Goal: Navigation & Orientation: Understand site structure

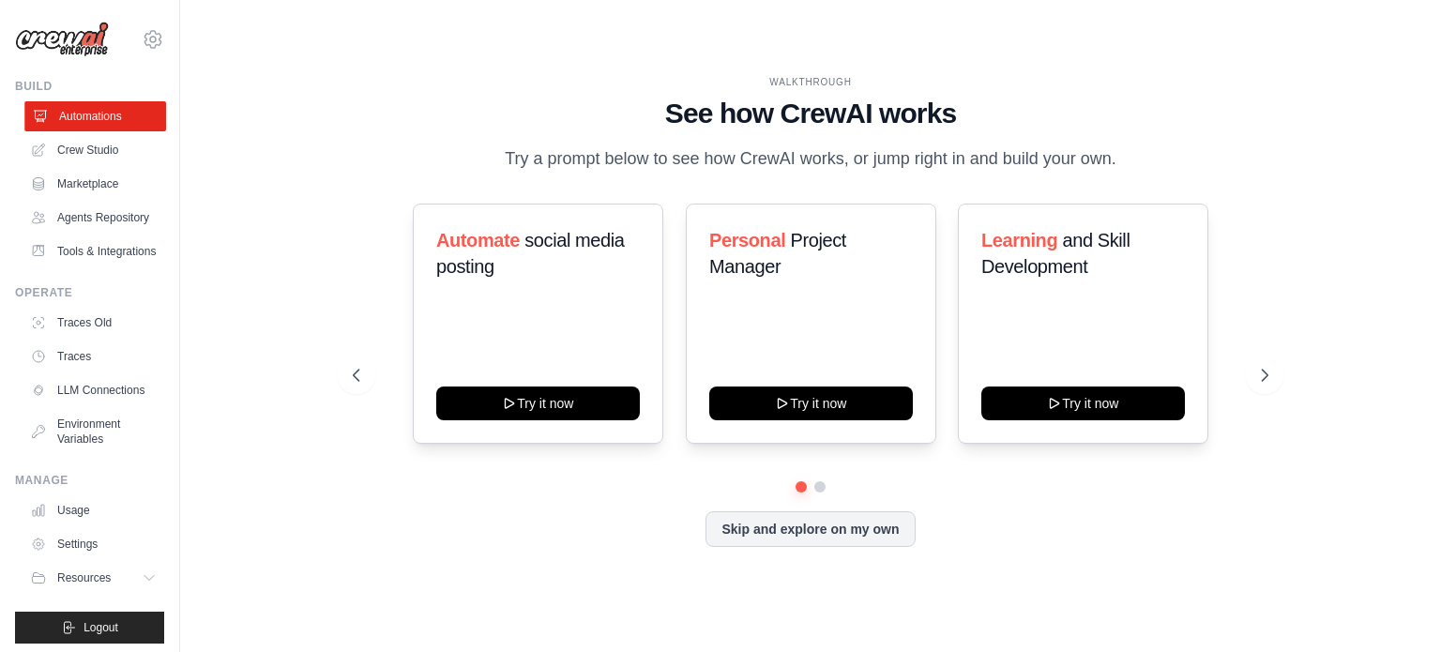
click at [80, 122] on link "Automations" at bounding box center [95, 116] width 142 height 30
click at [79, 156] on link "Crew Studio" at bounding box center [95, 150] width 142 height 30
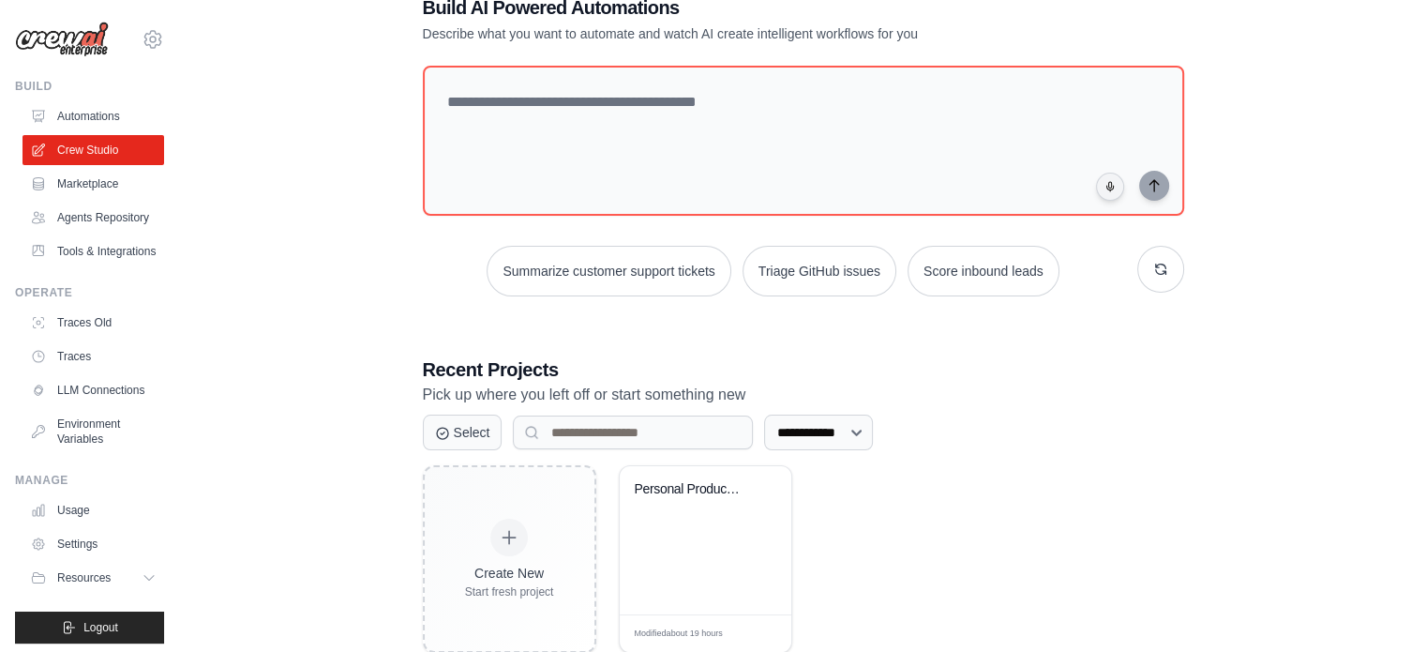
scroll to position [102, 0]
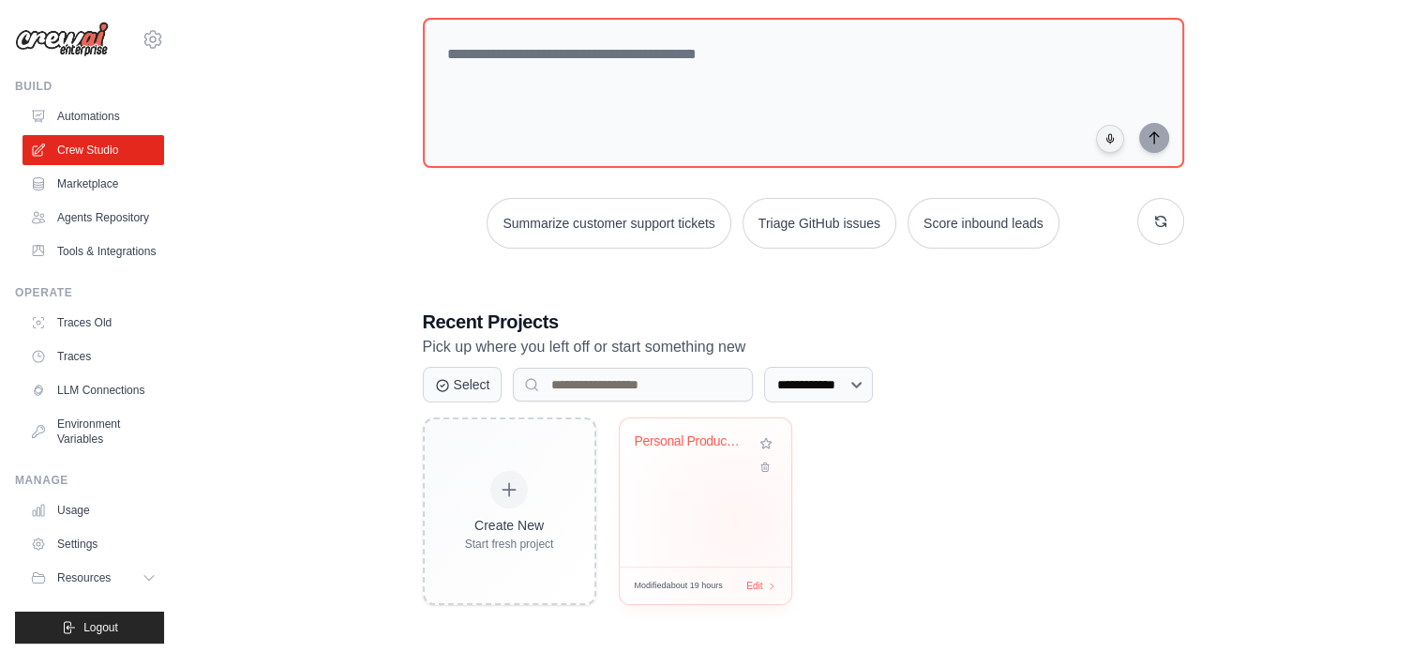
click at [738, 522] on div "Personal Productivity Manager" at bounding box center [706, 492] width 172 height 148
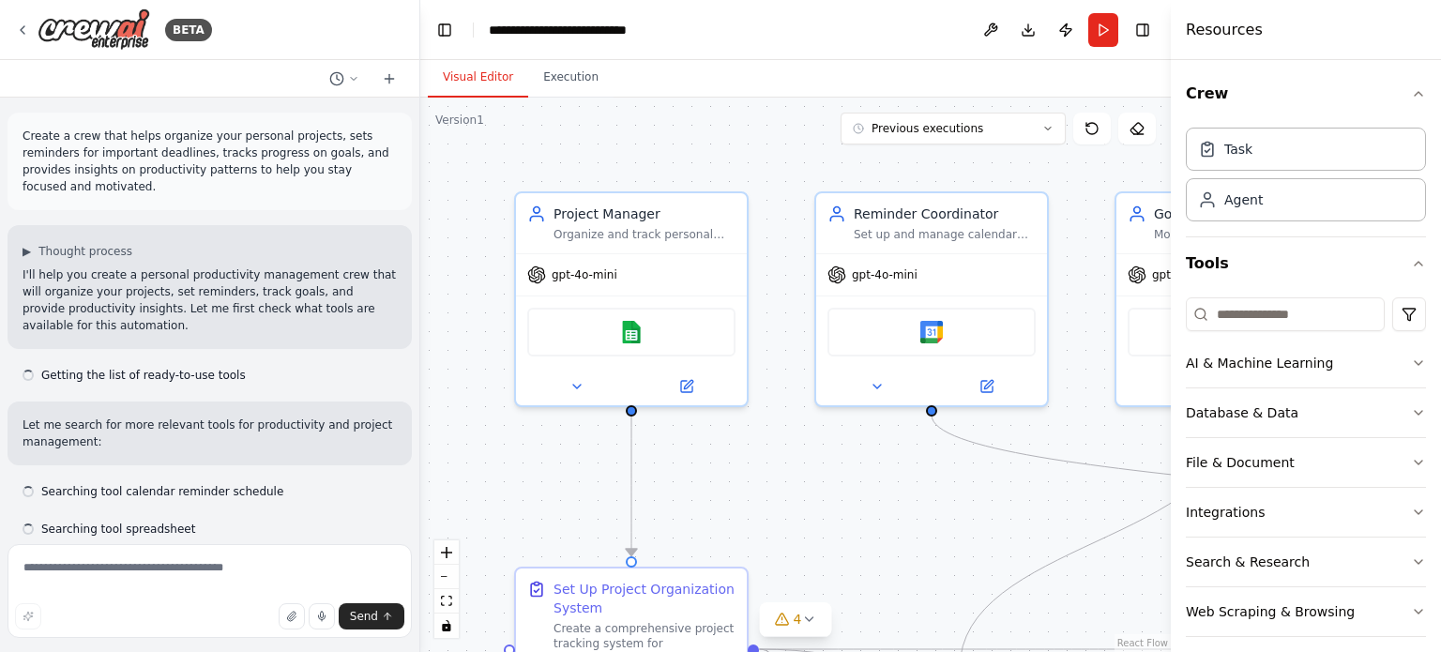
scroll to position [2221, 0]
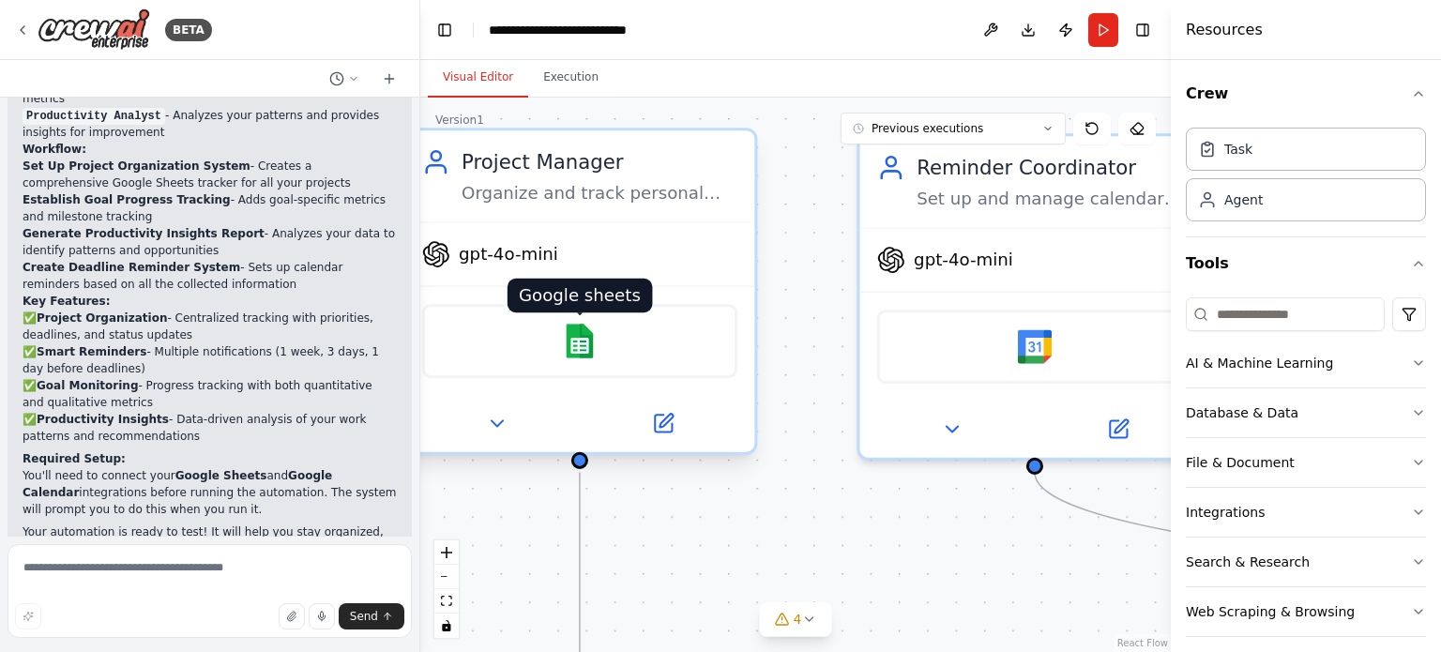
click at [576, 347] on img at bounding box center [580, 341] width 34 height 34
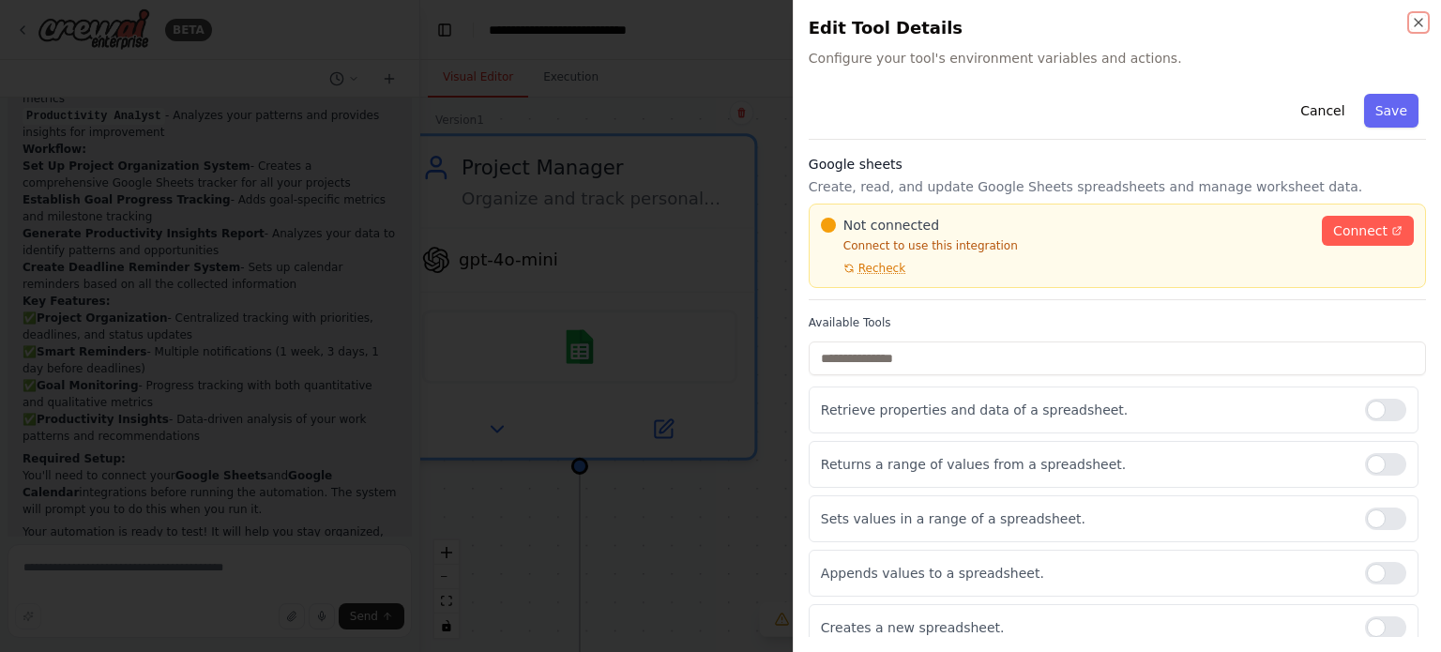
scroll to position [11, 0]
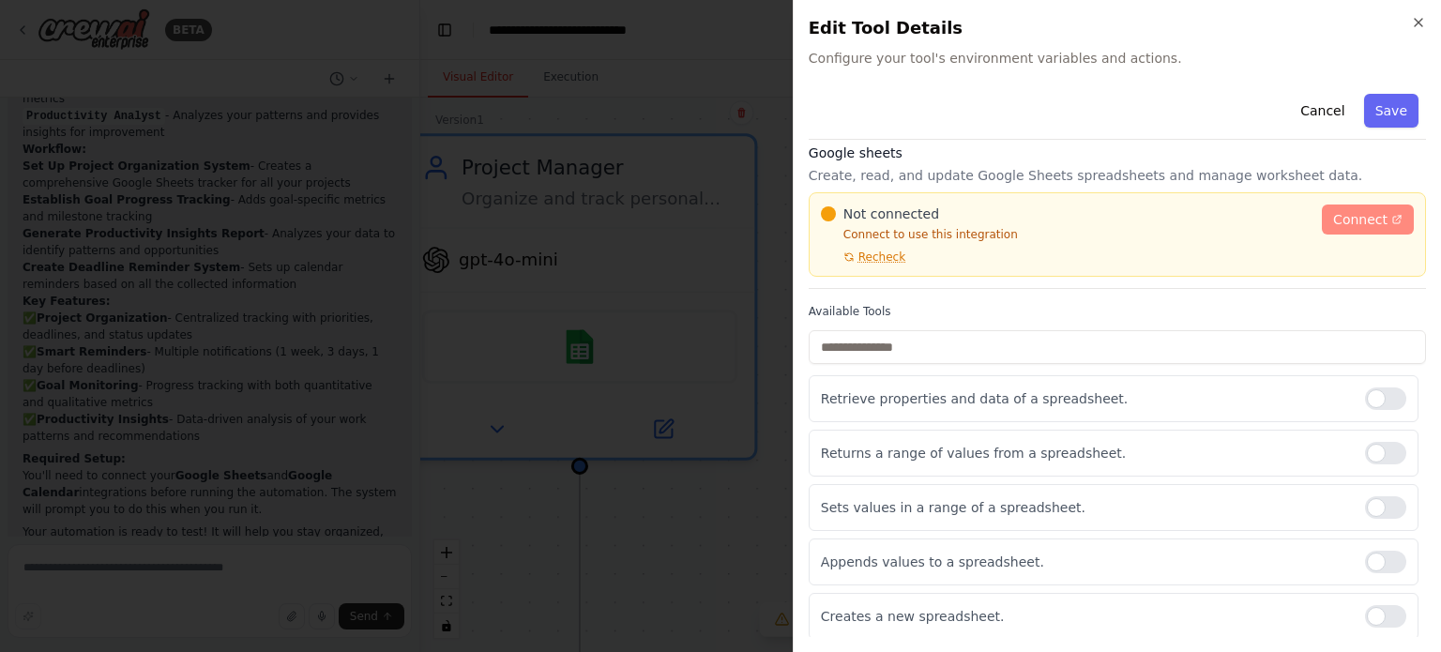
click at [1366, 220] on span "Connect" at bounding box center [1360, 219] width 54 height 19
drag, startPoint x: 877, startPoint y: 254, endPoint x: 771, endPoint y: 115, distance: 174.6
click at [774, 119] on body "BETA Create a crew that helps organize your personal projects, sets reminders f…" at bounding box center [720, 326] width 1441 height 652
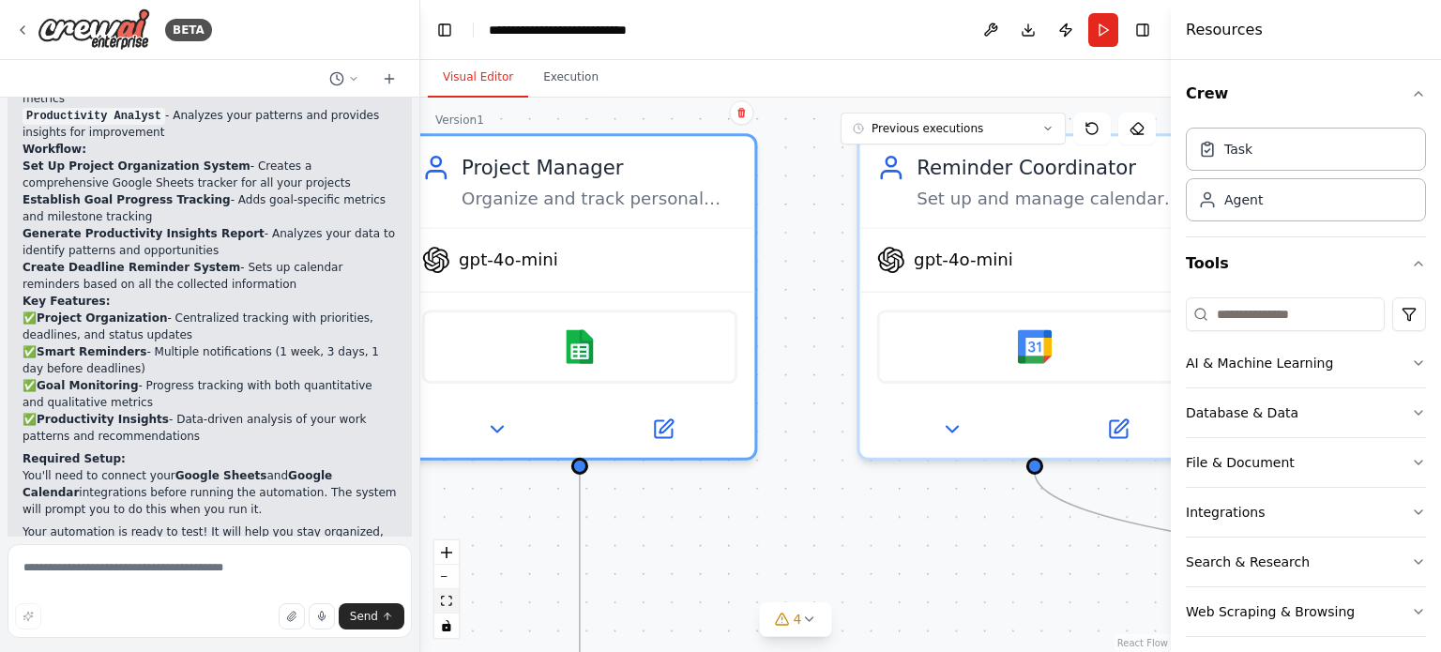
click at [449, 603] on icon "fit view" at bounding box center [446, 601] width 11 height 10
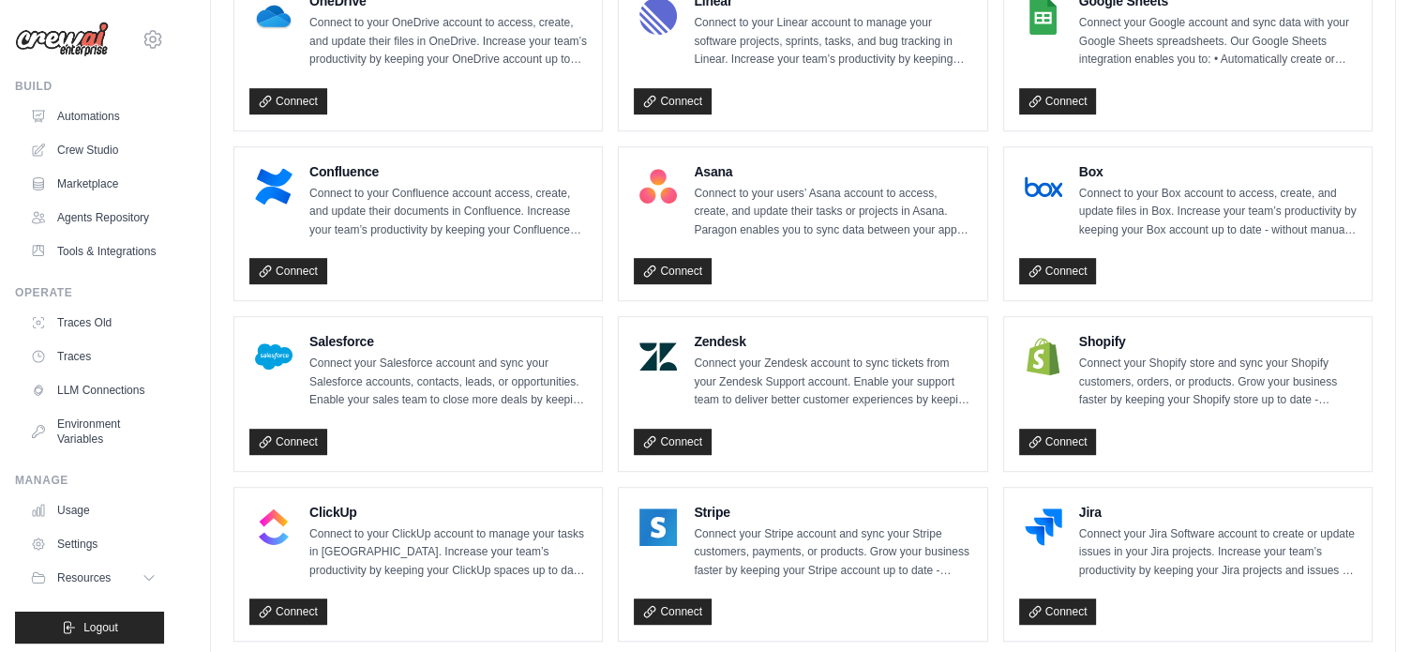
scroll to position [750, 0]
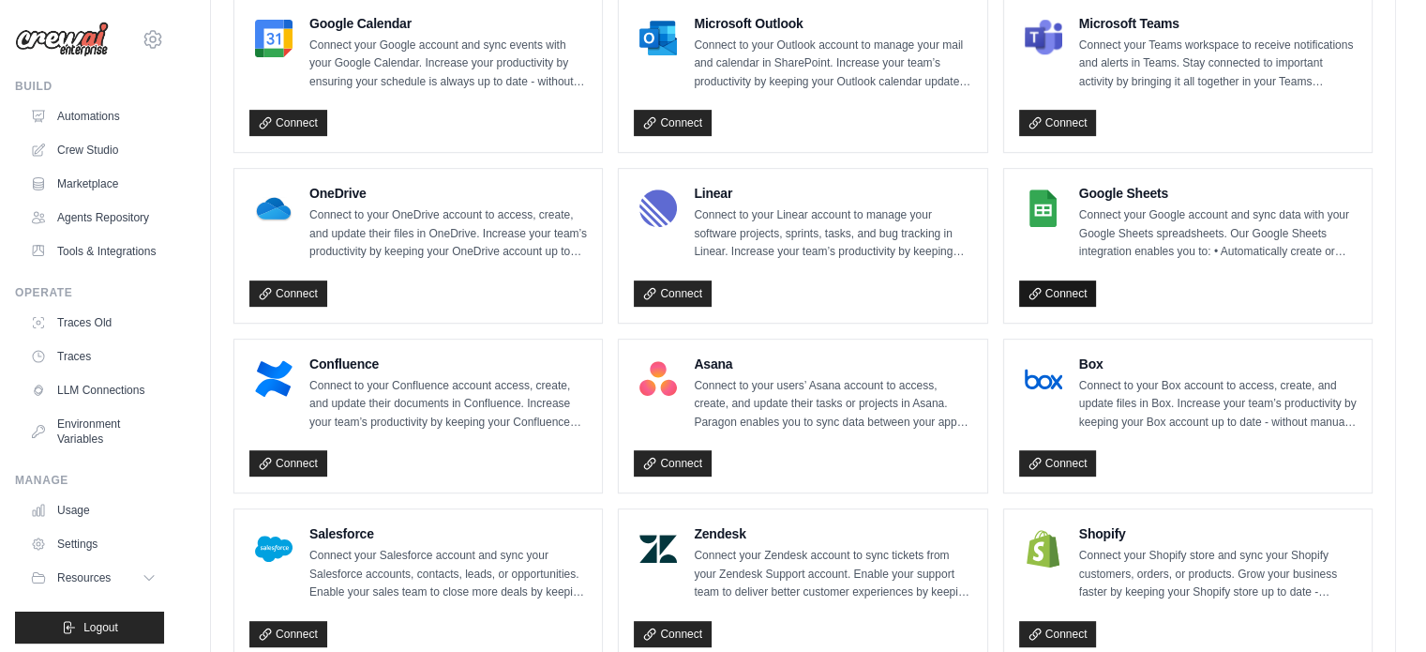
click at [1050, 288] on link "Connect" at bounding box center [1058, 293] width 78 height 26
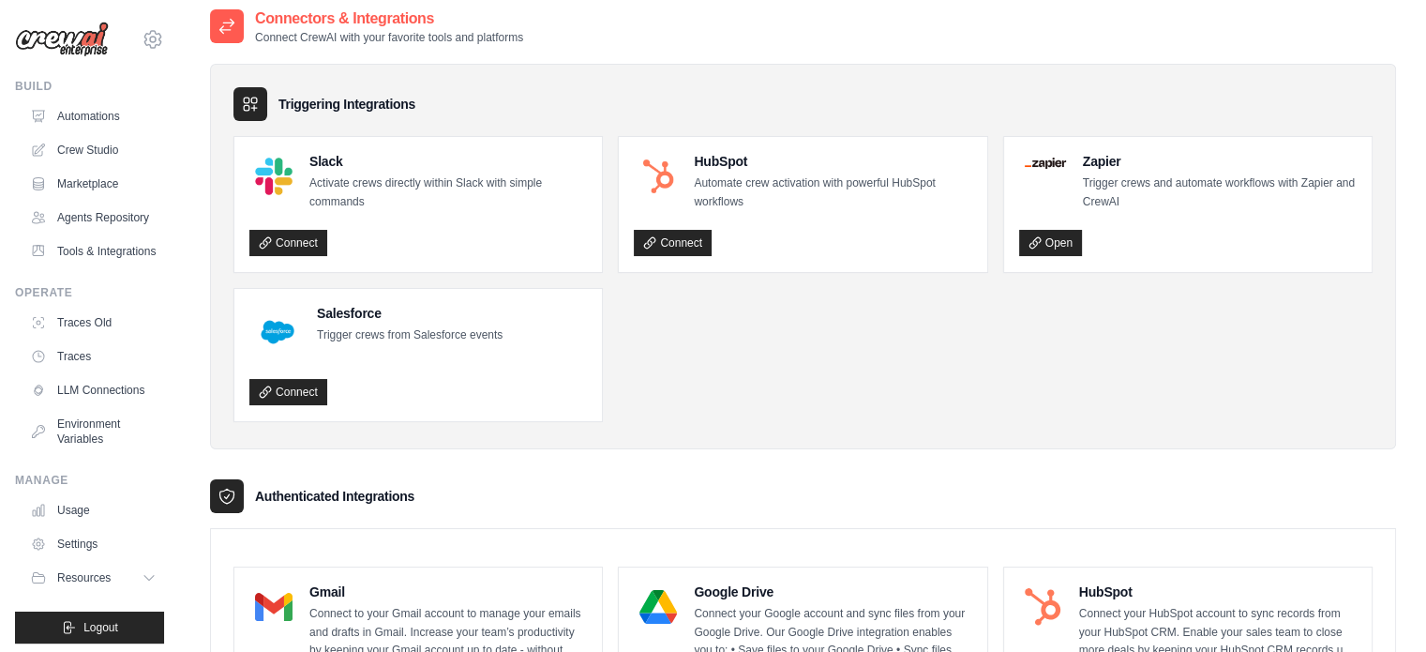
scroll to position [0, 0]
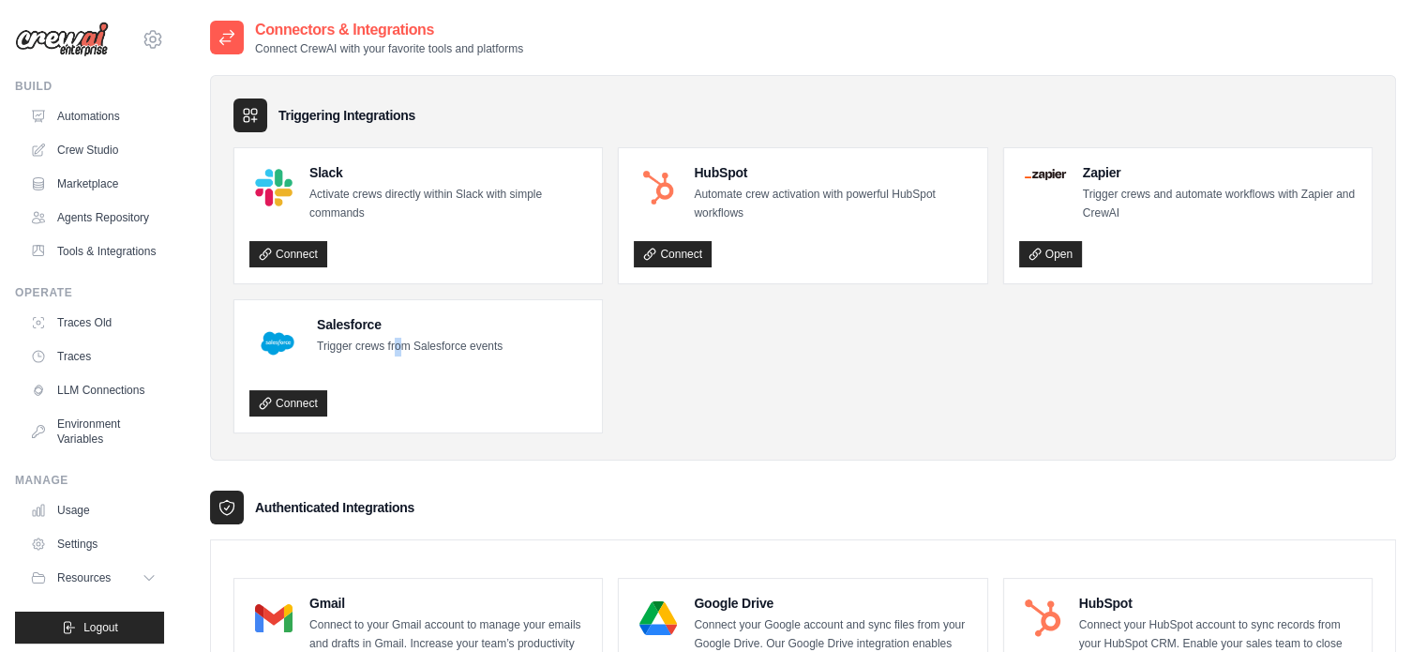
click at [398, 348] on p "Trigger crews from Salesforce events" at bounding box center [410, 347] width 186 height 19
click at [398, 352] on p "Trigger crews from Salesforce events" at bounding box center [410, 347] width 186 height 19
click at [398, 355] on p "Trigger crews from Salesforce events" at bounding box center [410, 347] width 186 height 19
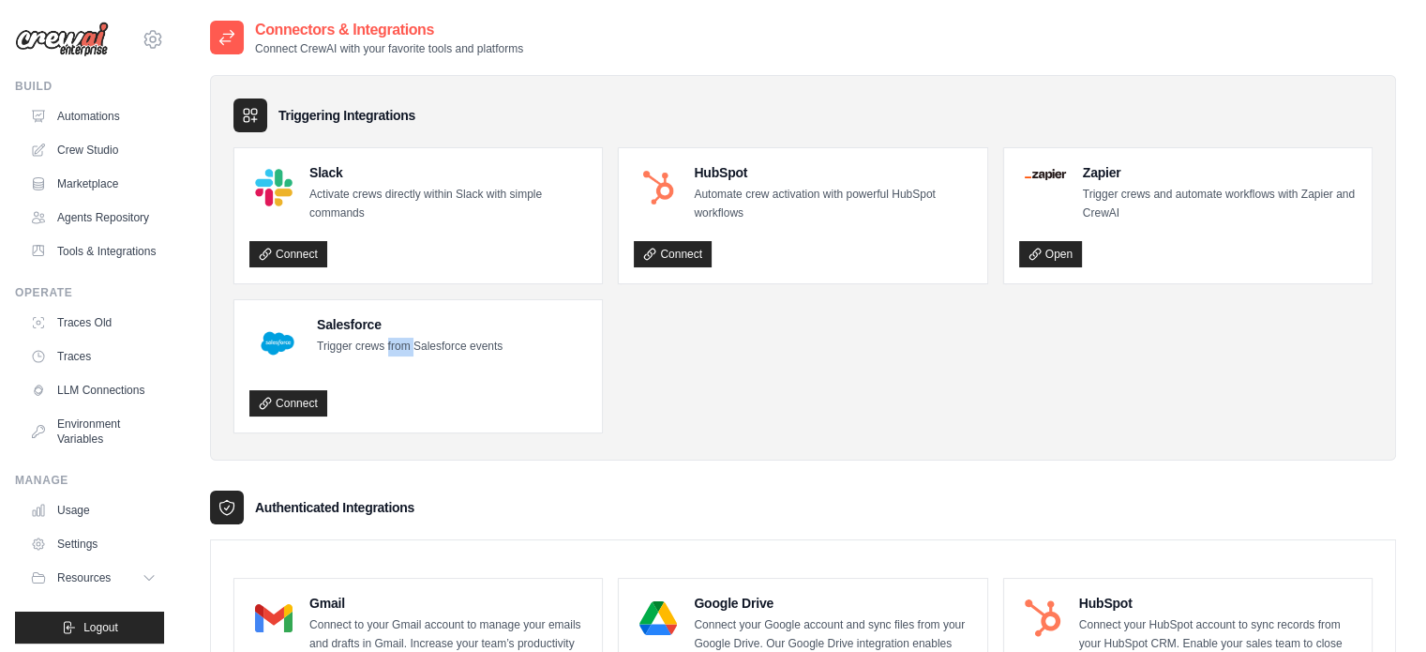
click at [398, 355] on p "Trigger crews from Salesforce events" at bounding box center [410, 347] width 186 height 19
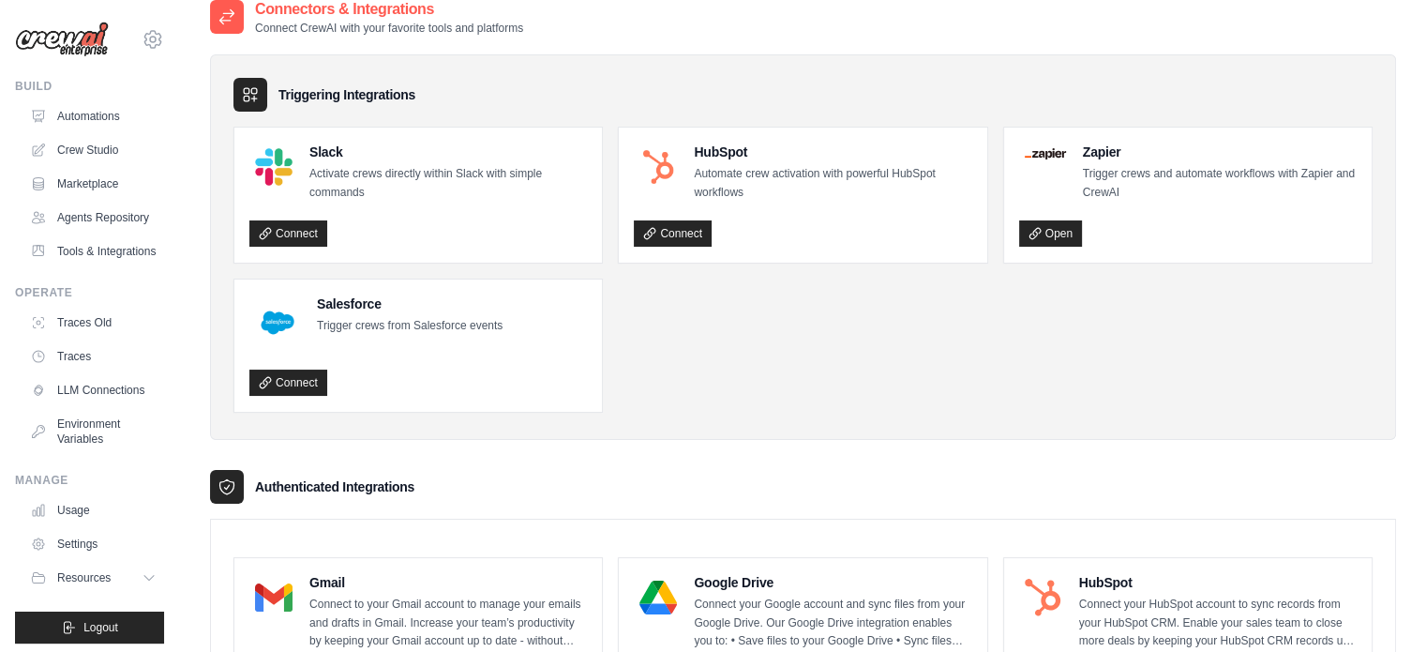
scroll to position [0, 0]
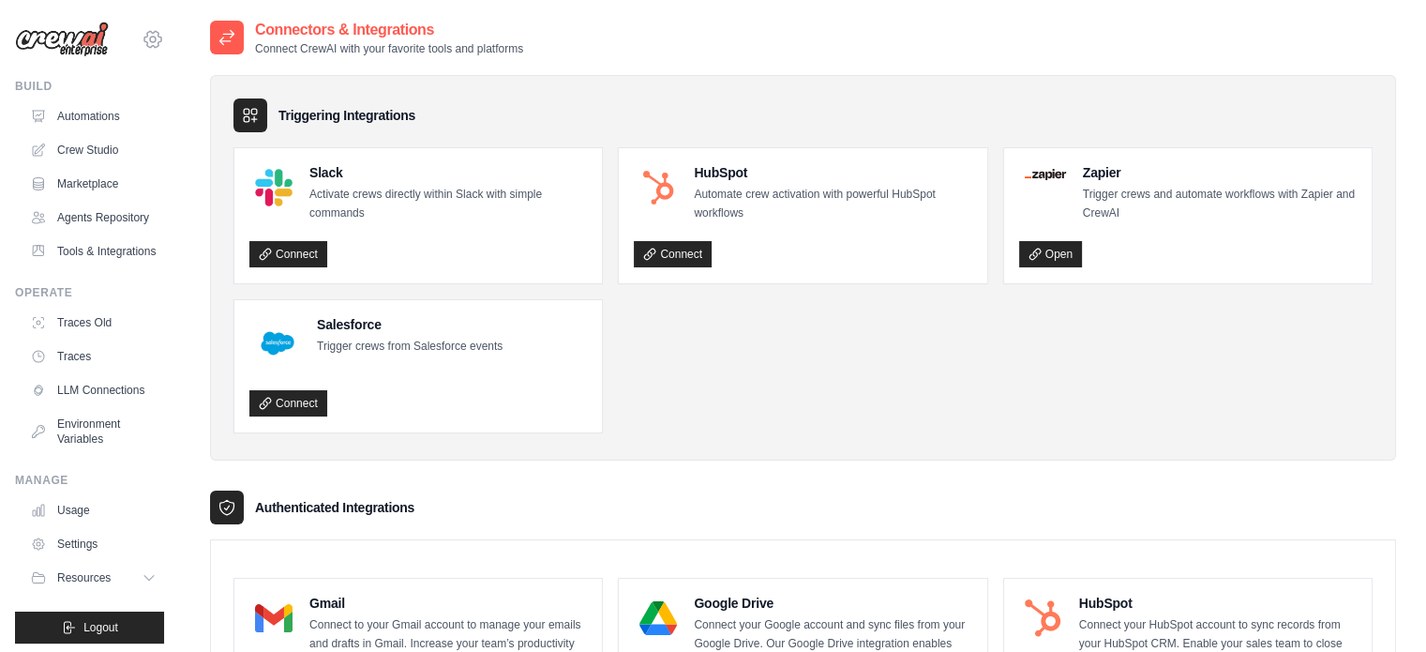
click at [142, 44] on icon at bounding box center [153, 39] width 23 height 23
click at [162, 120] on icon at bounding box center [167, 116] width 15 height 15
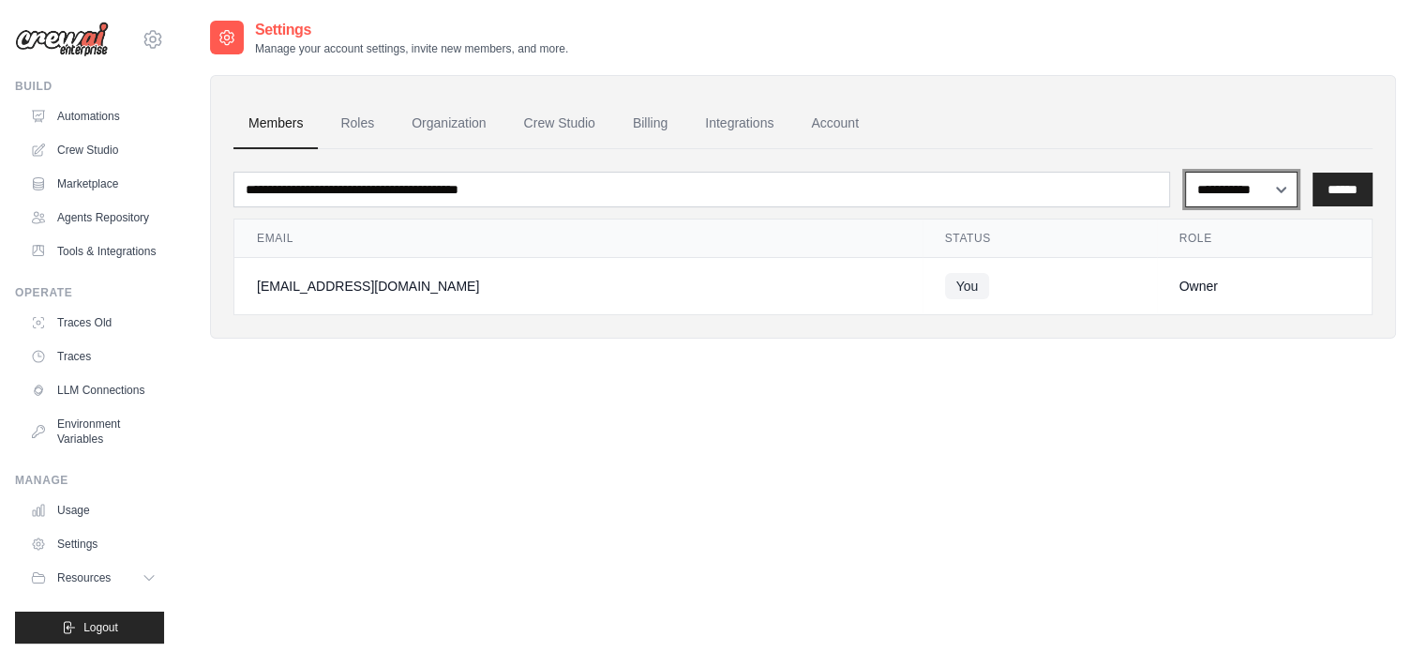
click at [1236, 191] on select "**********" at bounding box center [1241, 190] width 113 height 36
select select "******"
click at [1185, 172] on select "**********" at bounding box center [1241, 190] width 113 height 36
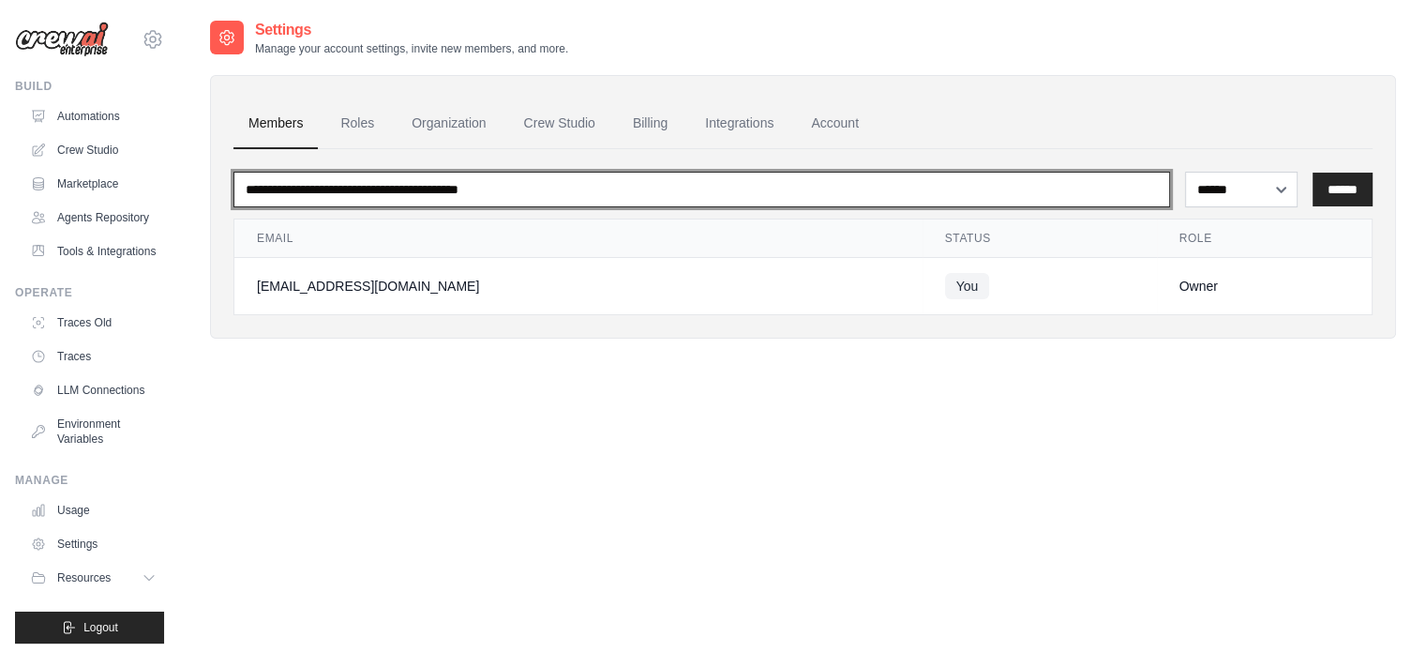
click at [362, 191] on input "email" at bounding box center [702, 190] width 937 height 36
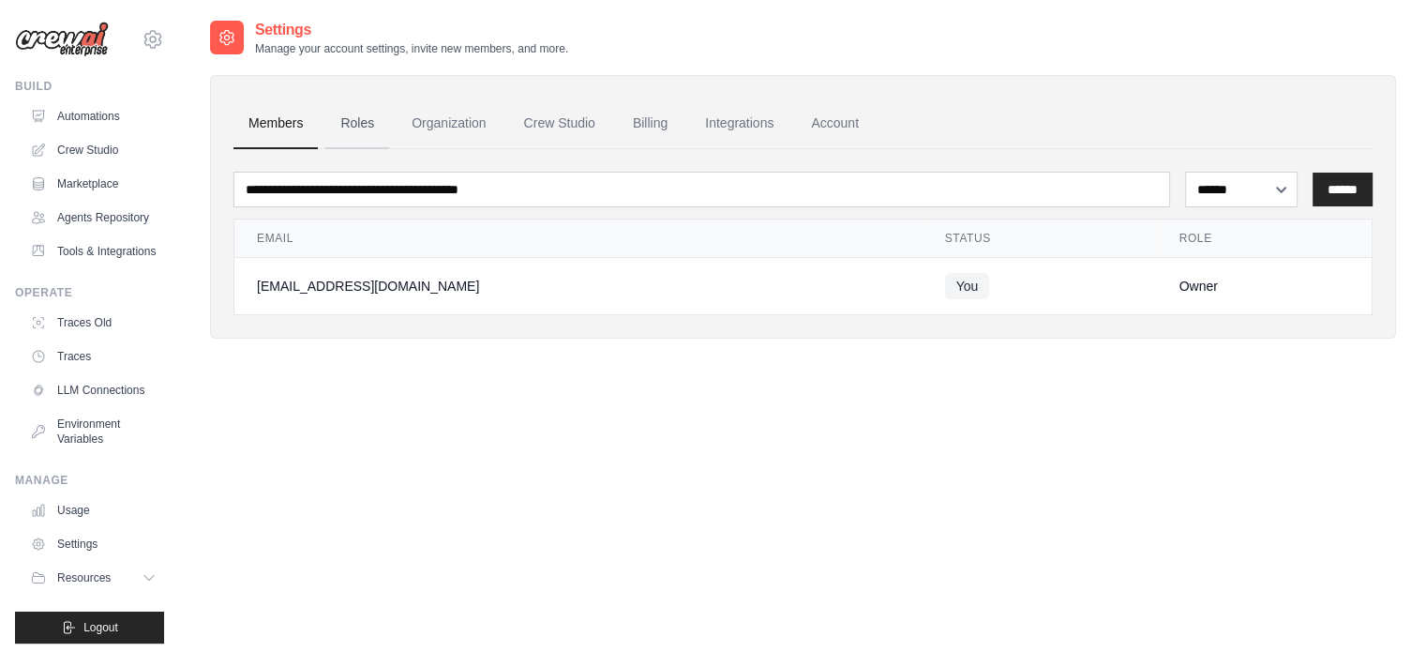
click at [349, 124] on link "Roles" at bounding box center [357, 123] width 64 height 51
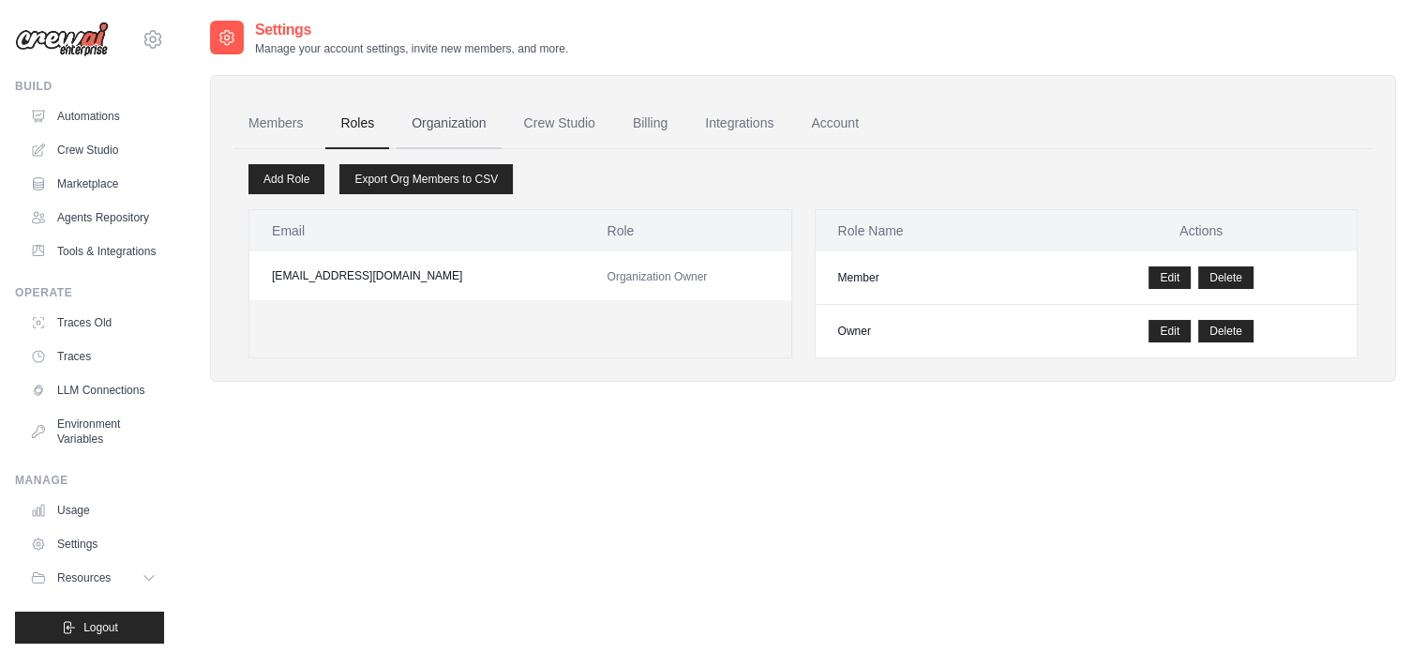
click at [482, 120] on link "Organization" at bounding box center [449, 123] width 104 height 51
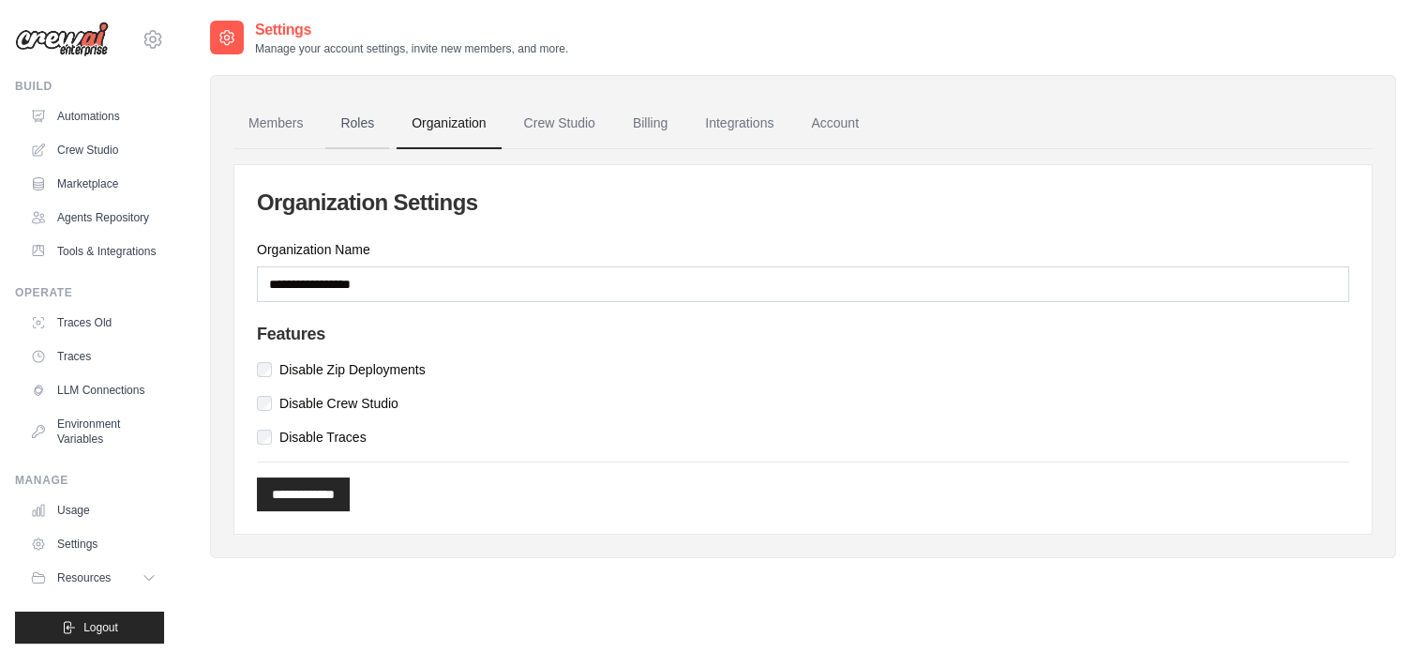
click at [360, 123] on link "Roles" at bounding box center [357, 123] width 64 height 51
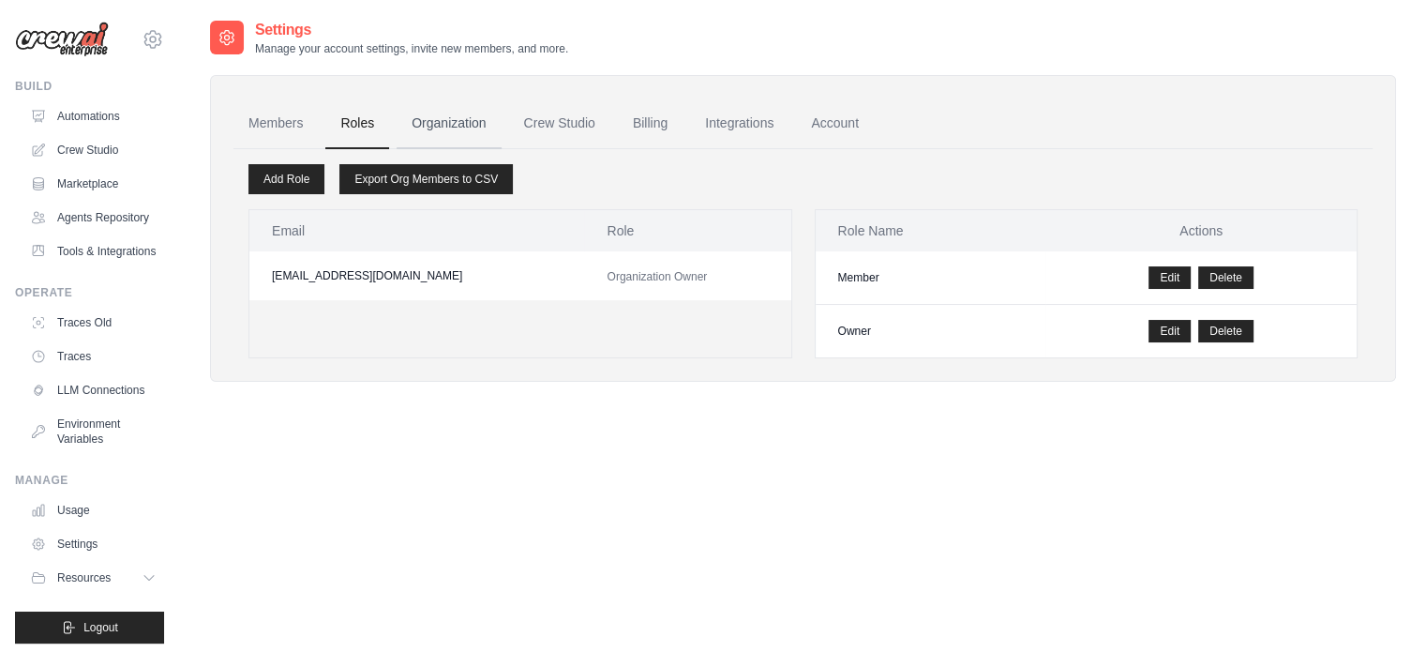
click at [474, 121] on link "Organization" at bounding box center [449, 123] width 104 height 51
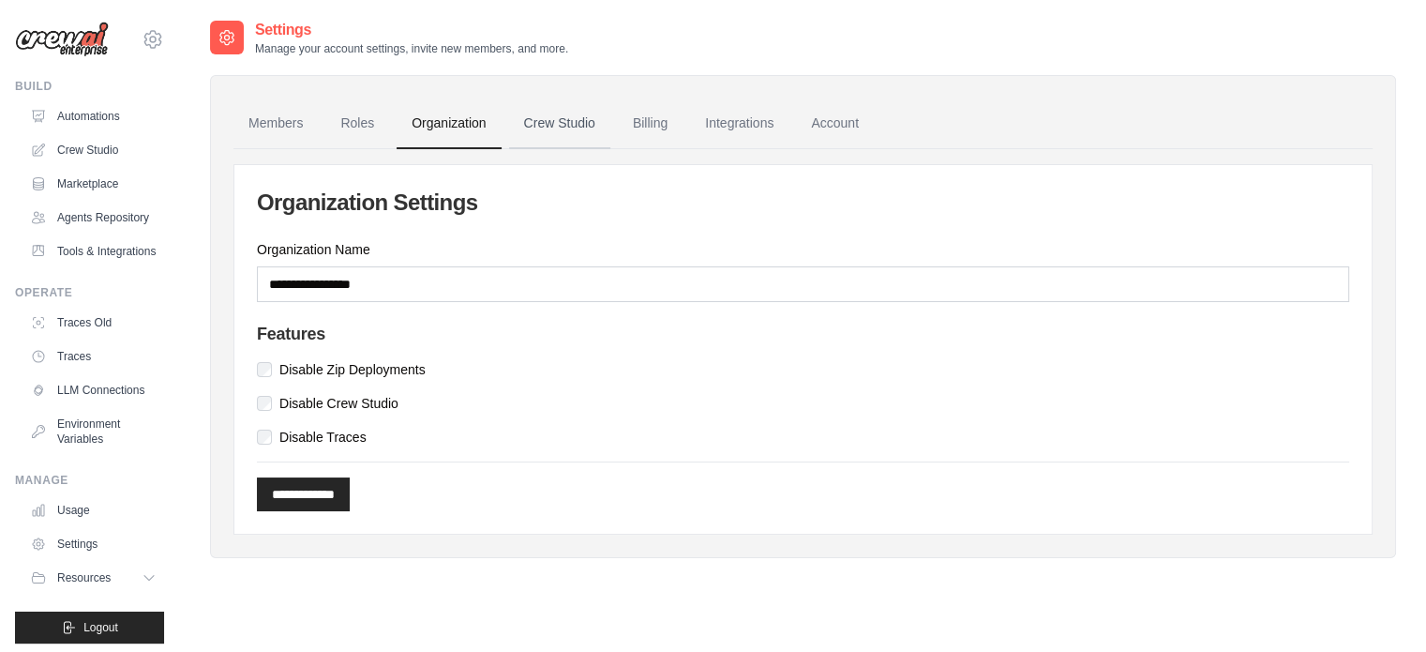
click at [584, 115] on link "Crew Studio" at bounding box center [559, 123] width 101 height 51
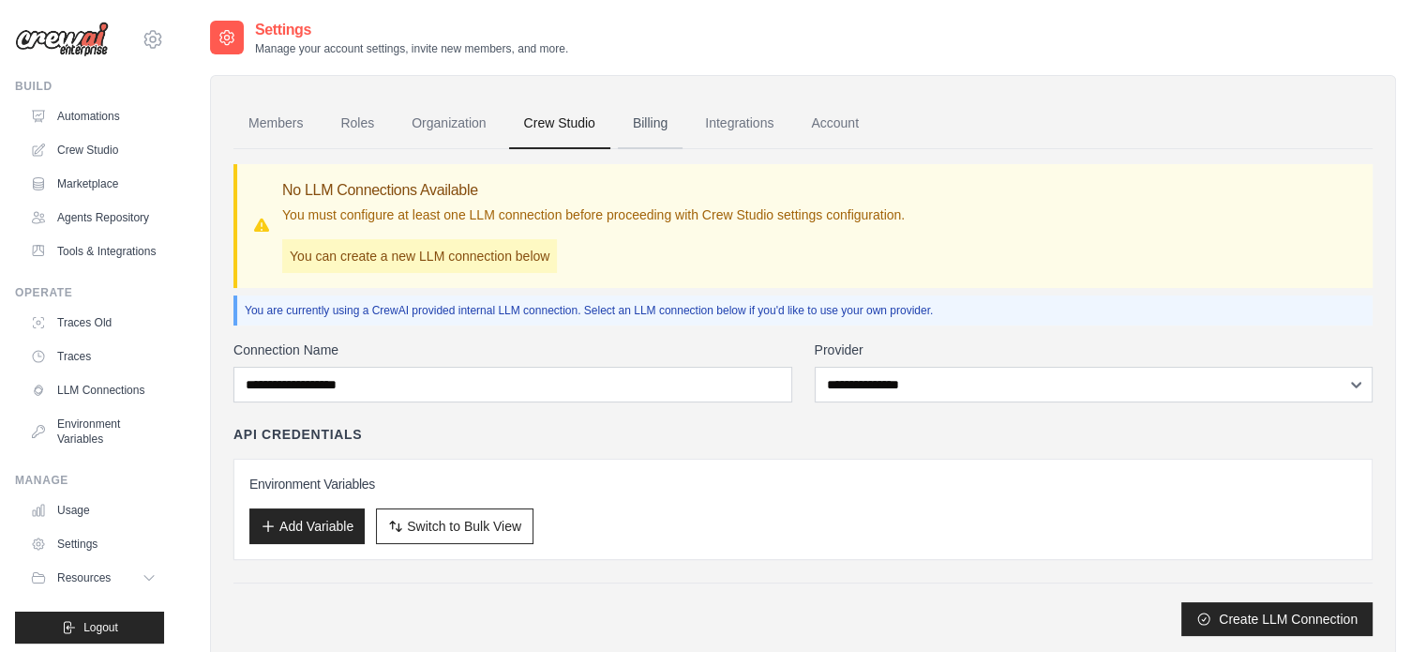
click at [655, 117] on link "Billing" at bounding box center [650, 123] width 65 height 51
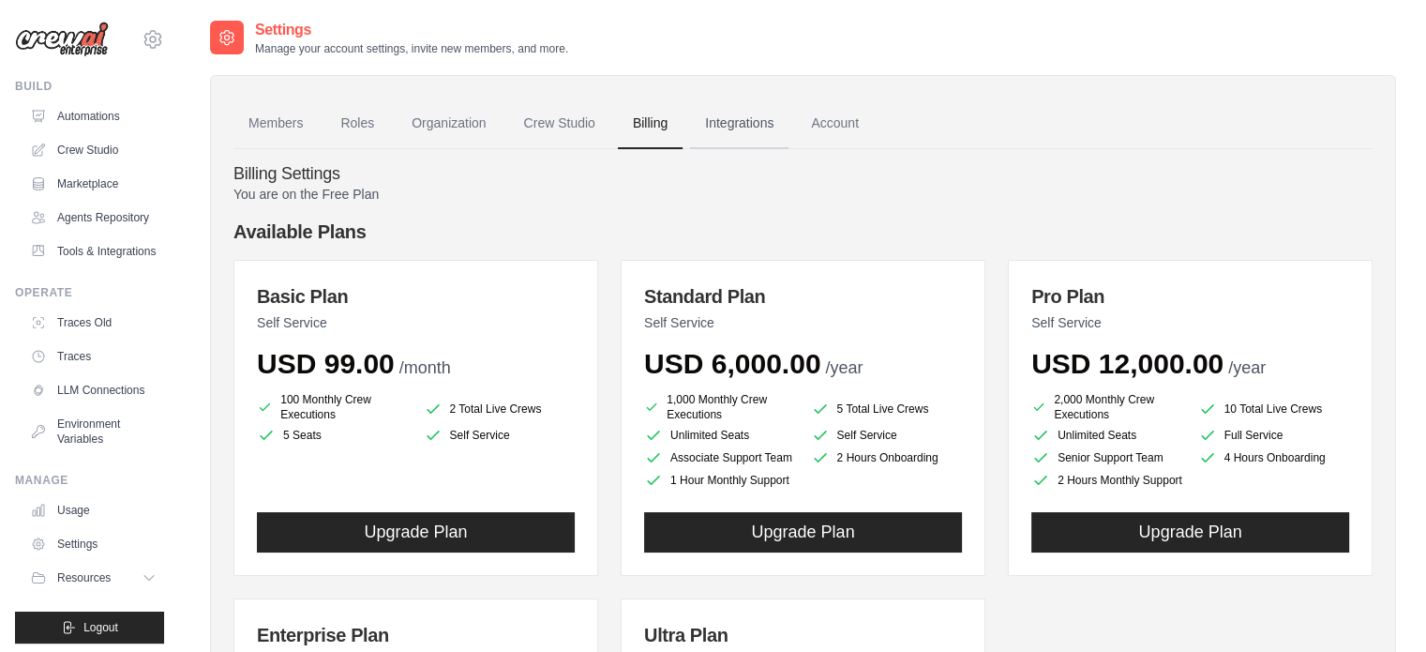
click at [740, 117] on link "Integrations" at bounding box center [739, 123] width 98 height 51
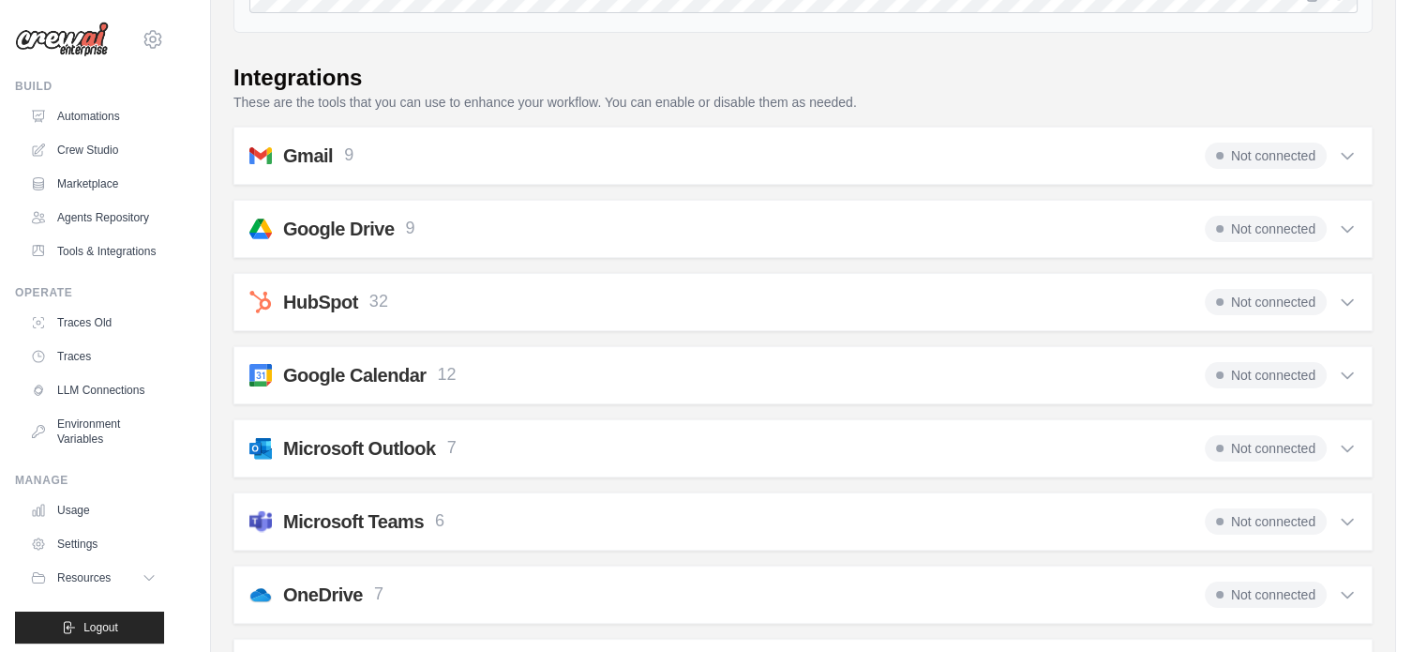
scroll to position [94, 0]
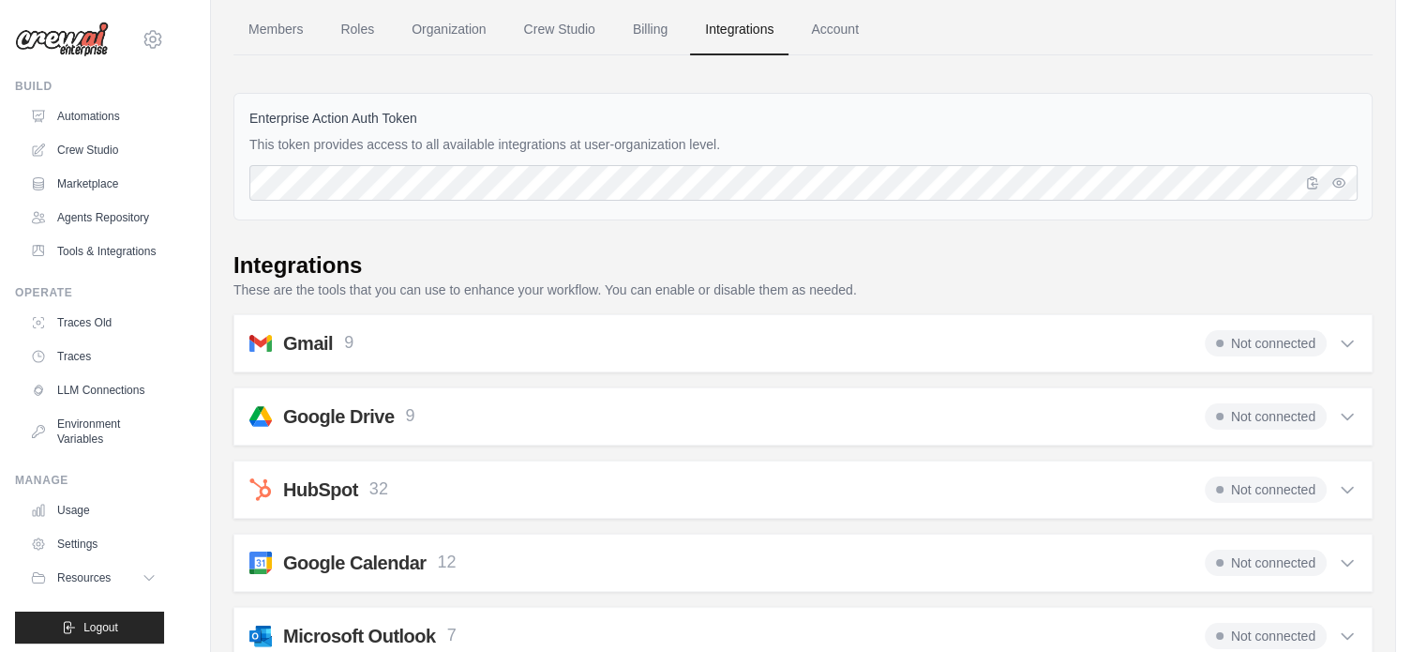
click at [1349, 341] on icon at bounding box center [1347, 343] width 19 height 19
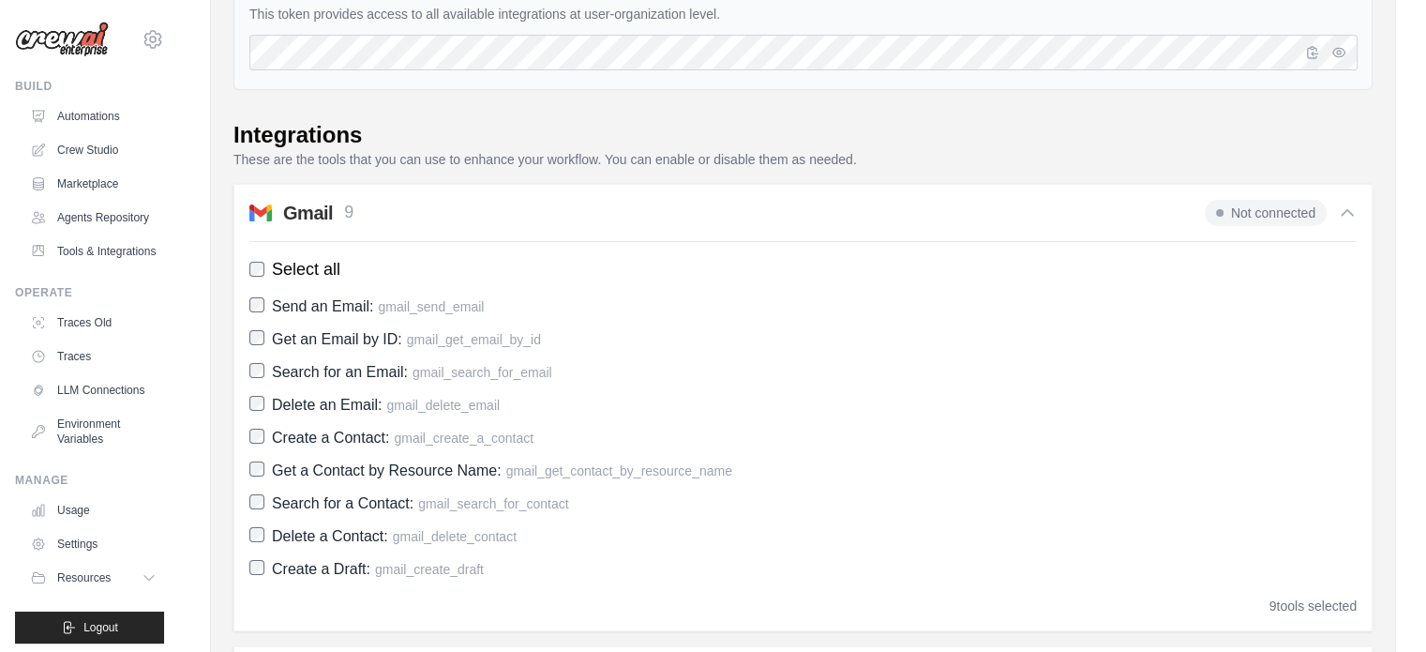
scroll to position [0, 0]
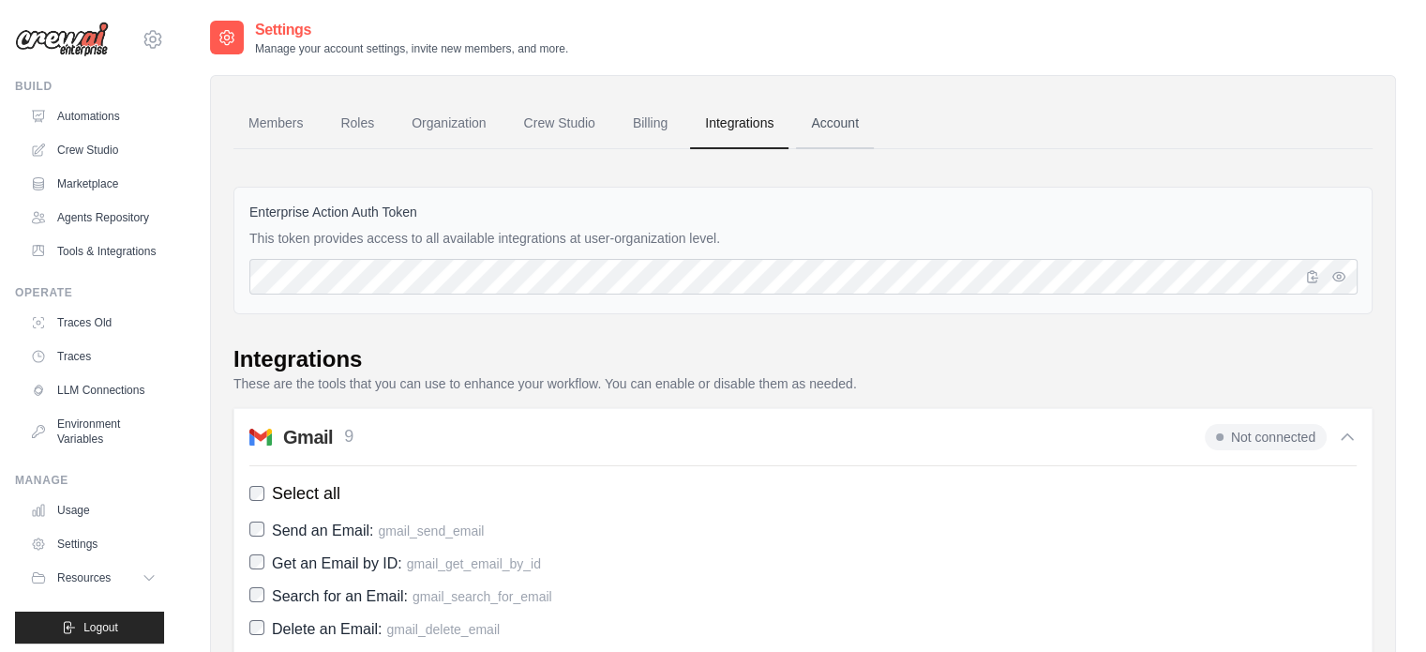
click at [842, 125] on link "Account" at bounding box center [835, 123] width 78 height 51
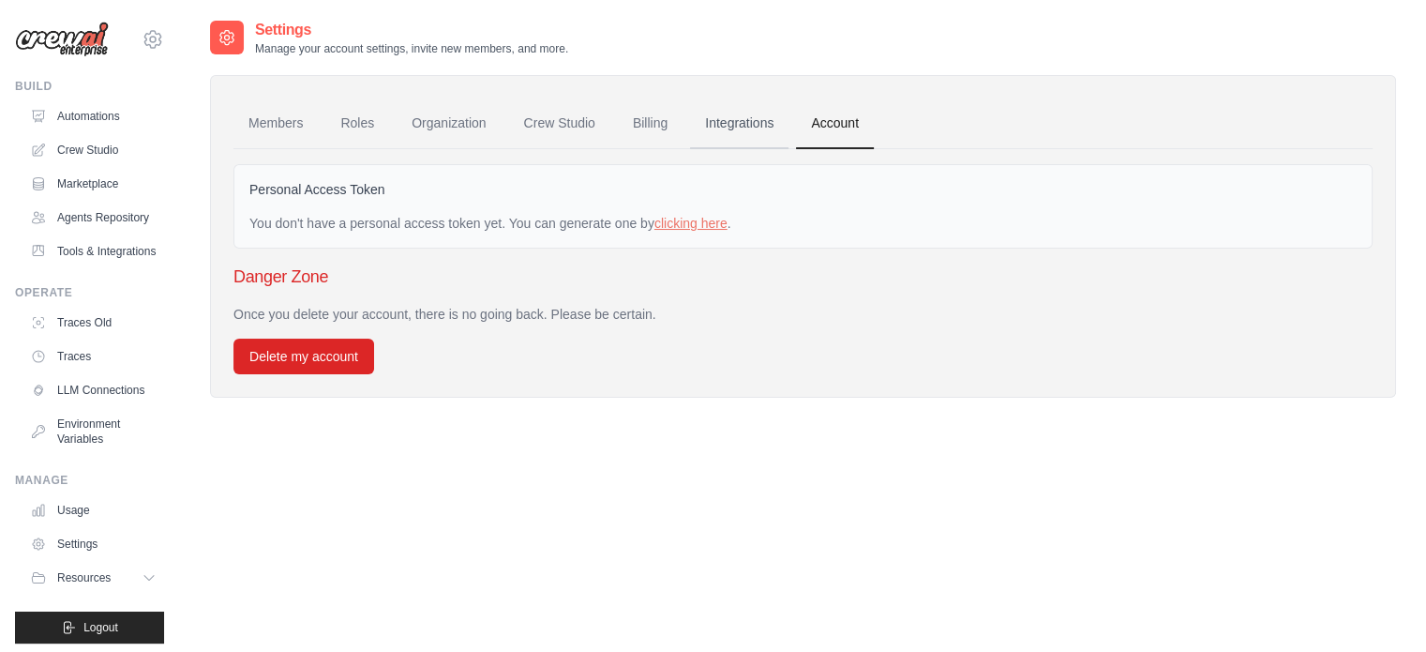
click at [749, 114] on link "Integrations" at bounding box center [739, 123] width 98 height 51
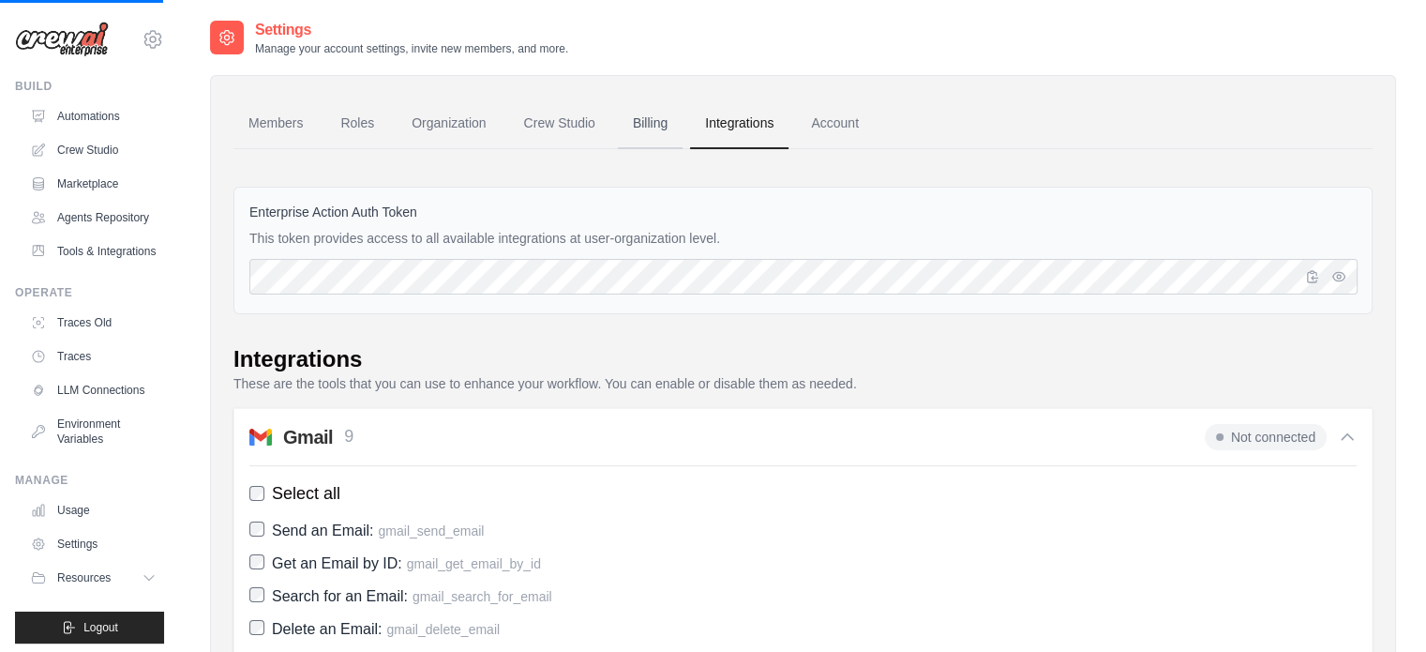
click at [643, 119] on link "Billing" at bounding box center [650, 123] width 65 height 51
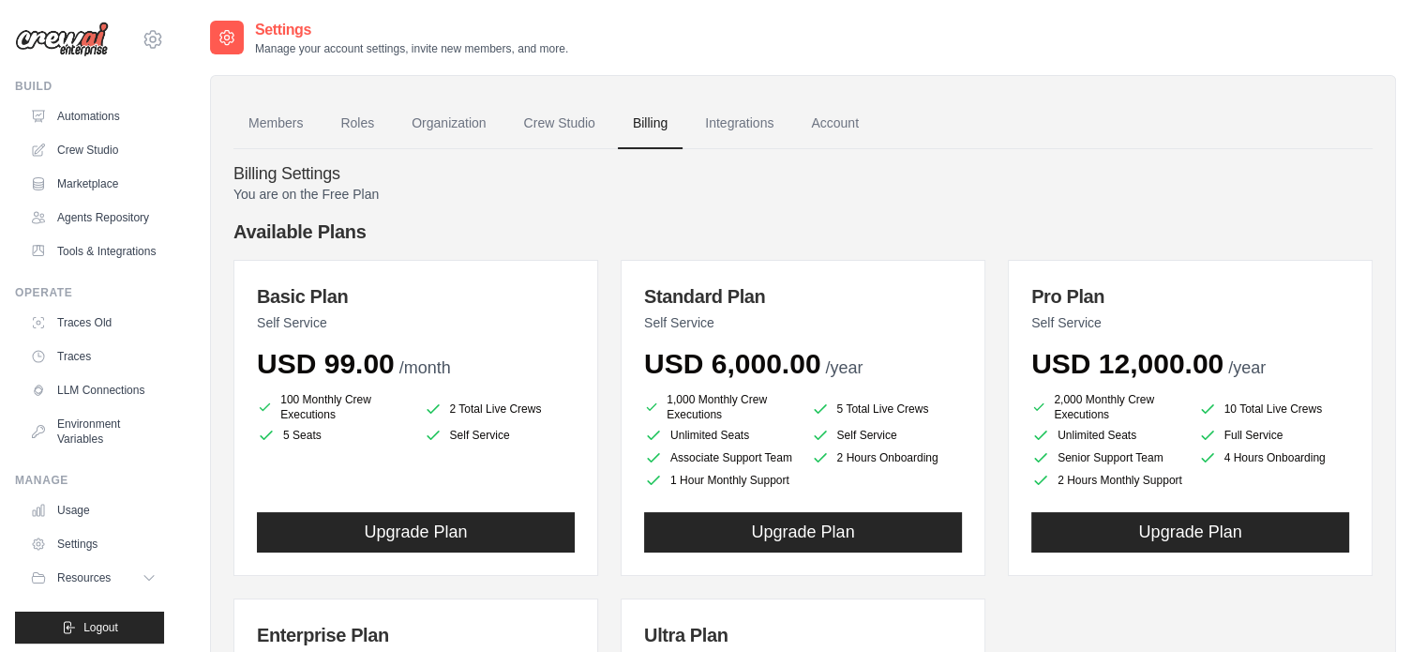
click at [569, 115] on link "Crew Studio" at bounding box center [559, 123] width 101 height 51
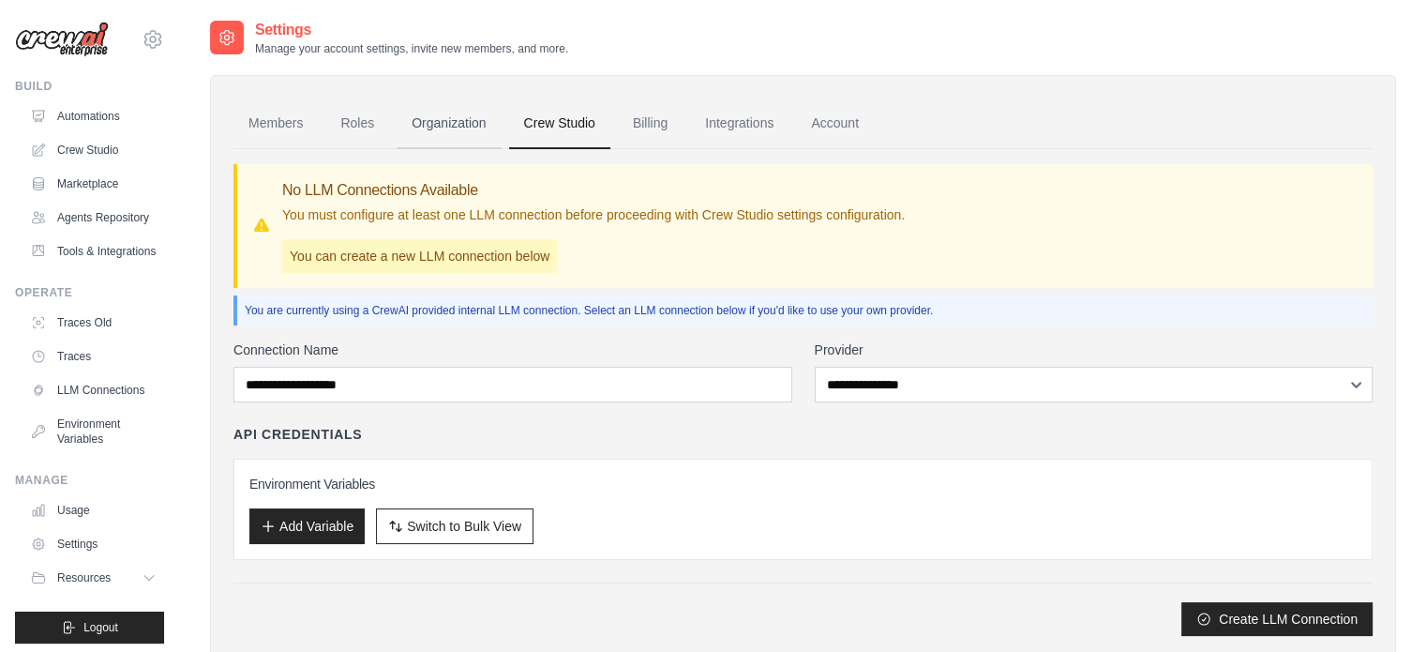
click at [465, 115] on link "Organization" at bounding box center [449, 123] width 104 height 51
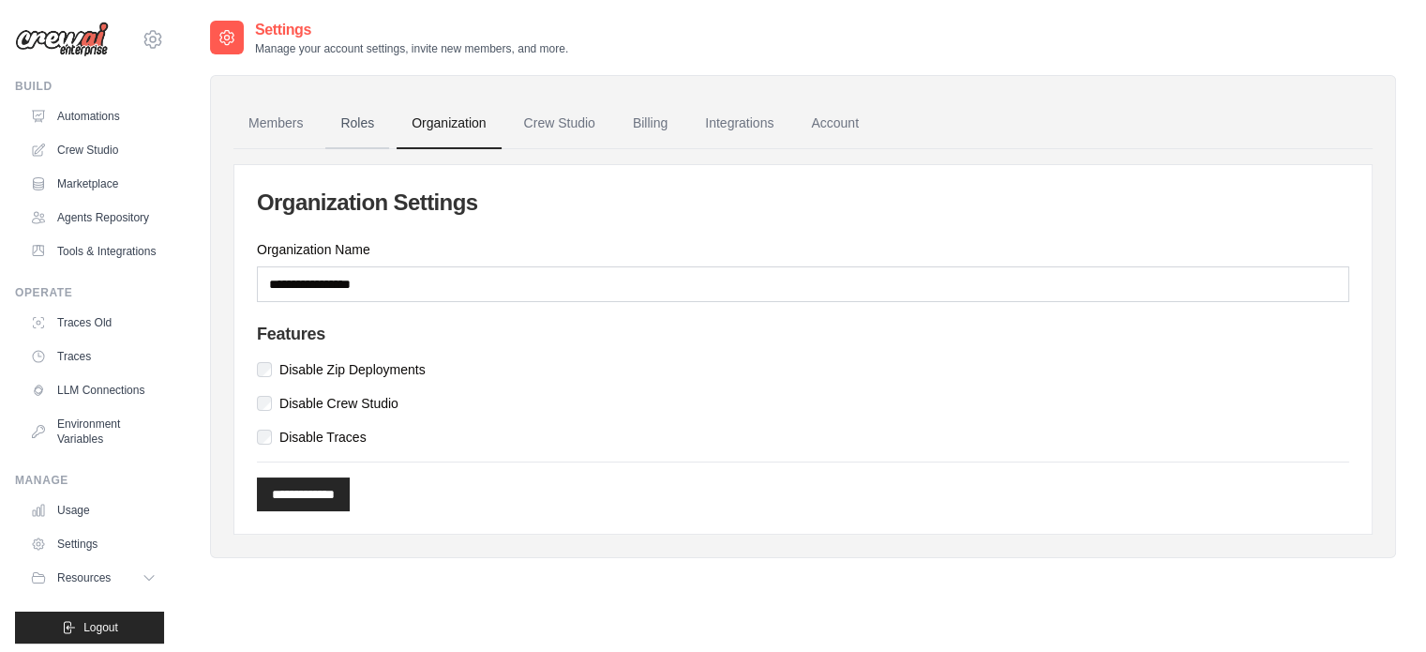
click at [358, 131] on link "Roles" at bounding box center [357, 123] width 64 height 51
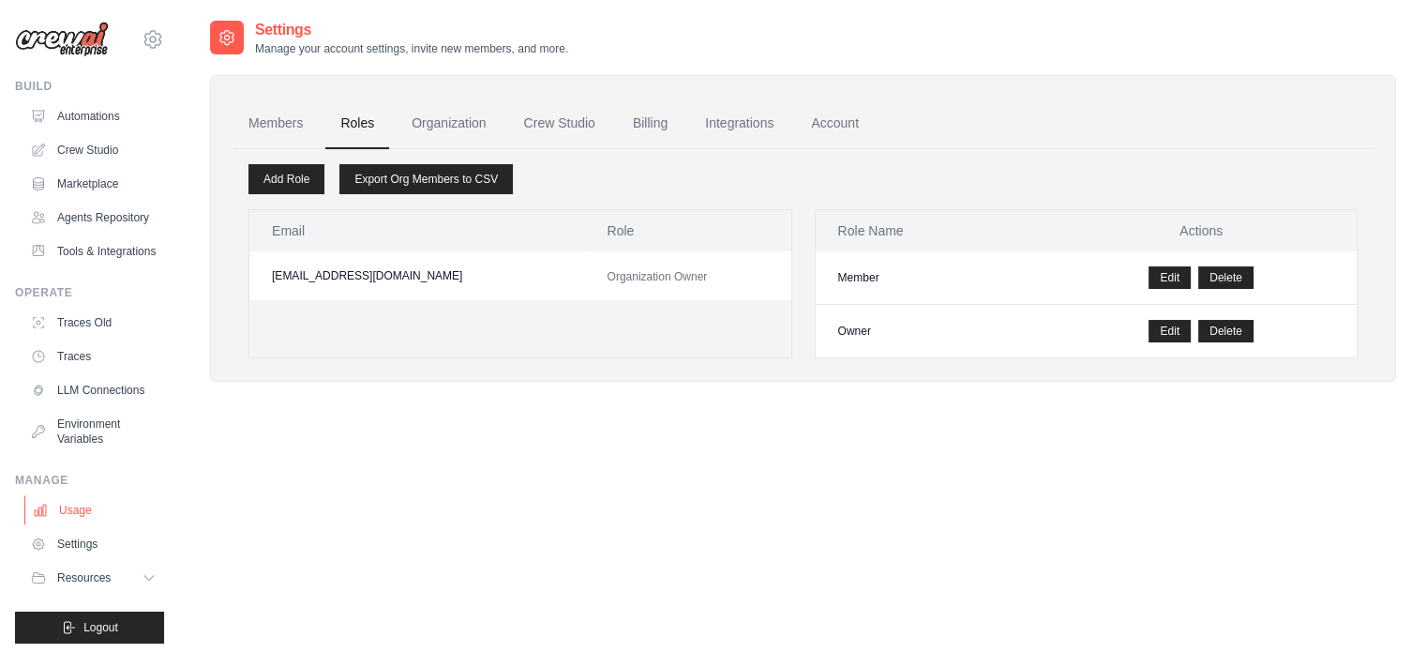
click at [79, 525] on link "Usage" at bounding box center [95, 510] width 142 height 30
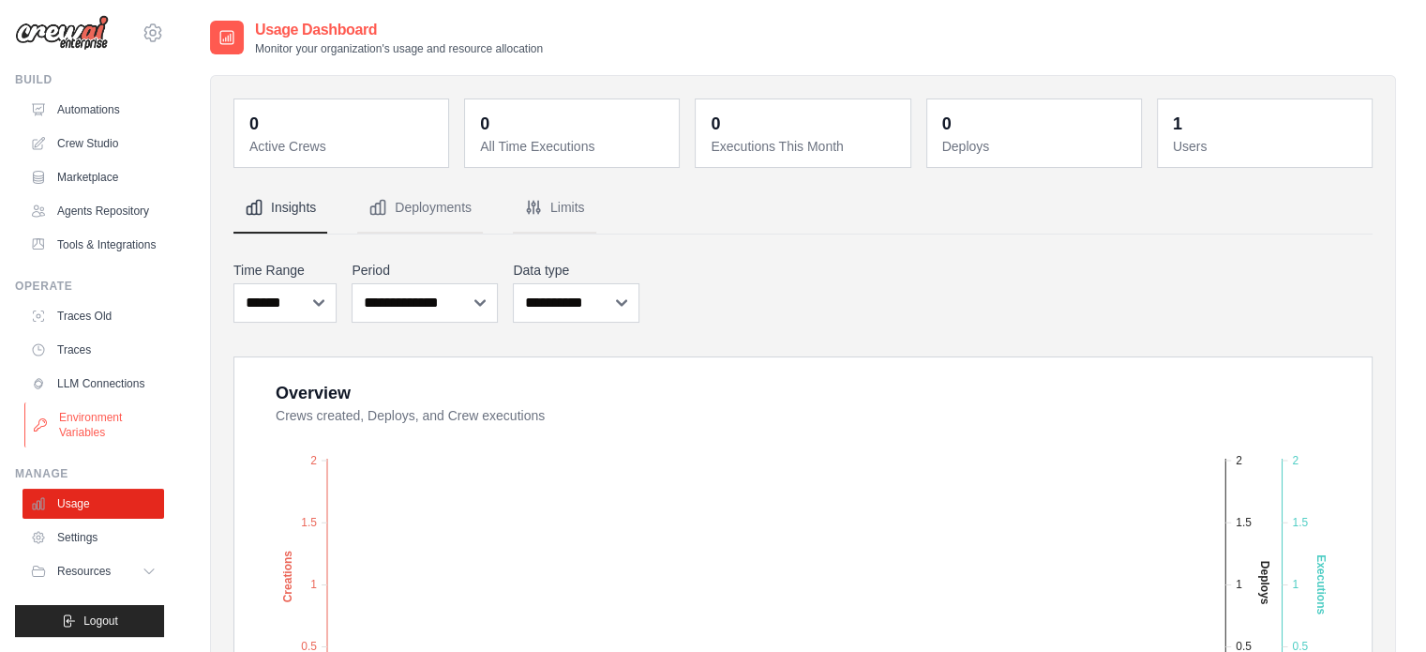
scroll to position [51, 0]
click at [84, 539] on link "Settings" at bounding box center [95, 537] width 142 height 30
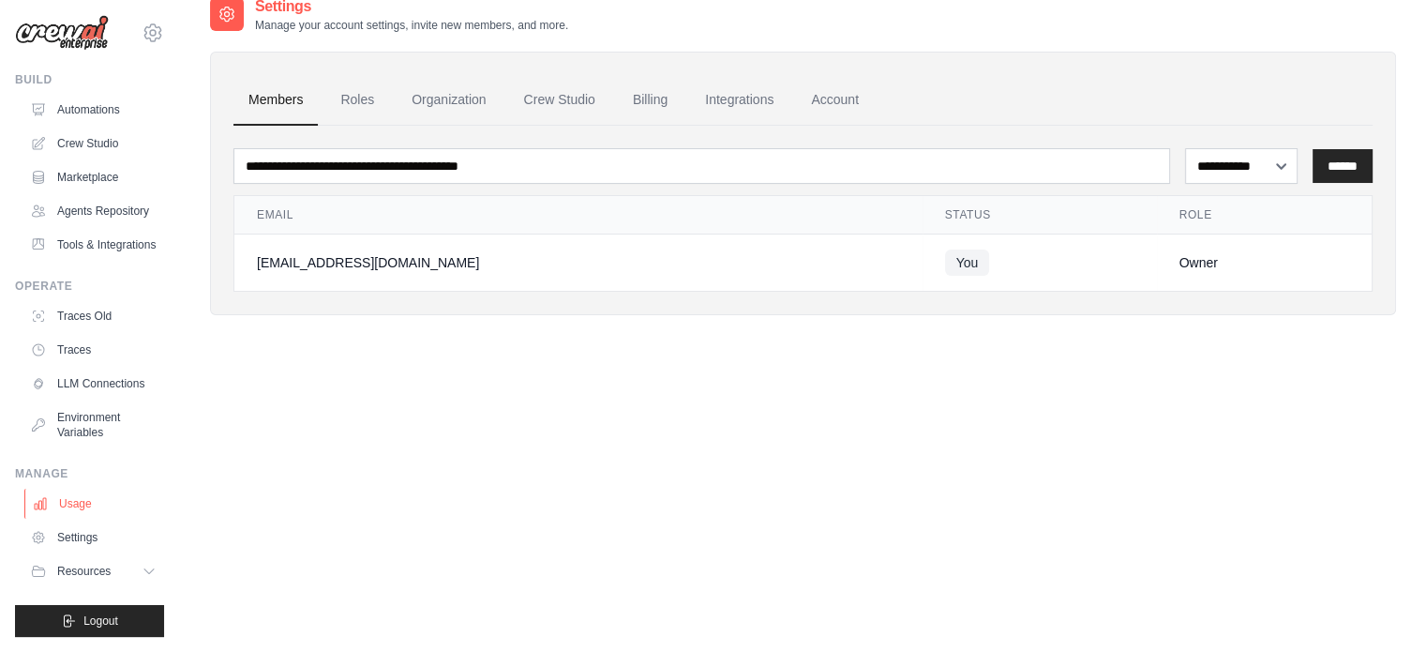
scroll to position [38, 0]
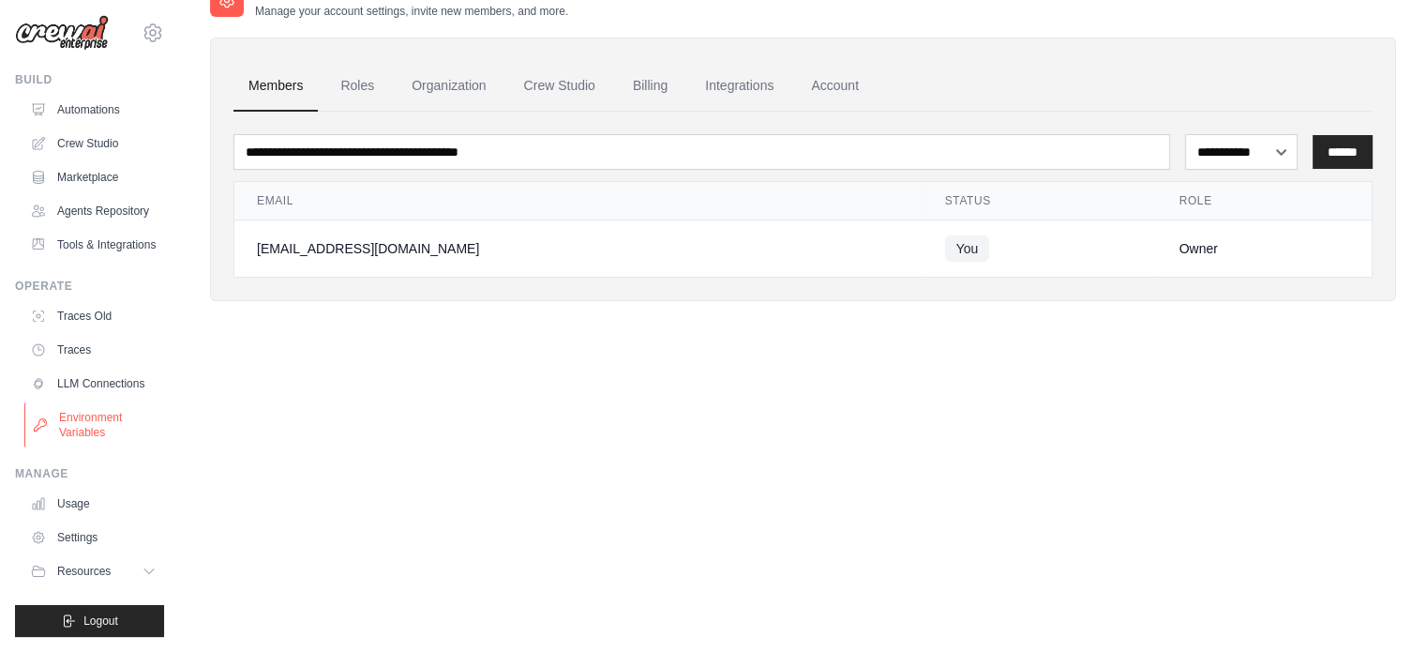
click at [77, 430] on link "Environment Variables" at bounding box center [95, 424] width 142 height 45
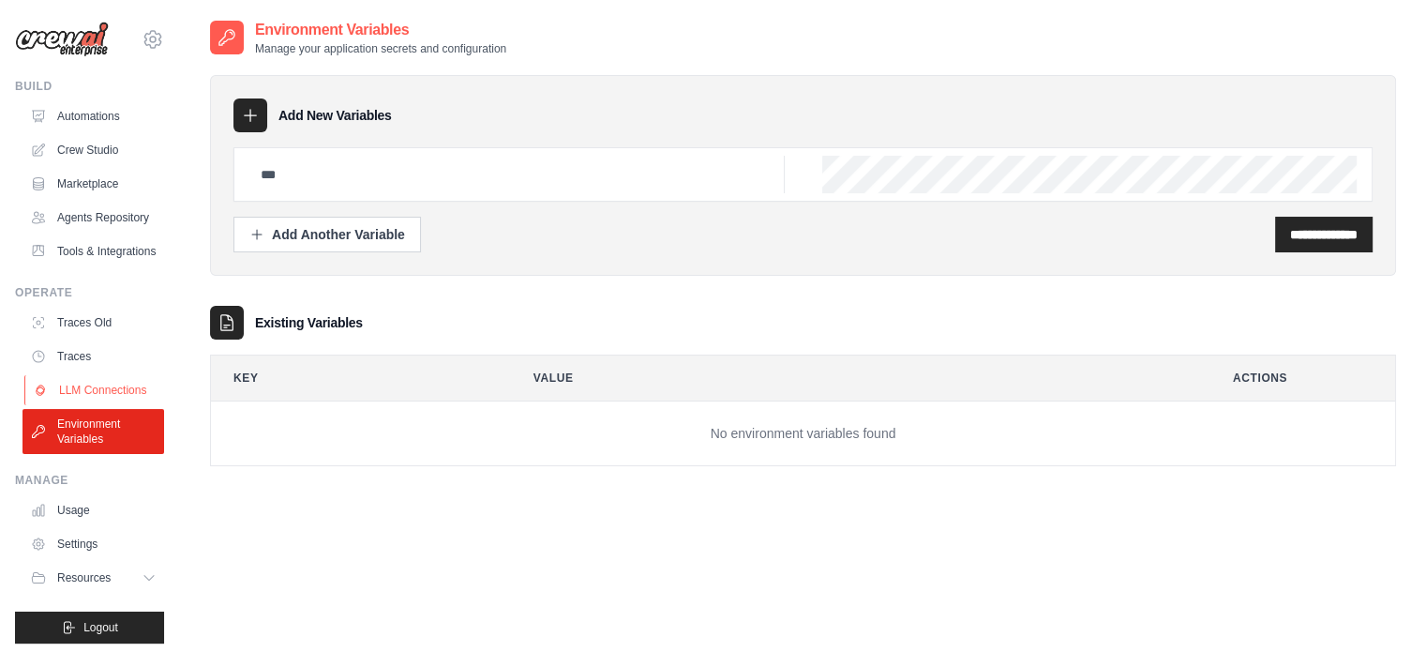
click at [78, 405] on link "LLM Connections" at bounding box center [95, 390] width 142 height 30
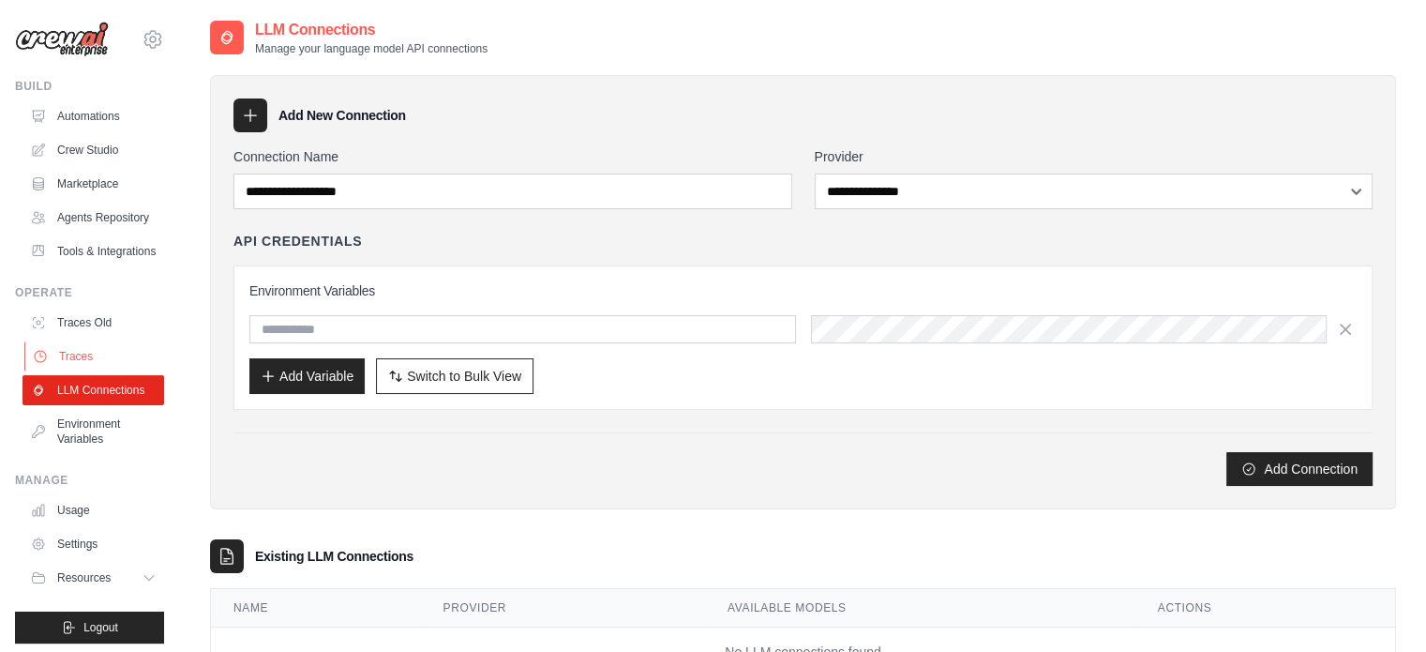
click at [69, 371] on link "Traces" at bounding box center [95, 356] width 142 height 30
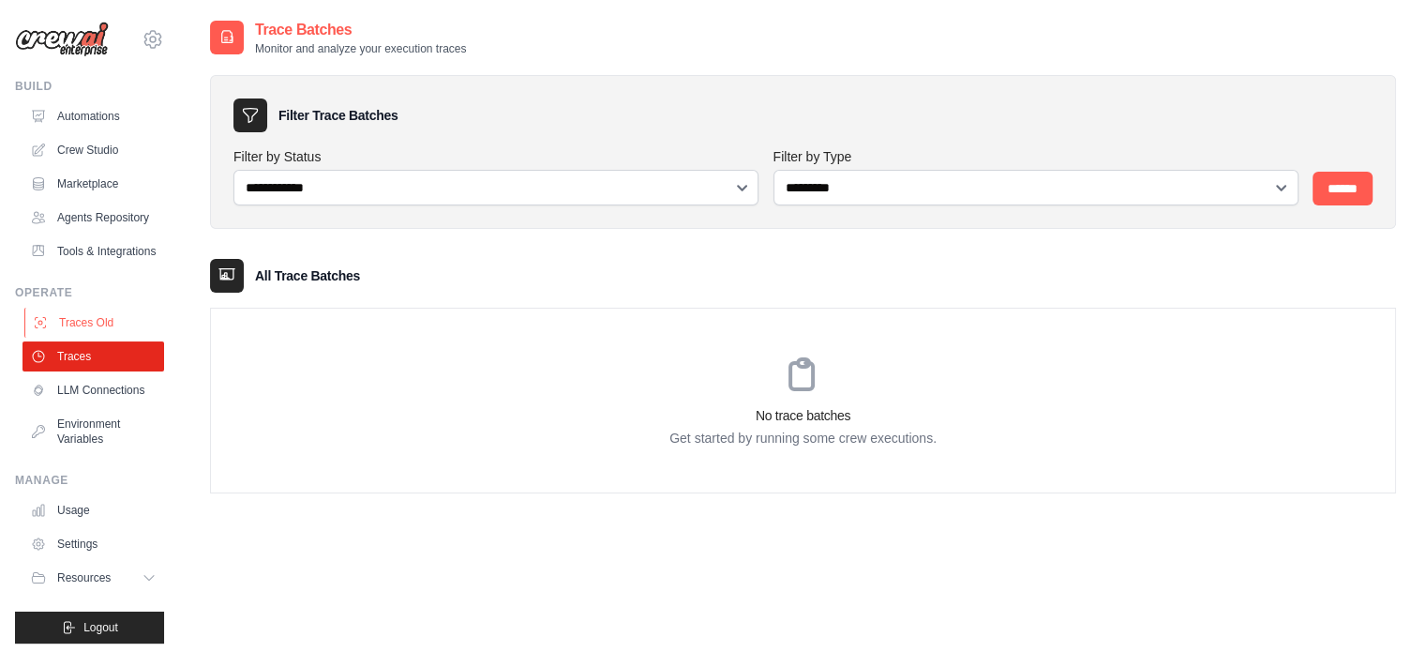
click at [88, 338] on link "Traces Old" at bounding box center [95, 323] width 142 height 30
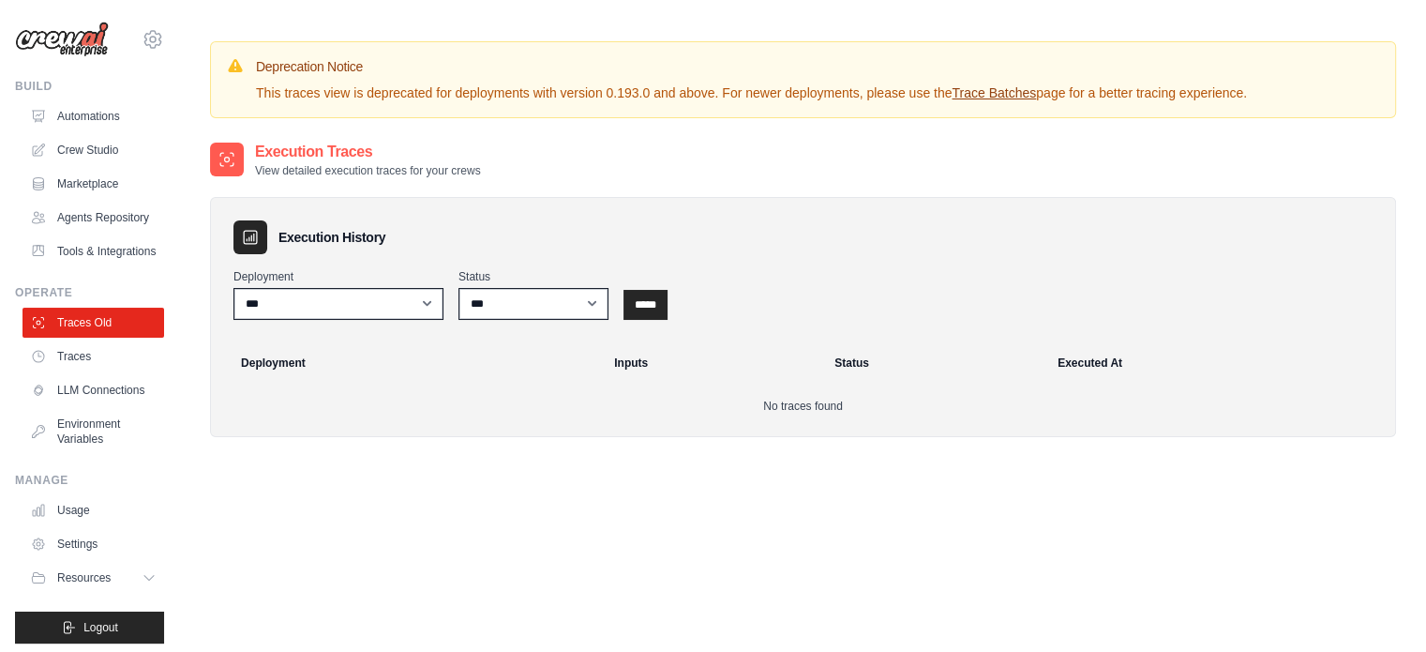
click at [104, 299] on ul "Build Automations Crew Studio Marketplace Agents Repository Resources Blog" at bounding box center [89, 361] width 149 height 565
click at [96, 297] on ul "Build Automations Crew Studio Marketplace Agents Repository Resources Blog" at bounding box center [89, 361] width 149 height 565
click at [113, 266] on link "Tools & Integrations" at bounding box center [95, 251] width 142 height 30
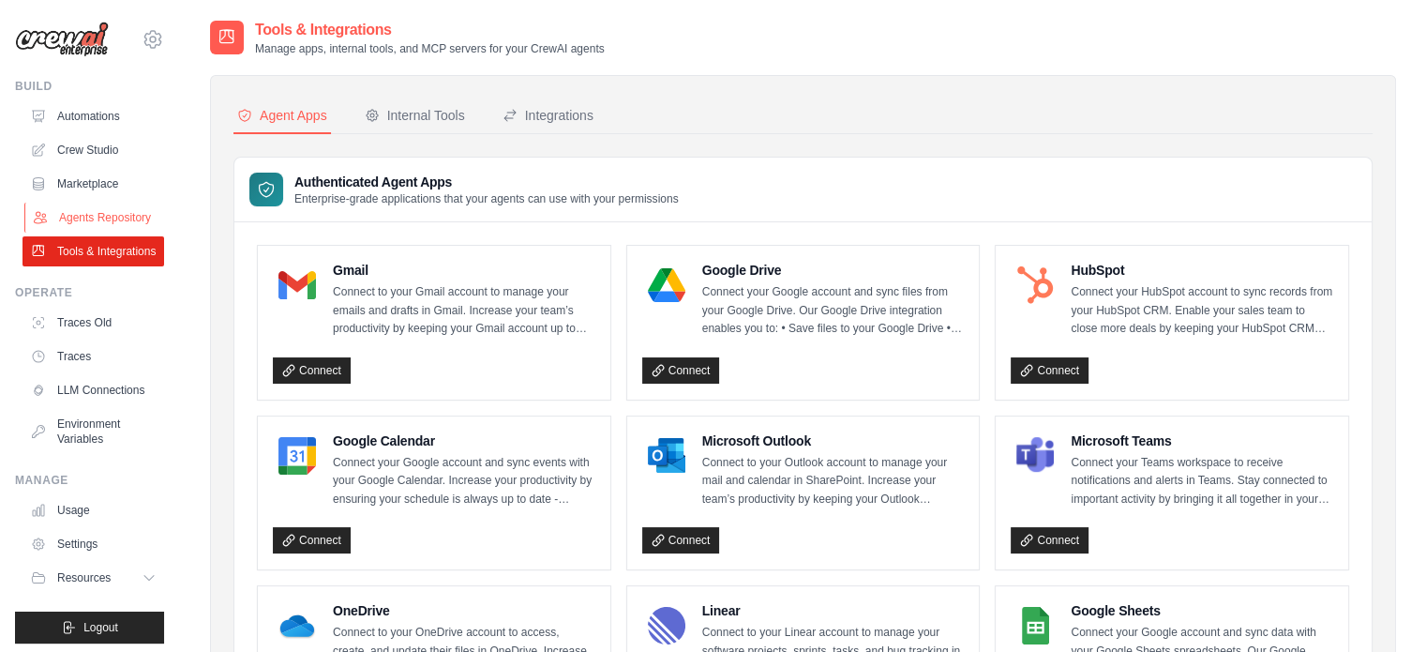
click at [125, 233] on link "Agents Repository" at bounding box center [95, 218] width 142 height 30
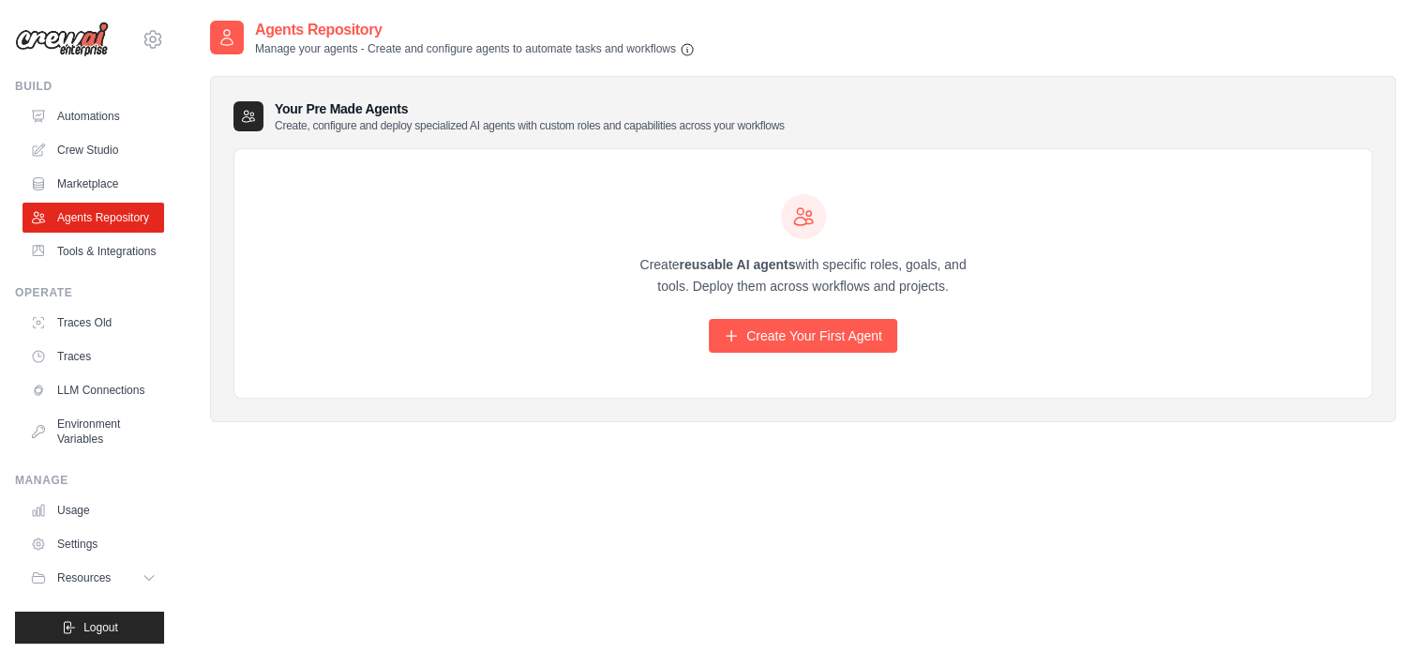
click at [102, 168] on ul "Automations Crew Studio Marketplace Agents Repository Tools & Integrations" at bounding box center [94, 183] width 142 height 165
click at [99, 179] on link "Marketplace" at bounding box center [95, 184] width 142 height 30
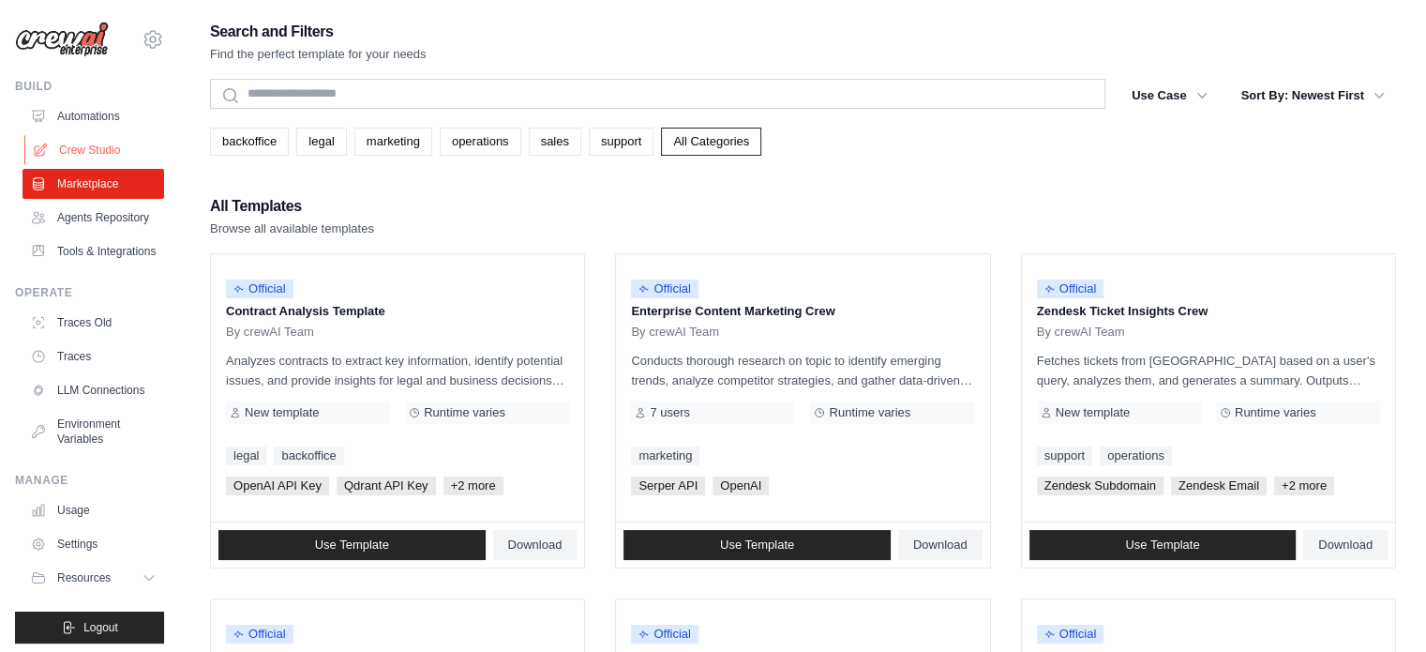
click at [88, 148] on link "Crew Studio" at bounding box center [95, 150] width 142 height 30
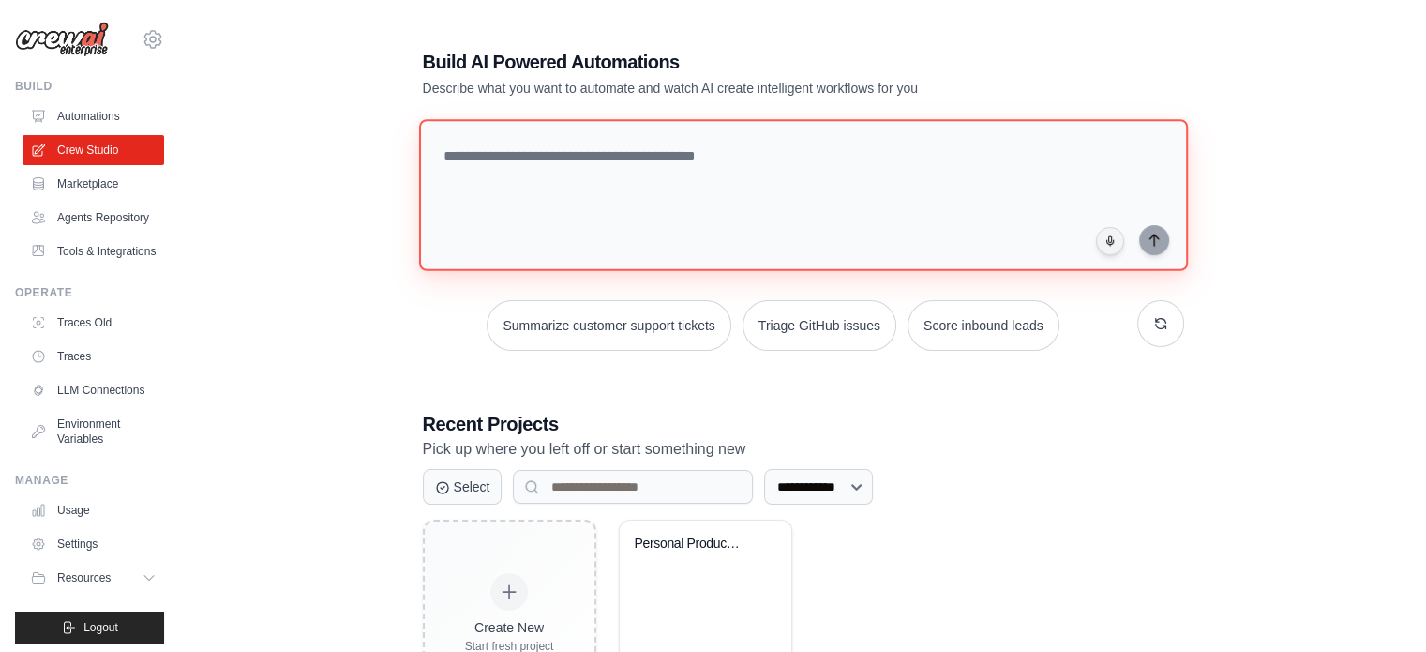
click at [595, 157] on textarea at bounding box center [802, 195] width 769 height 152
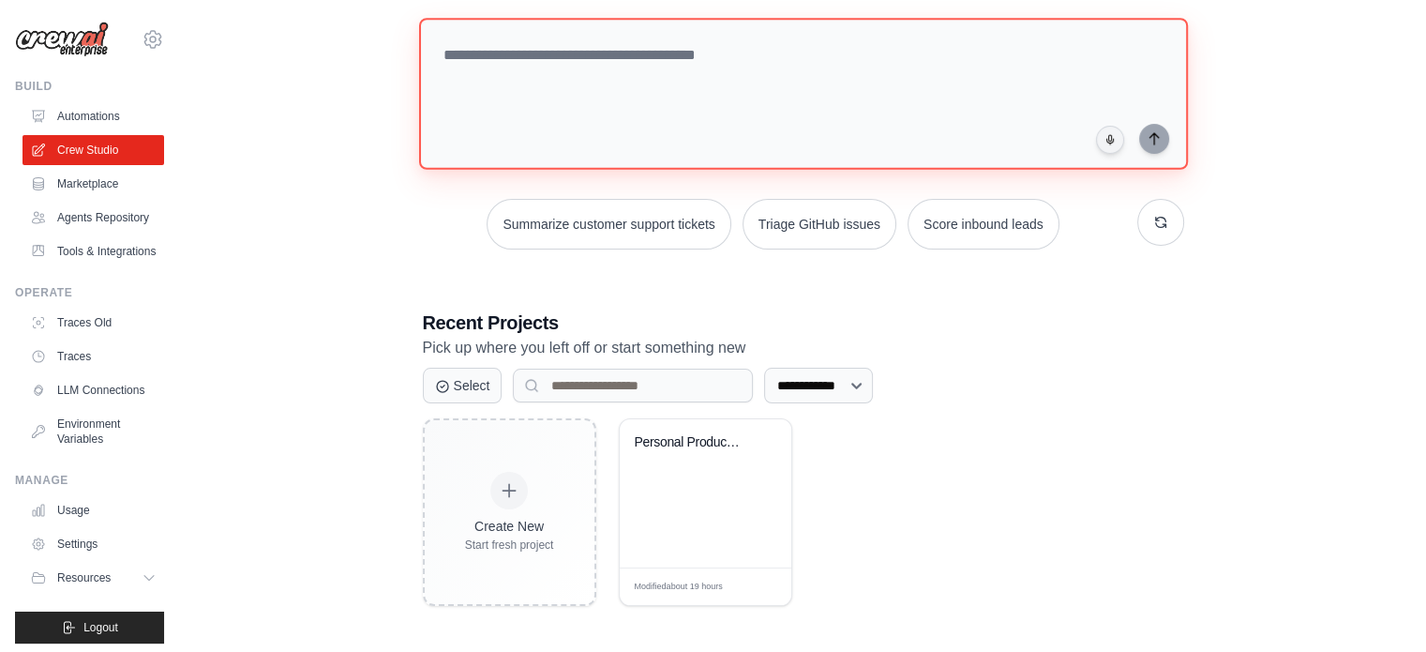
scroll to position [102, 0]
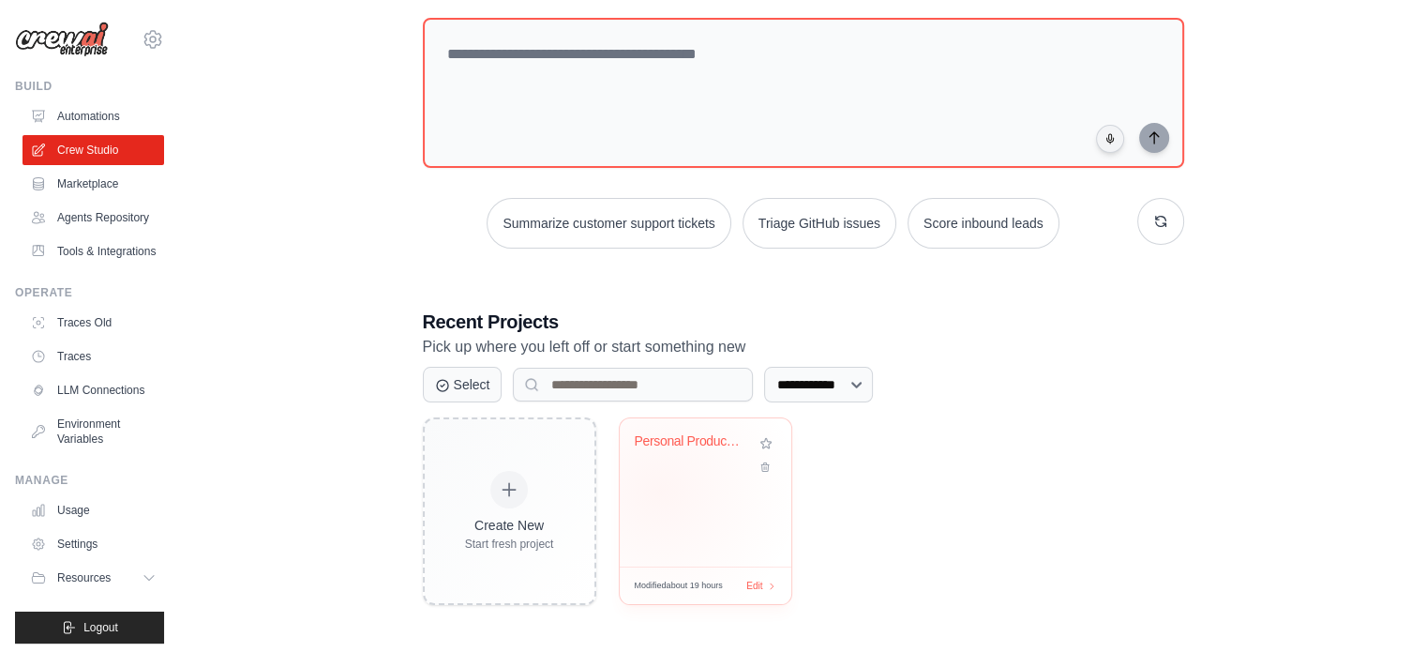
click at [660, 489] on div "Personal Productivity Manager" at bounding box center [706, 492] width 172 height 148
click at [68, 121] on link "Automations" at bounding box center [95, 116] width 142 height 30
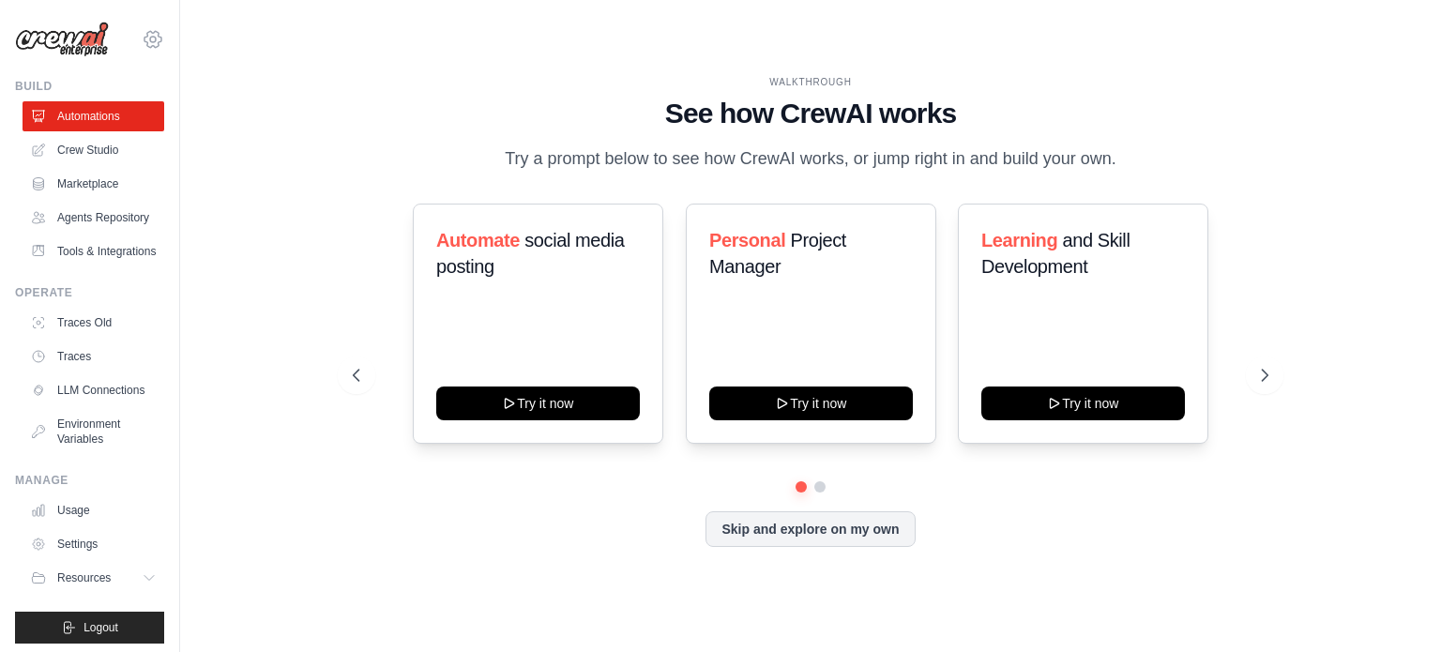
click at [142, 35] on icon at bounding box center [153, 39] width 23 height 23
click at [193, 74] on div "[EMAIL_ADDRESS][DOMAIN_NAME]" at bounding box center [231, 72] width 148 height 19
click at [38, 80] on div "Build" at bounding box center [89, 86] width 149 height 15
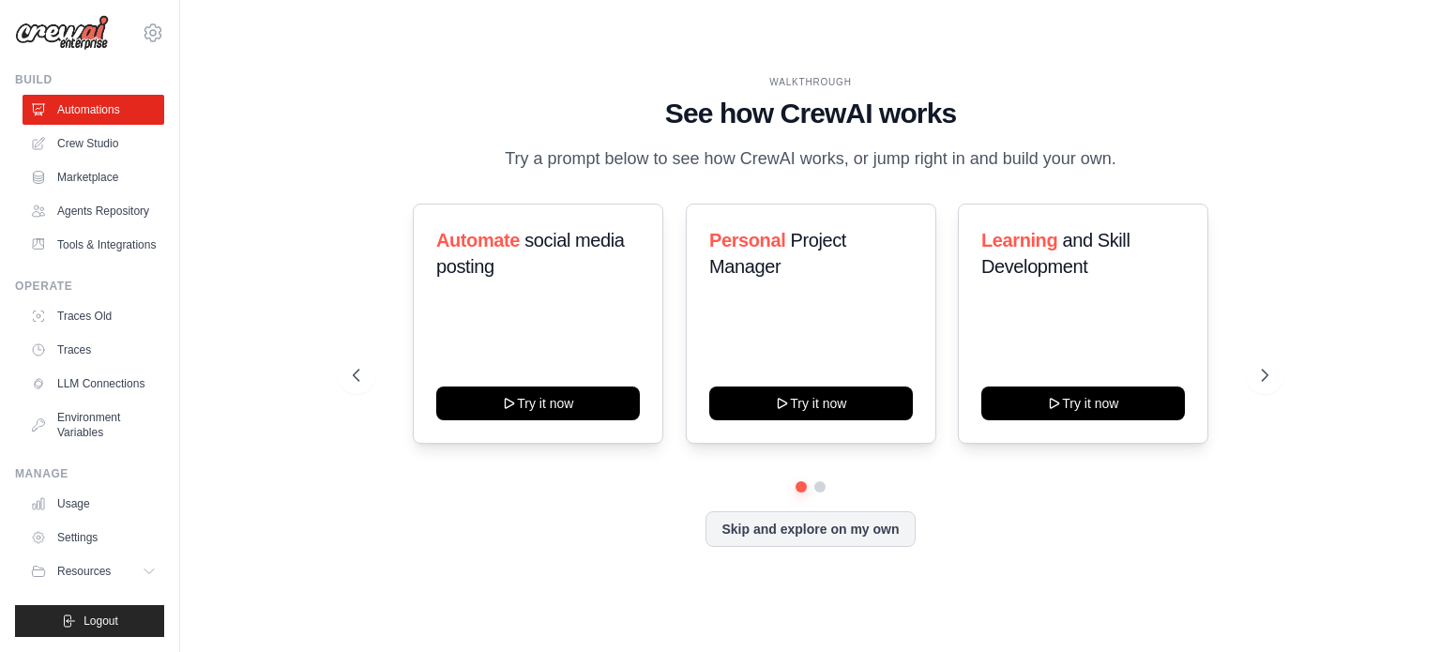
scroll to position [51, 0]
click at [101, 567] on span "Resources" at bounding box center [85, 571] width 53 height 15
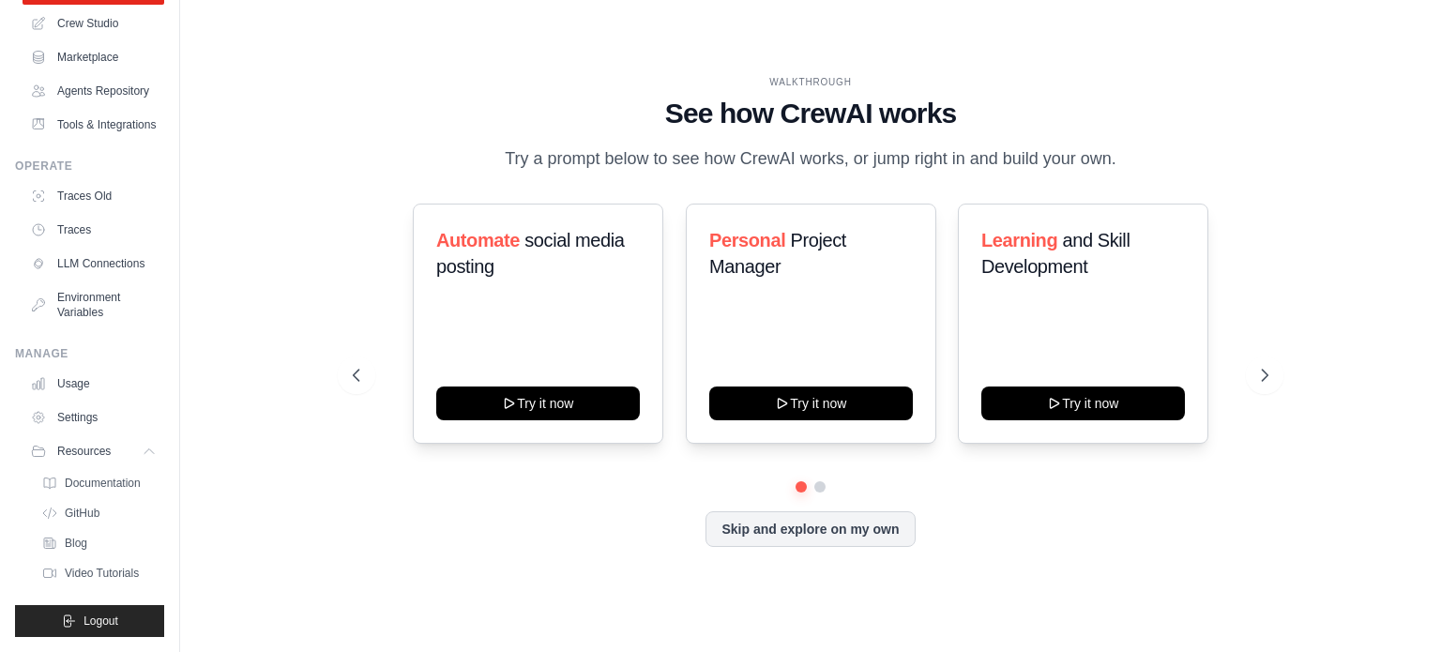
scroll to position [171, 0]
click at [87, 384] on link "Usage" at bounding box center [95, 384] width 142 height 30
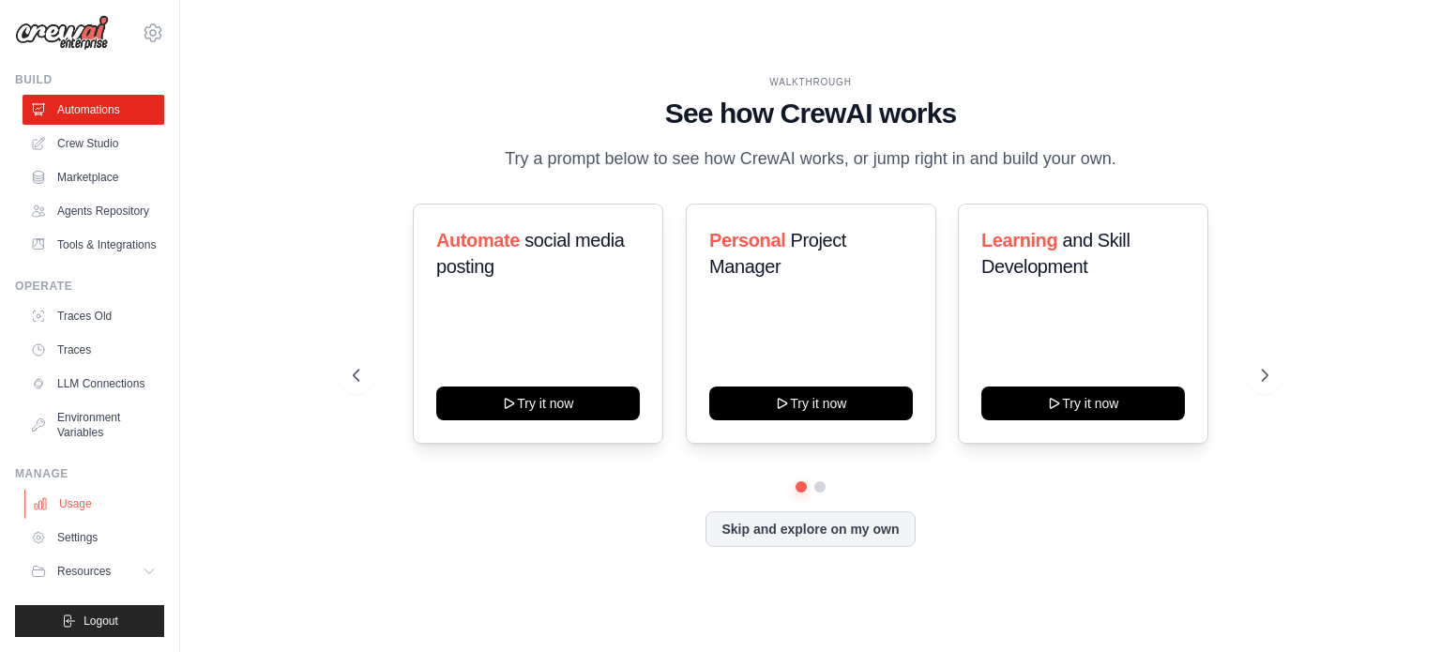
scroll to position [51, 0]
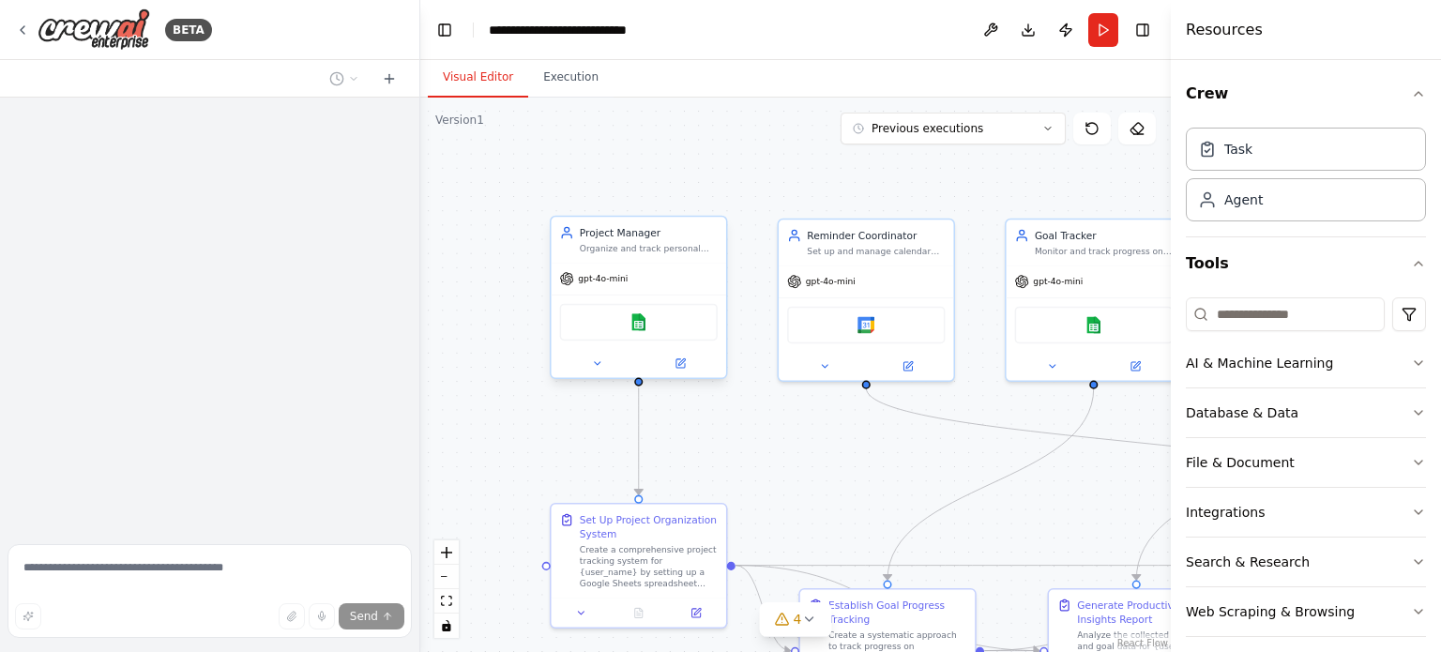
scroll to position [2221, 0]
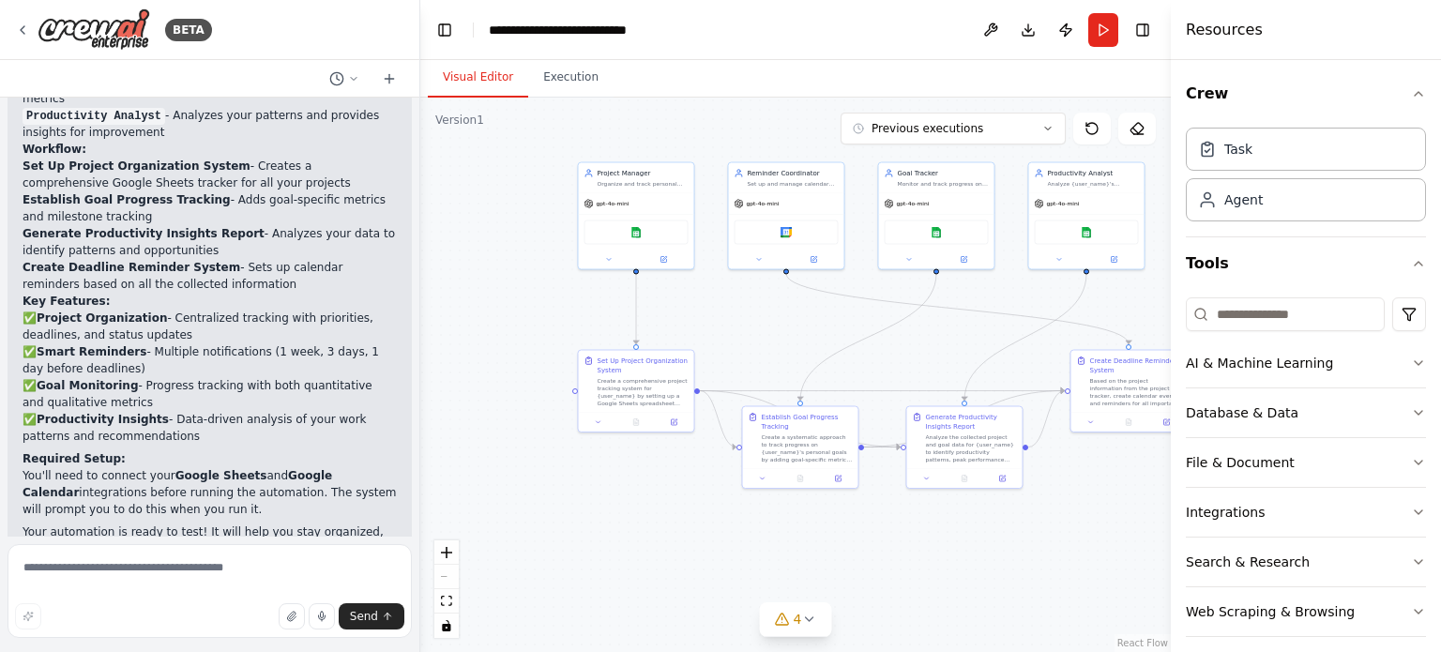
drag, startPoint x: 779, startPoint y: 413, endPoint x: 769, endPoint y: 327, distance: 86.0
click at [769, 327] on div ".deletable-edge-delete-btn { width: 20px; height: 20px; border: 0px solid #ffff…" at bounding box center [795, 375] width 750 height 554
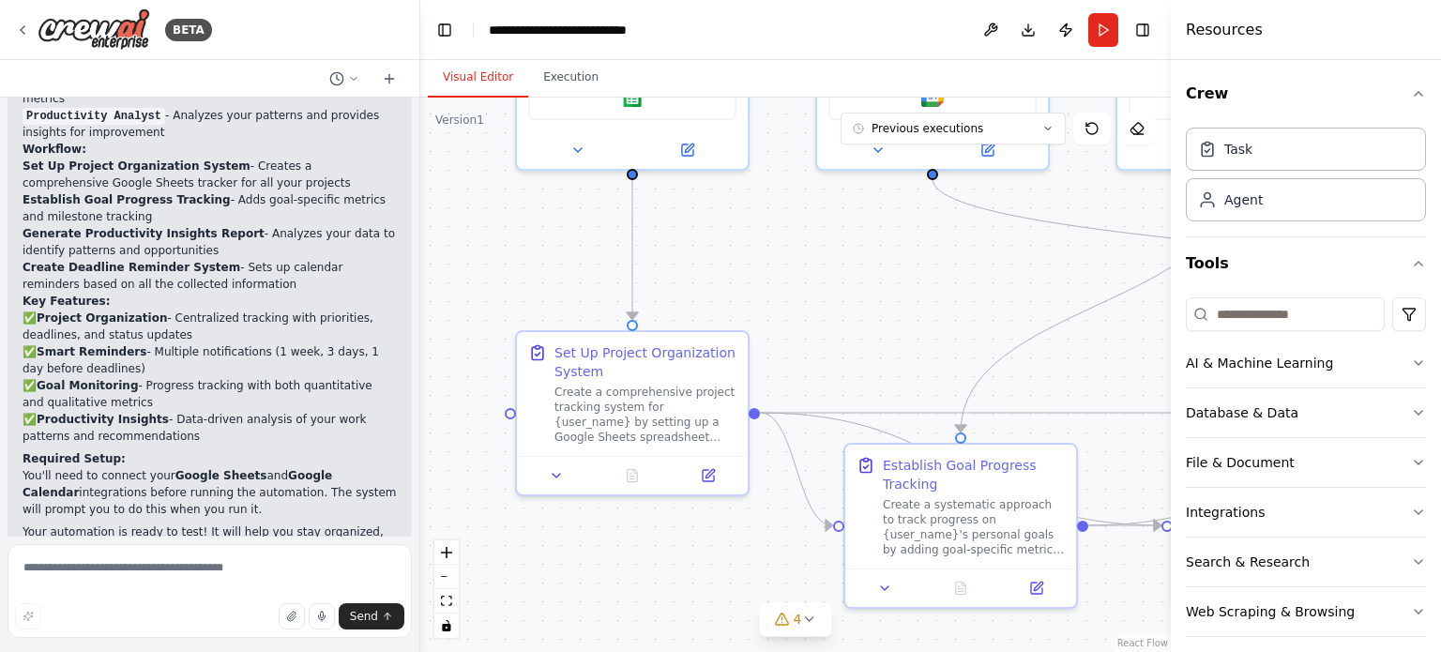
drag, startPoint x: 660, startPoint y: 346, endPoint x: 779, endPoint y: 310, distance: 124.3
click at [779, 310] on div ".deletable-edge-delete-btn { width: 20px; height: 20px; border: 0px solid #ffff…" at bounding box center [795, 375] width 750 height 554
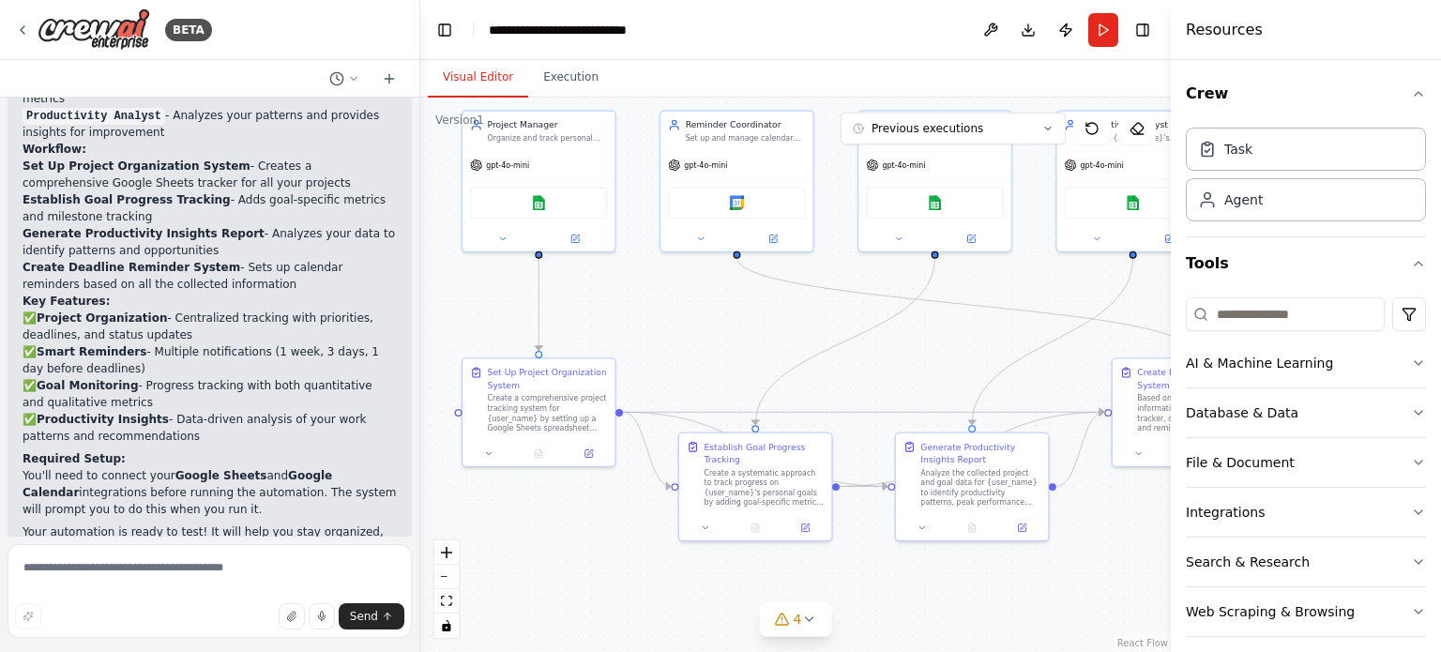
drag, startPoint x: 797, startPoint y: 340, endPoint x: 681, endPoint y: 338, distance: 116.3
click at [683, 338] on div ".deletable-edge-delete-btn { width: 20px; height: 20px; border: 0px solid #ffff…" at bounding box center [795, 375] width 750 height 554
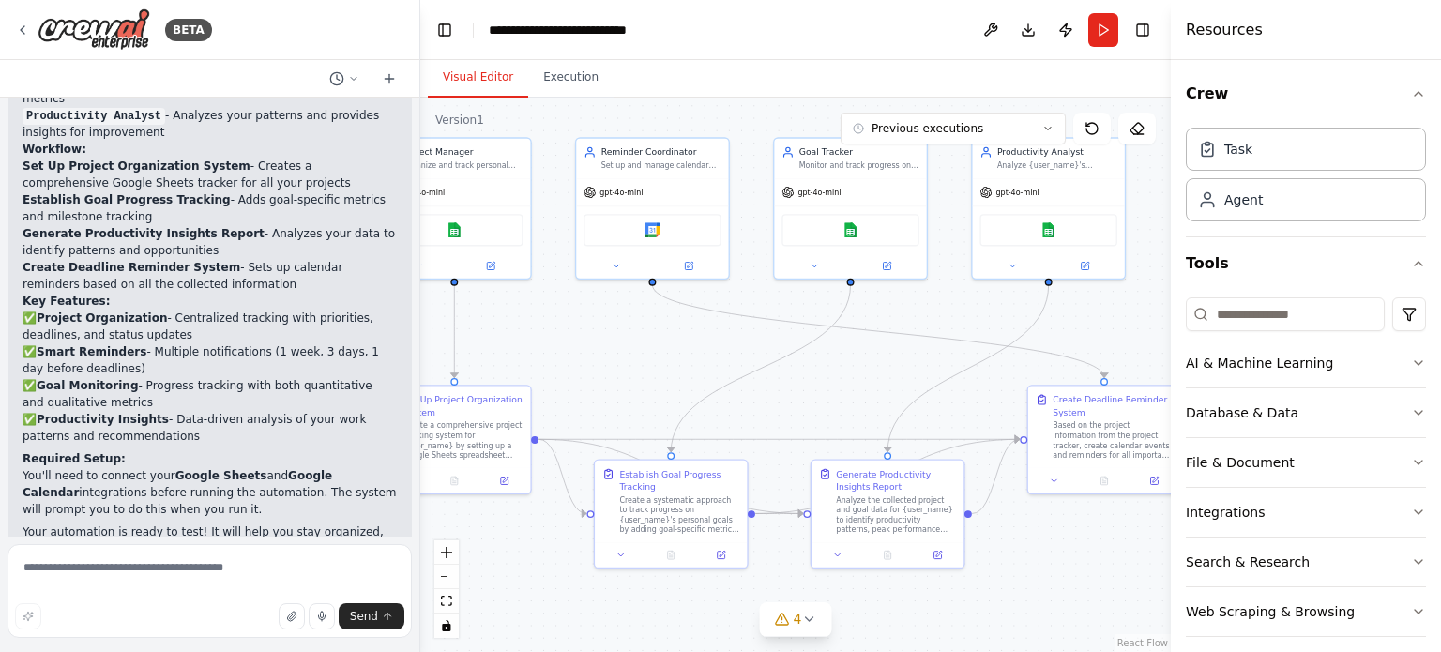
drag, startPoint x: 738, startPoint y: 324, endPoint x: 668, endPoint y: 352, distance: 75.4
click at [668, 352] on div ".deletable-edge-delete-btn { width: 20px; height: 20px; border: 0px solid #ffff…" at bounding box center [795, 375] width 750 height 554
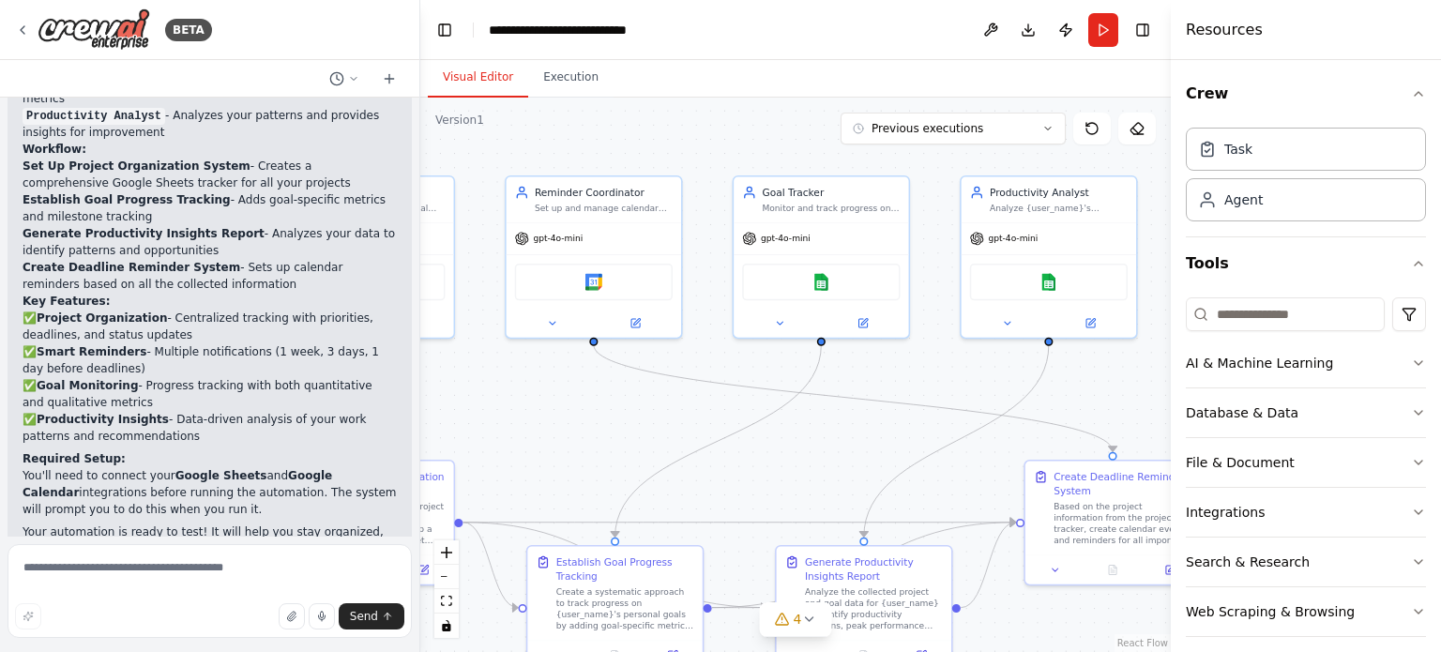
drag, startPoint x: 919, startPoint y: 249, endPoint x: 910, endPoint y: 302, distance: 54.3
click at [911, 302] on div ".deletable-edge-delete-btn { width: 20px; height: 20px; border: 0px solid #ffff…" at bounding box center [795, 375] width 750 height 554
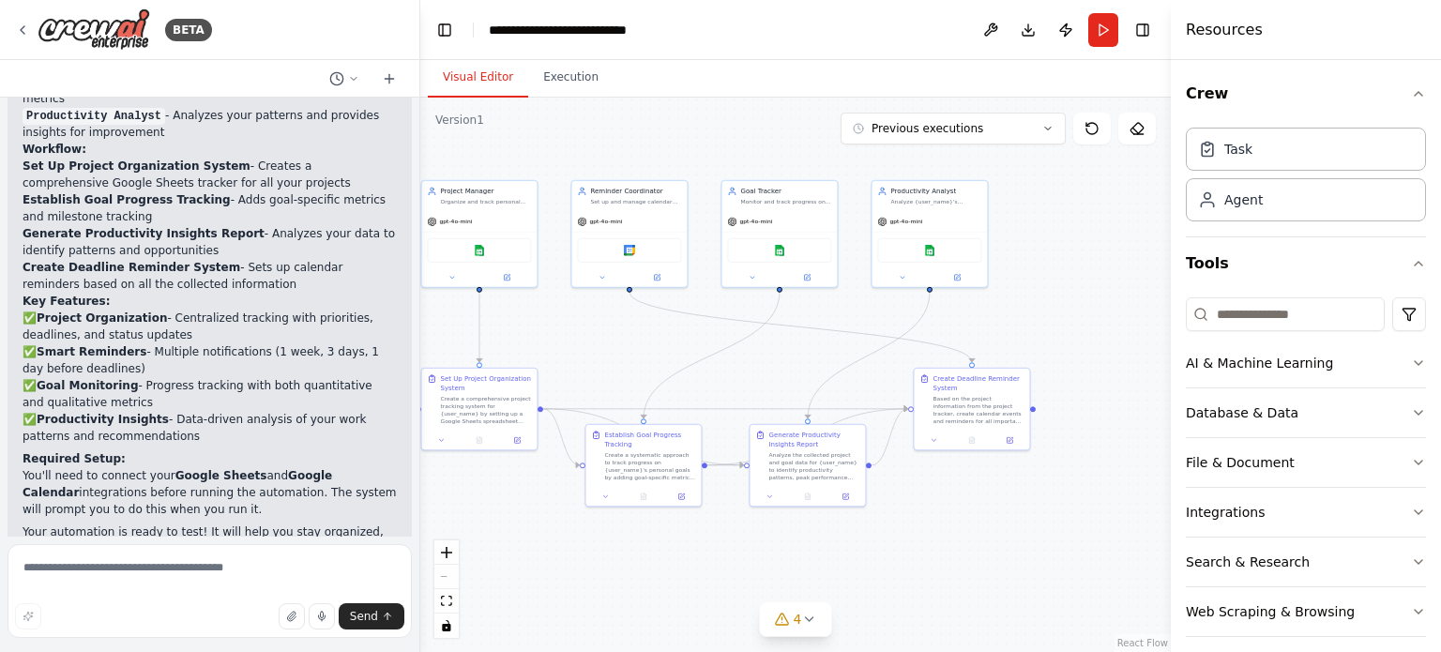
click at [1035, 414] on div ".deletable-edge-delete-btn { width: 20px; height: 20px; border: 0px solid #ffff…" at bounding box center [795, 375] width 750 height 554
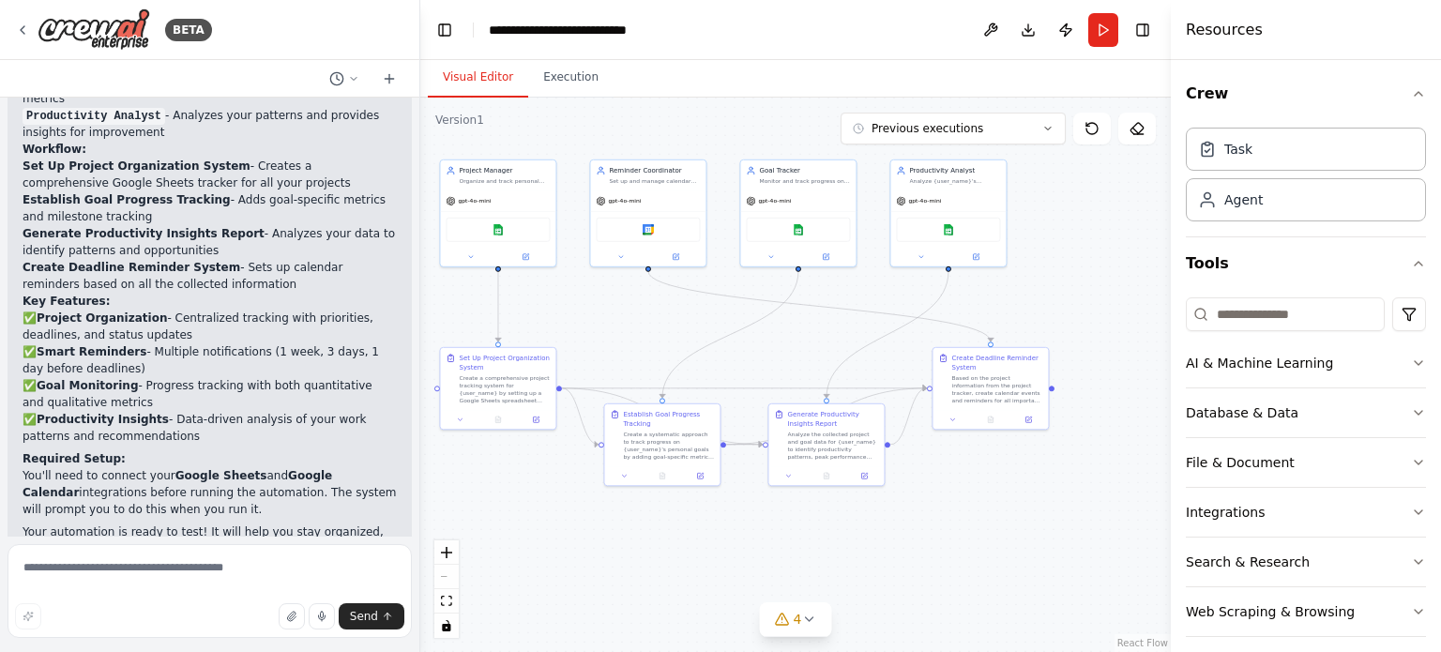
drag, startPoint x: 1039, startPoint y: 408, endPoint x: 1060, endPoint y: 385, distance: 30.5
click at [1060, 385] on div ".deletable-edge-delete-btn { width: 20px; height: 20px; border: 0px solid #ffff…" at bounding box center [795, 375] width 750 height 554
drag, startPoint x: 1054, startPoint y: 391, endPoint x: 1058, endPoint y: 403, distance: 12.8
click at [1058, 403] on div ".deletable-edge-delete-btn { width: 20px; height: 20px; border: 0px solid #ffff…" at bounding box center [795, 375] width 750 height 554
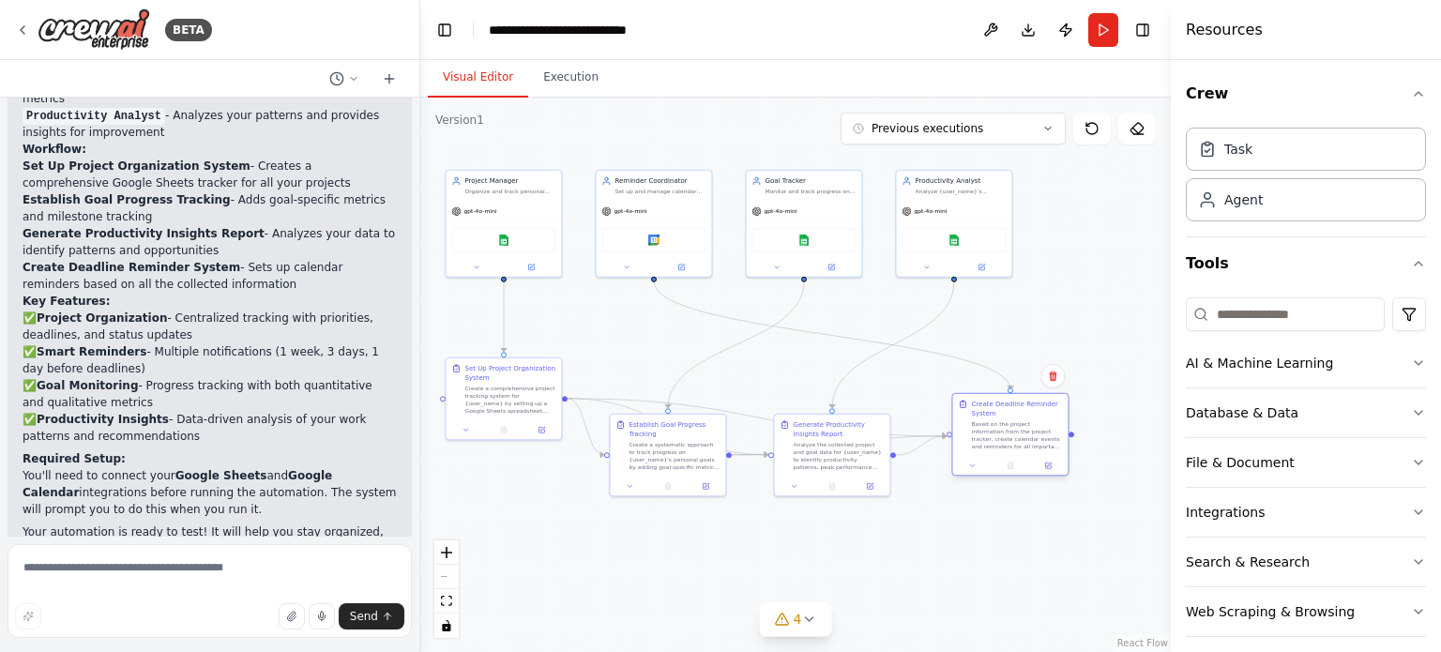
drag, startPoint x: 1036, startPoint y: 398, endPoint x: 1052, endPoint y: 439, distance: 44.2
click at [1052, 439] on div "Based on the project information from the project tracker, create calendar even…" at bounding box center [1016, 435] width 91 height 30
click at [1076, 441] on div ".deletable-edge-delete-btn { width: 20px; height: 20px; border: 0px solid #ffff…" at bounding box center [795, 375] width 750 height 554
click at [1075, 435] on div ".deletable-edge-delete-btn { width: 20px; height: 20px; border: 0px solid #ffff…" at bounding box center [795, 375] width 750 height 554
drag, startPoint x: 1065, startPoint y: 446, endPoint x: 1035, endPoint y: 430, distance: 34.0
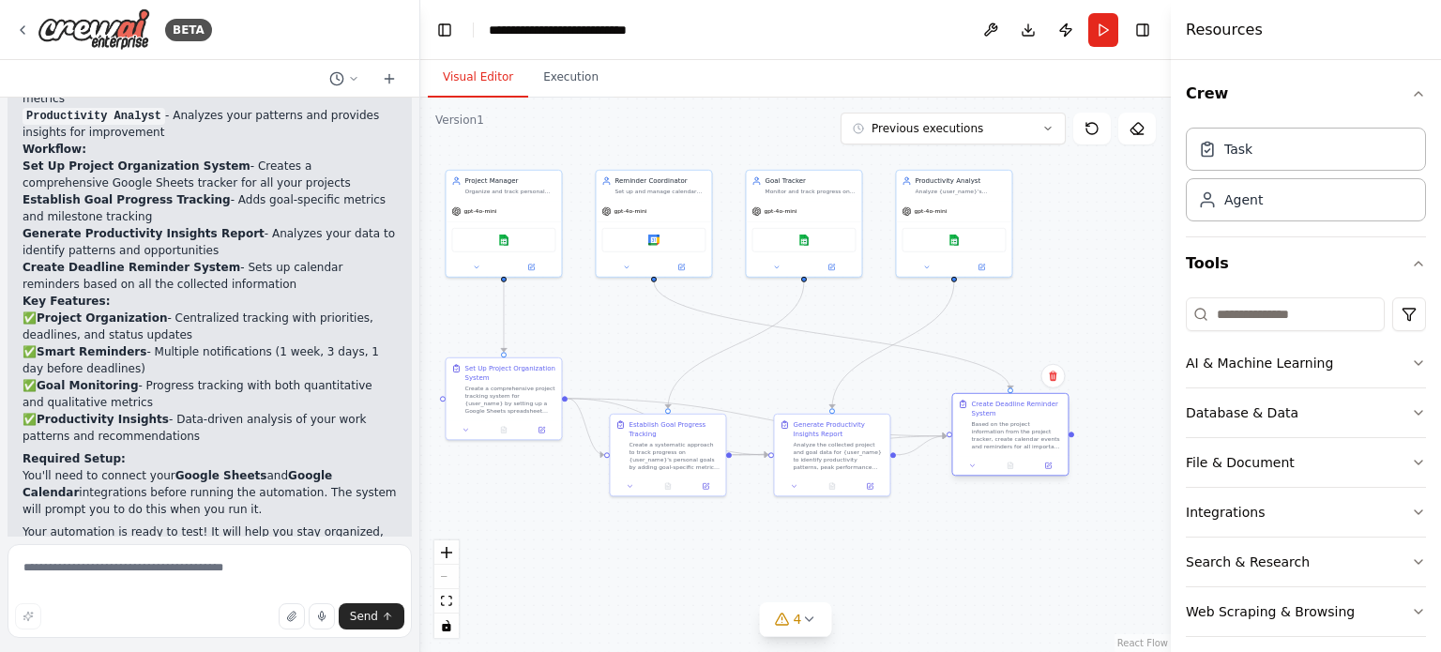
click at [1035, 430] on div "Based on the project information from the project tracker, create calendar even…" at bounding box center [1016, 435] width 91 height 30
drag, startPoint x: 1033, startPoint y: 430, endPoint x: 1018, endPoint y: 430, distance: 15.0
click at [1018, 430] on div "Based on the project information from the project tracker, create calendar even…" at bounding box center [1016, 435] width 91 height 30
click at [1017, 430] on div "Based on the project information from the project tracker, create calendar even…" at bounding box center [1016, 435] width 91 height 30
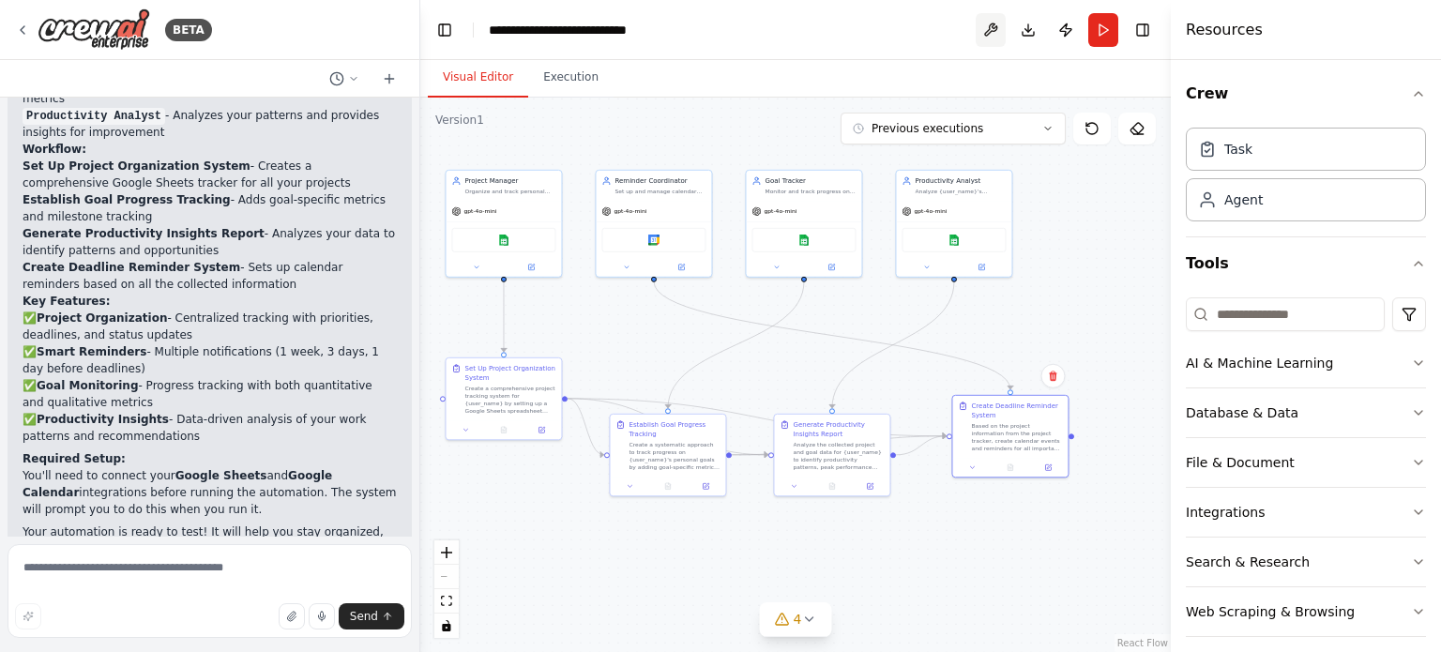
click at [981, 37] on button at bounding box center [990, 30] width 30 height 34
click at [1003, 445] on div "Based on the project information from the project tracker, create calendar even…" at bounding box center [1016, 435] width 91 height 30
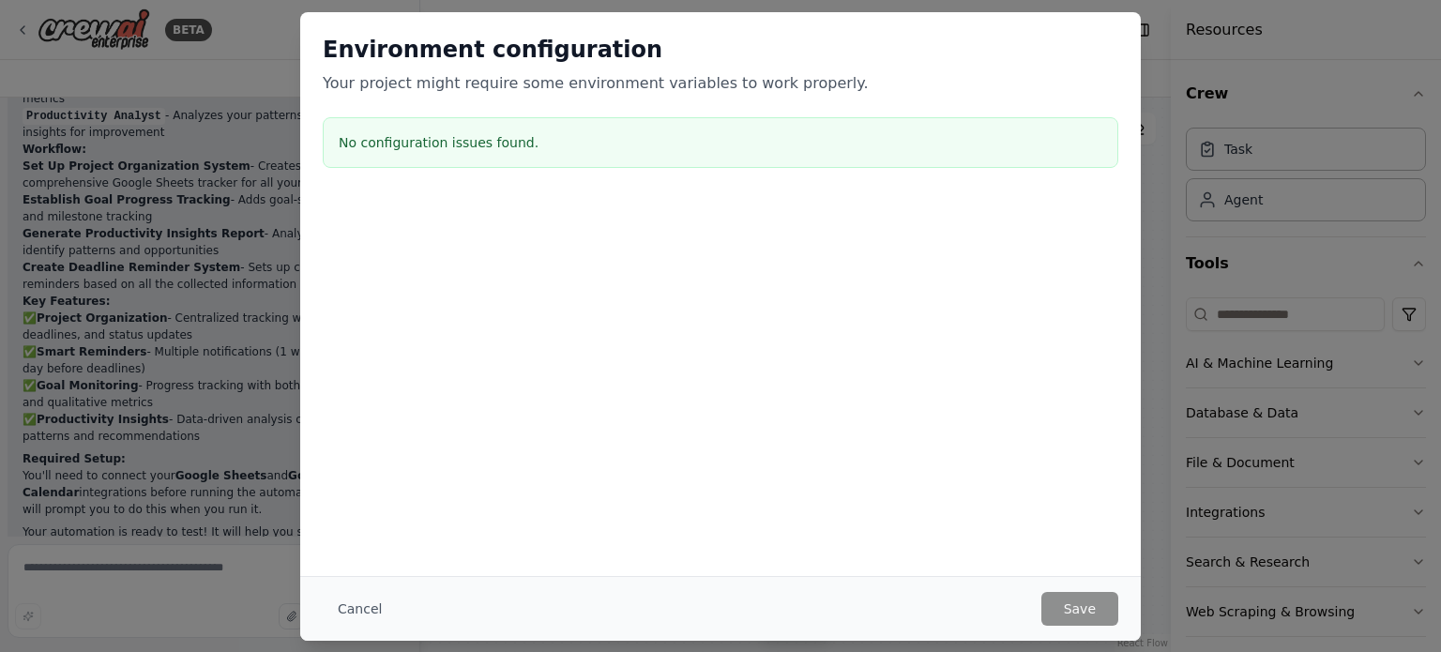
click at [1275, 263] on div "Environment configuration Your project might require some environment variables…" at bounding box center [720, 326] width 1441 height 652
click at [1165, 38] on div "Environment configuration Your project might require some environment variables…" at bounding box center [720, 326] width 1441 height 652
click at [1151, 60] on div "Environment configuration Your project might require some environment variables…" at bounding box center [720, 326] width 1441 height 652
click at [355, 608] on button "Cancel" at bounding box center [360, 609] width 74 height 34
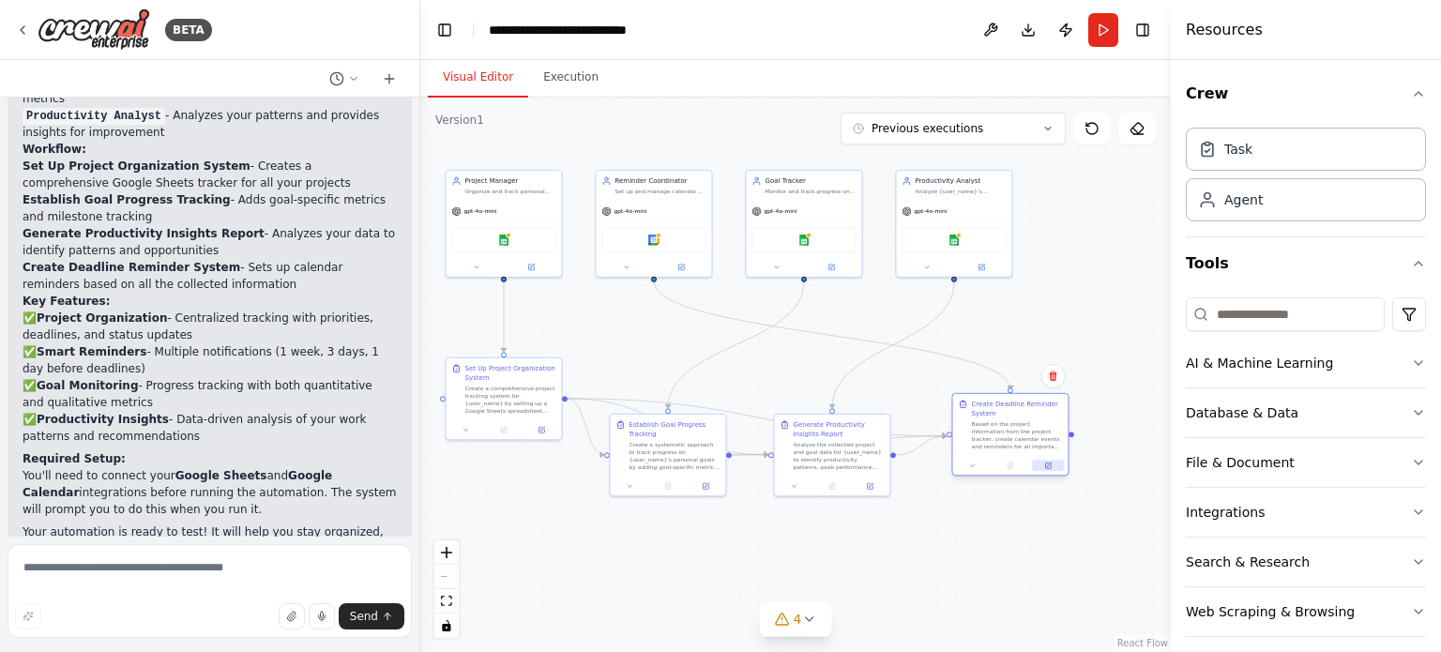
click at [1048, 469] on button at bounding box center [1048, 465] width 32 height 11
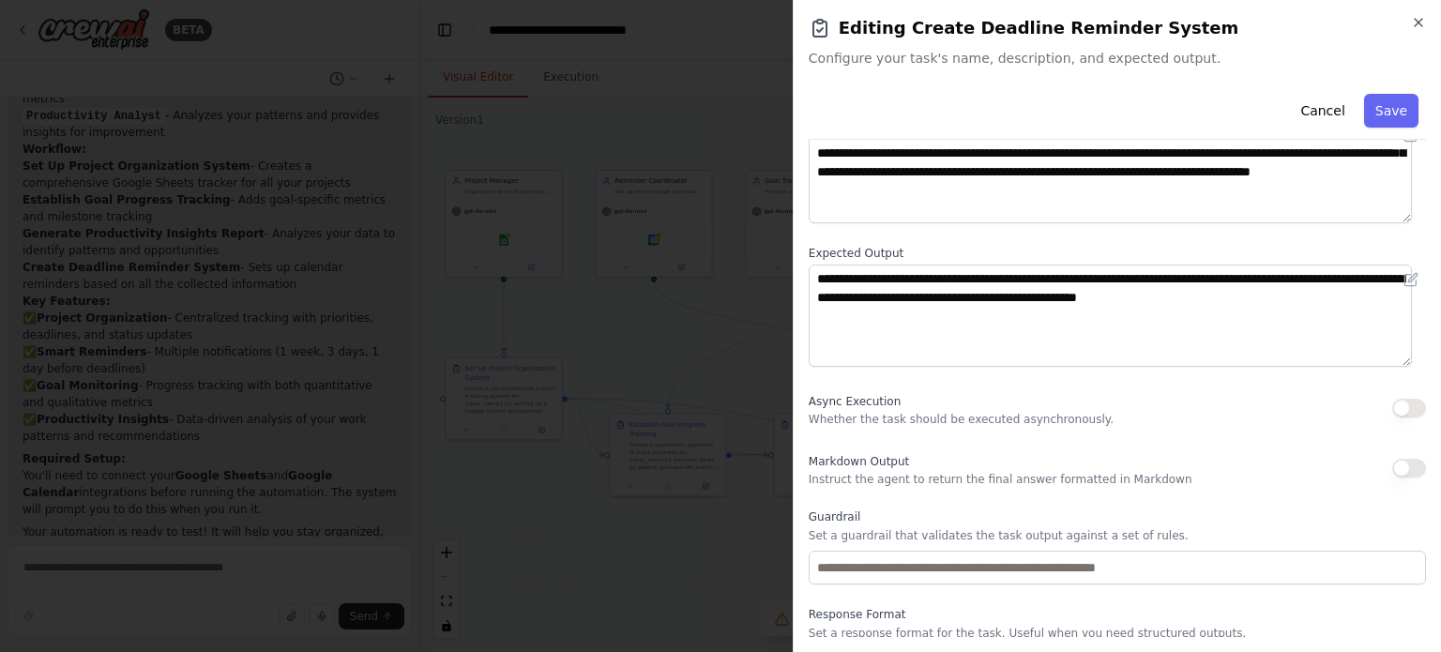
scroll to position [193, 0]
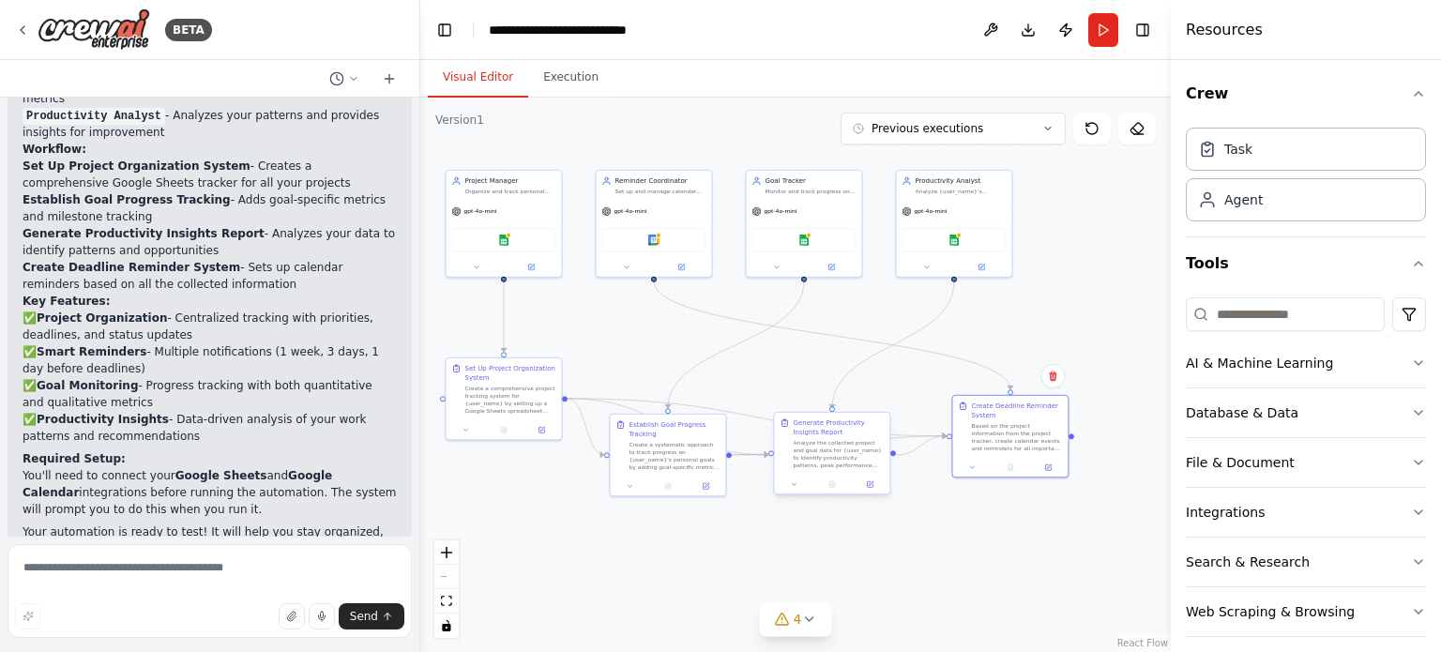
click at [819, 449] on div "Analyze the collected project and goal data for {user_name} to identify product…" at bounding box center [837, 454] width 91 height 30
click at [510, 220] on div "Google sheets" at bounding box center [502, 237] width 115 height 37
click at [621, 263] on button at bounding box center [625, 265] width 53 height 11
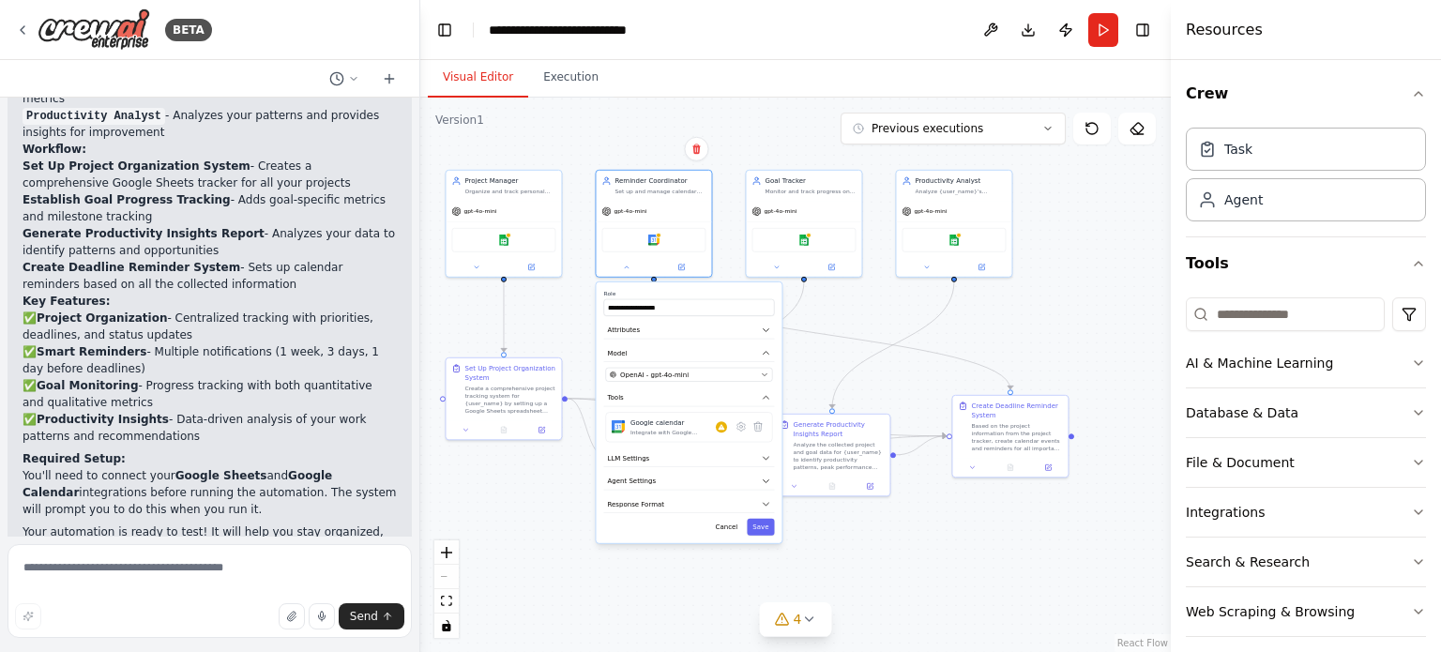
click at [1066, 309] on div ".deletable-edge-delete-btn { width: 20px; height: 20px; border: 0px solid #ffff…" at bounding box center [795, 375] width 750 height 554
click at [444, 551] on icon "zoom in" at bounding box center [446, 552] width 11 height 11
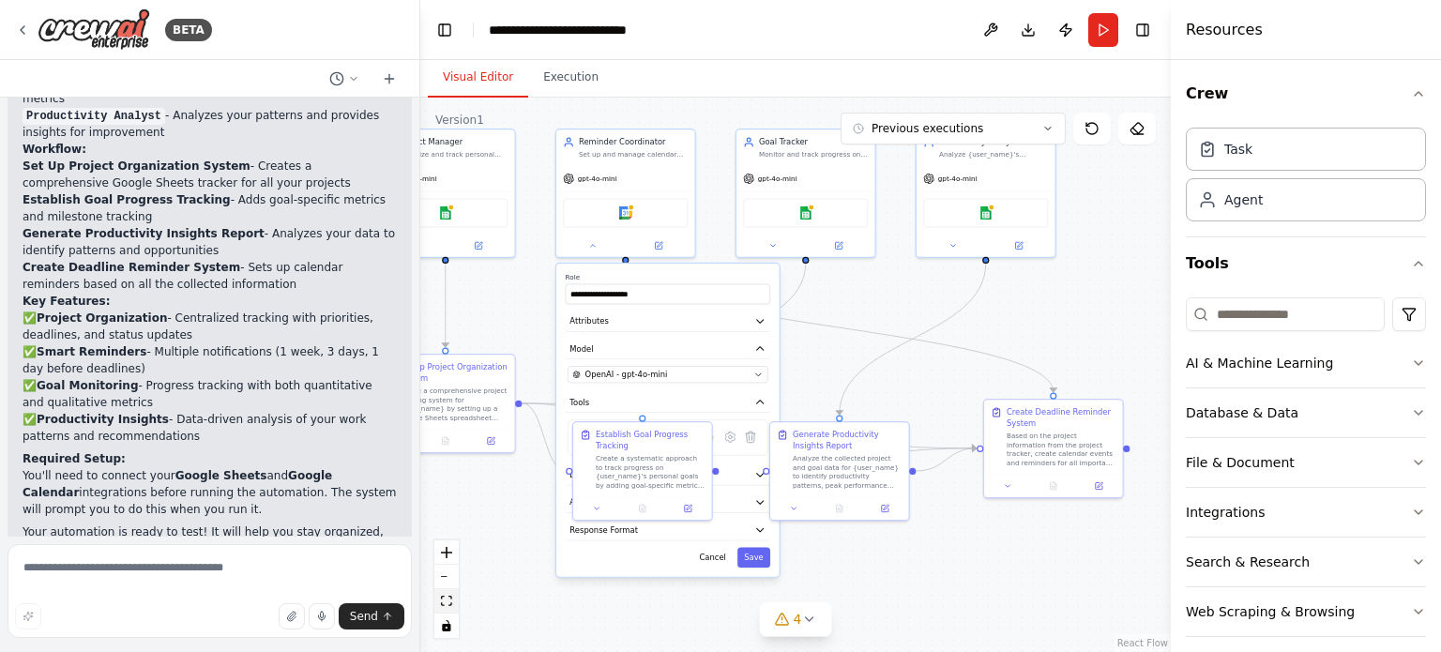
click at [445, 597] on icon "fit view" at bounding box center [446, 601] width 11 height 10
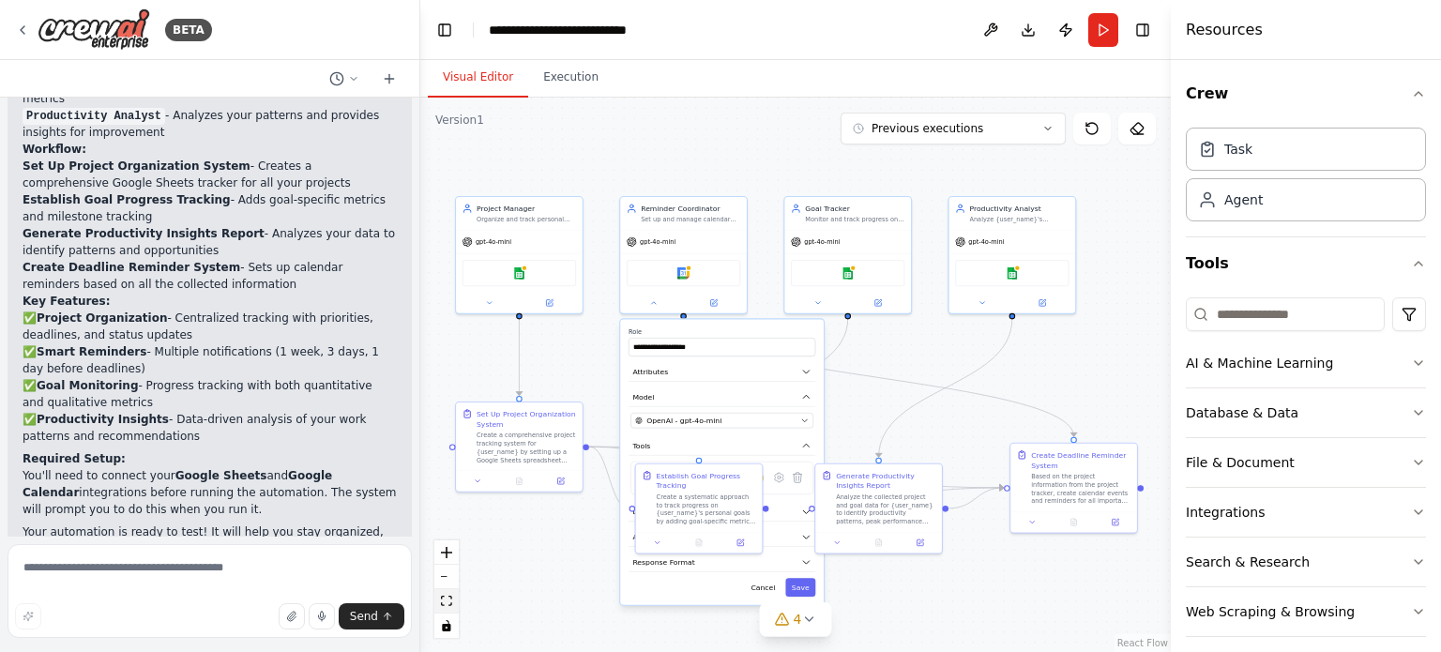
click at [445, 597] on icon "fit view" at bounding box center [446, 601] width 11 height 10
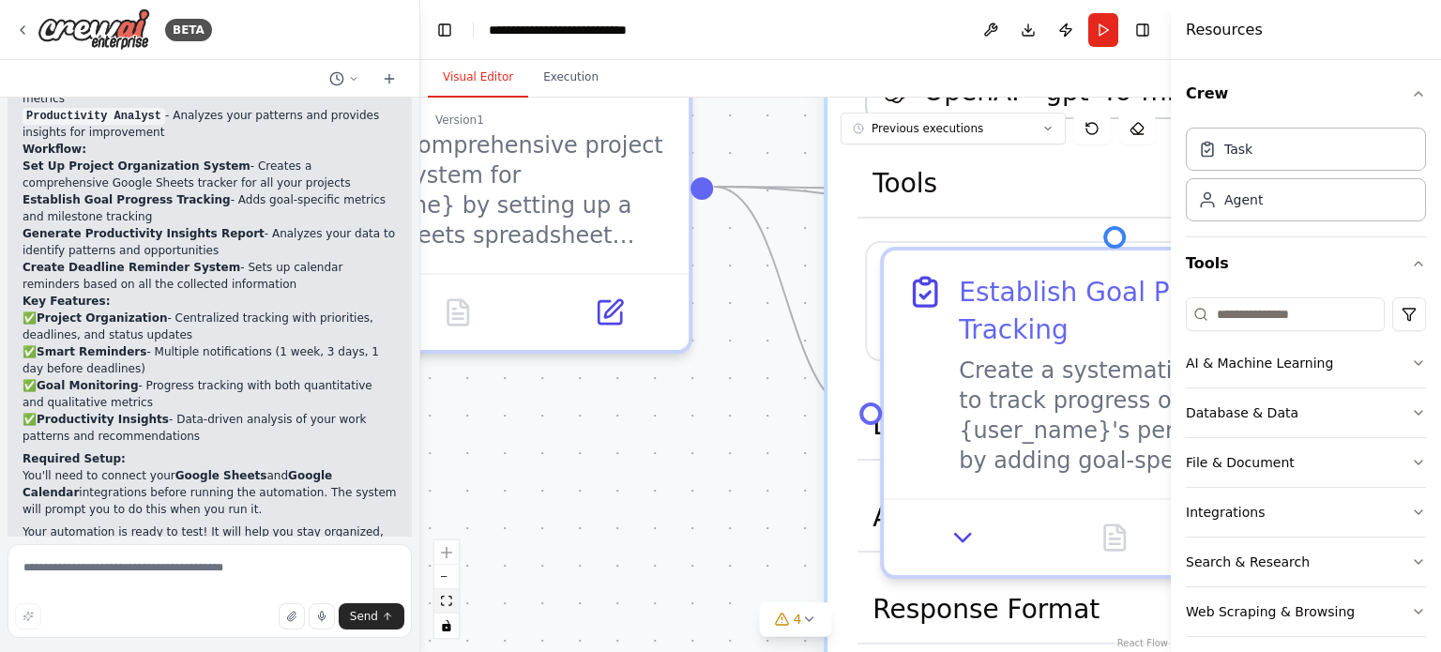
click at [447, 596] on icon "fit view" at bounding box center [446, 601] width 11 height 10
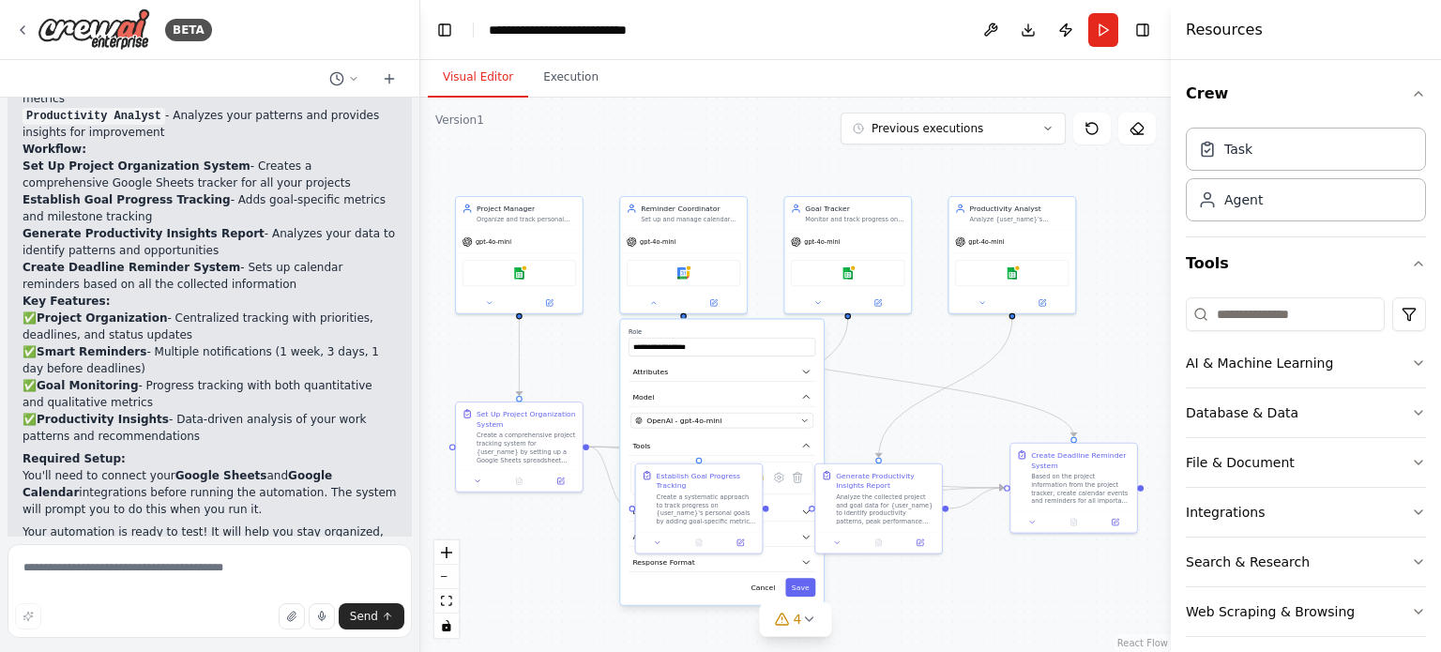
click at [849, 414] on div ".deletable-edge-delete-btn { width: 20px; height: 20px; border: 0px solid #ffff…" at bounding box center [795, 375] width 750 height 554
click at [765, 582] on button "Cancel" at bounding box center [763, 587] width 37 height 19
click at [441, 604] on icon "fit view" at bounding box center [446, 601] width 11 height 10
click at [445, 560] on button "zoom in" at bounding box center [446, 552] width 24 height 24
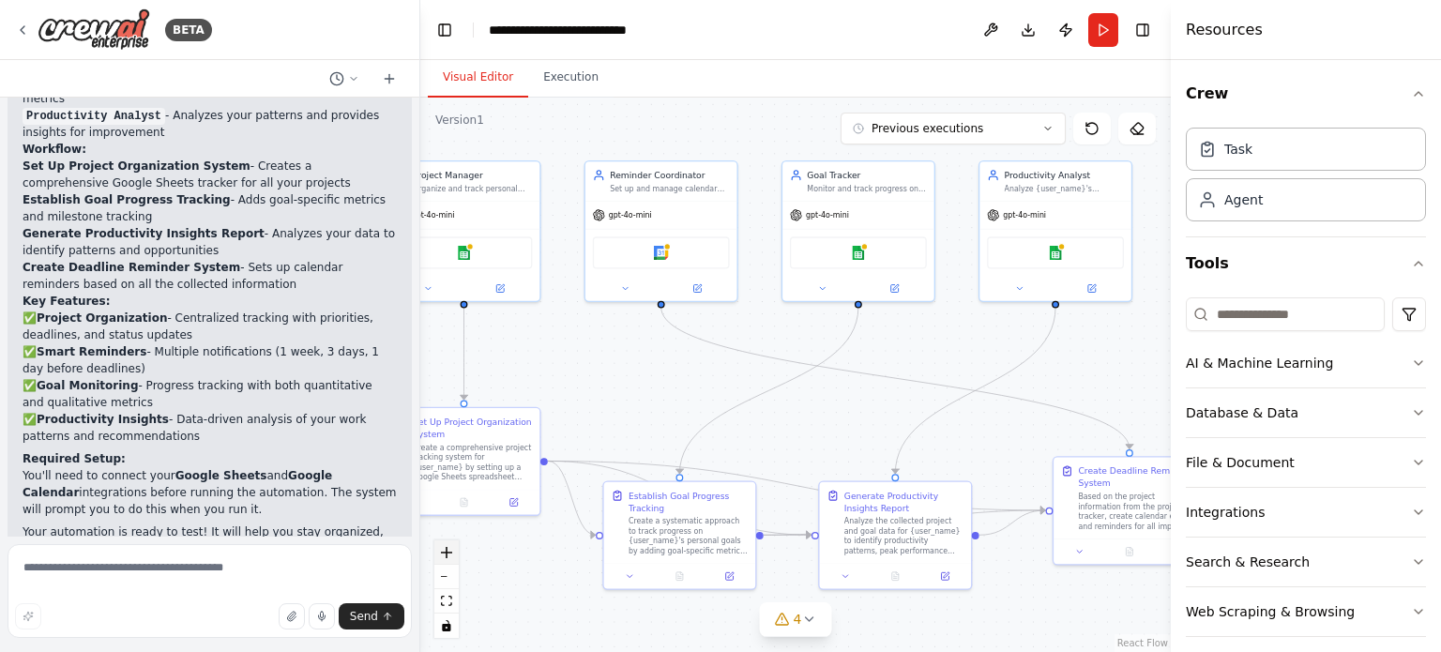
click at [443, 562] on button "zoom in" at bounding box center [446, 552] width 24 height 24
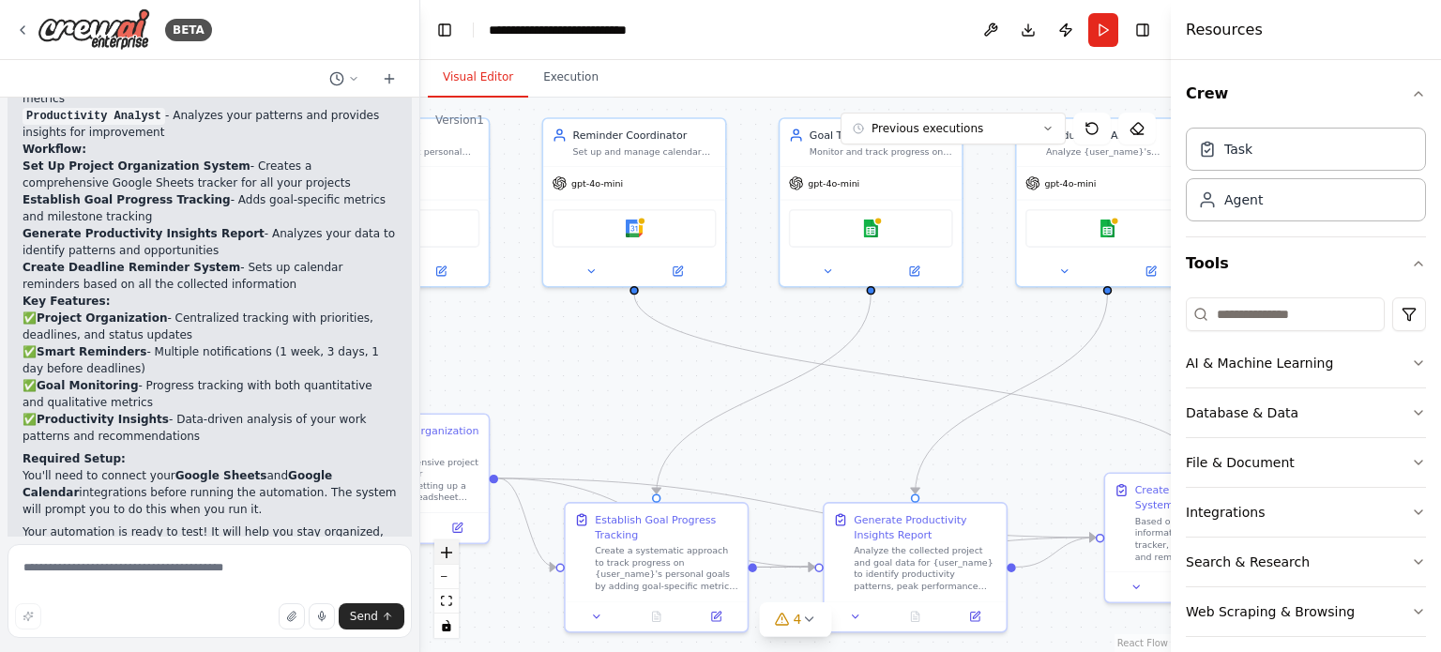
click at [443, 563] on button "zoom in" at bounding box center [446, 552] width 24 height 24
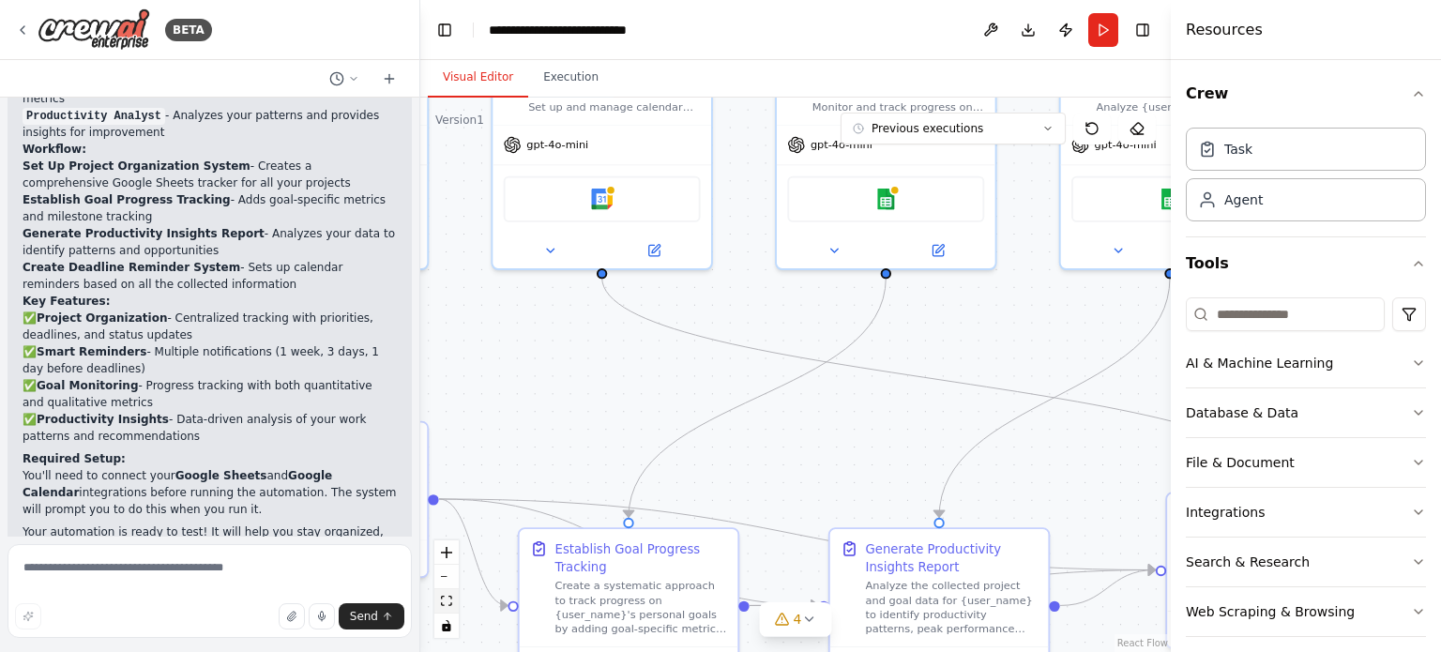
click at [441, 599] on icon "fit view" at bounding box center [446, 601] width 11 height 10
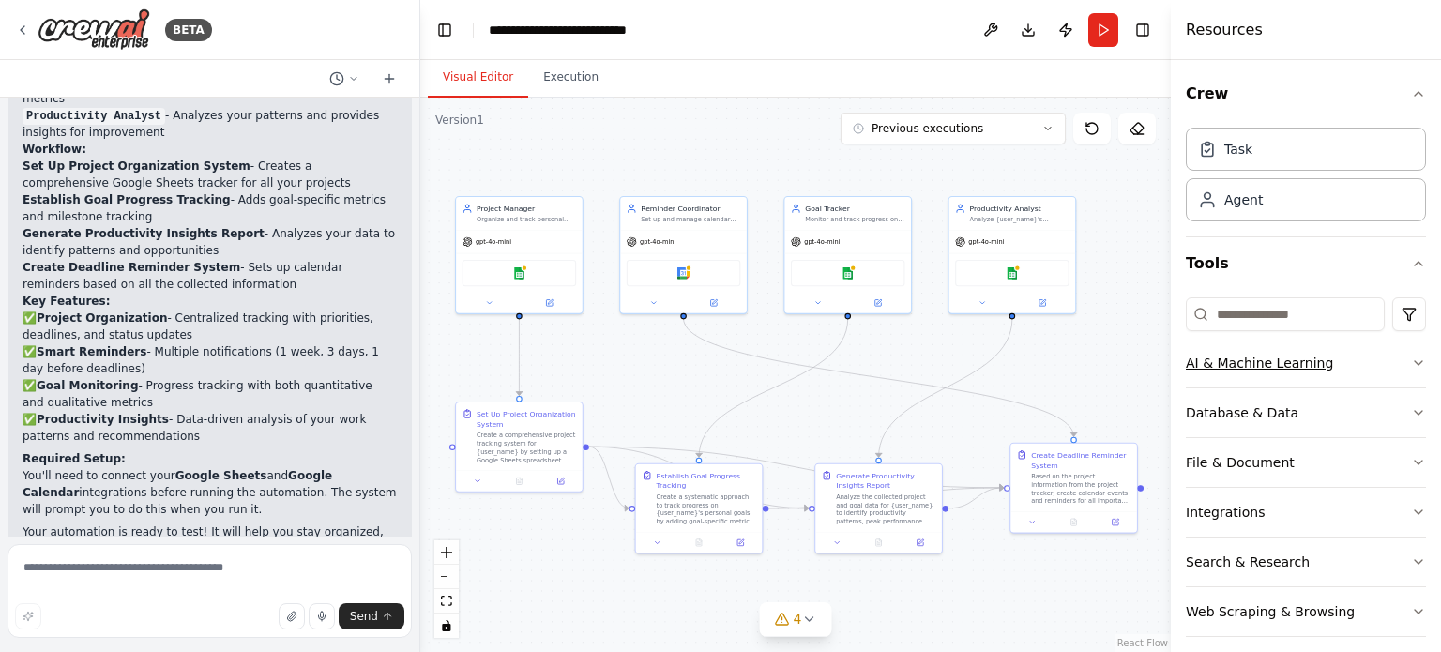
click at [1326, 361] on button "AI & Machine Learning" at bounding box center [1305, 363] width 240 height 49
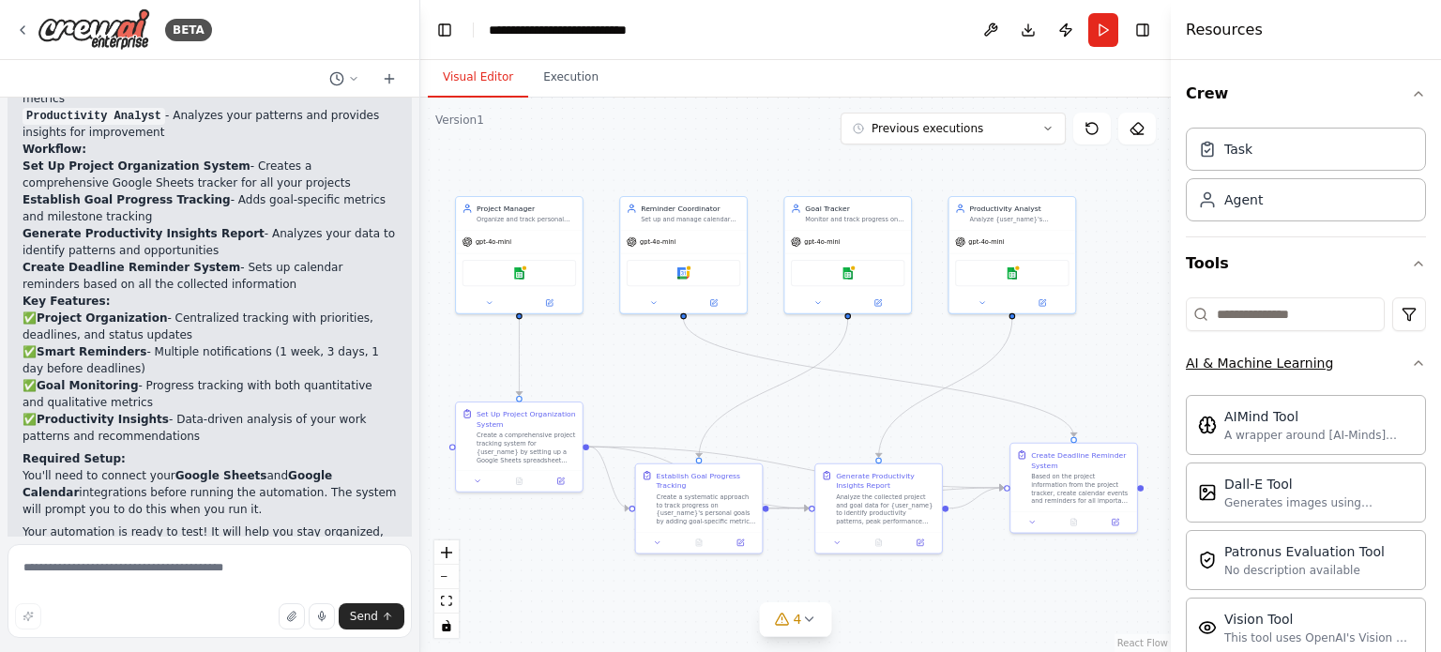
click at [1325, 363] on button "AI & Machine Learning" at bounding box center [1305, 363] width 240 height 49
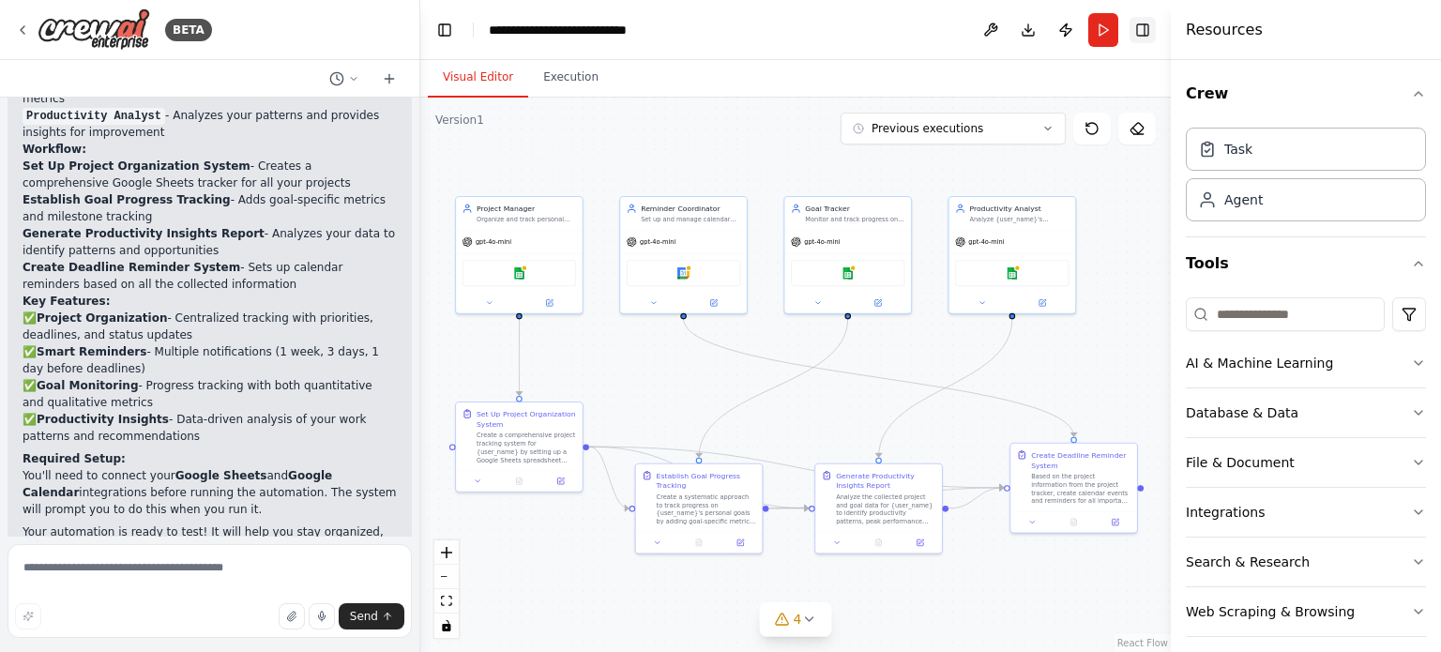
click at [1146, 42] on button "Toggle Right Sidebar" at bounding box center [1142, 30] width 26 height 26
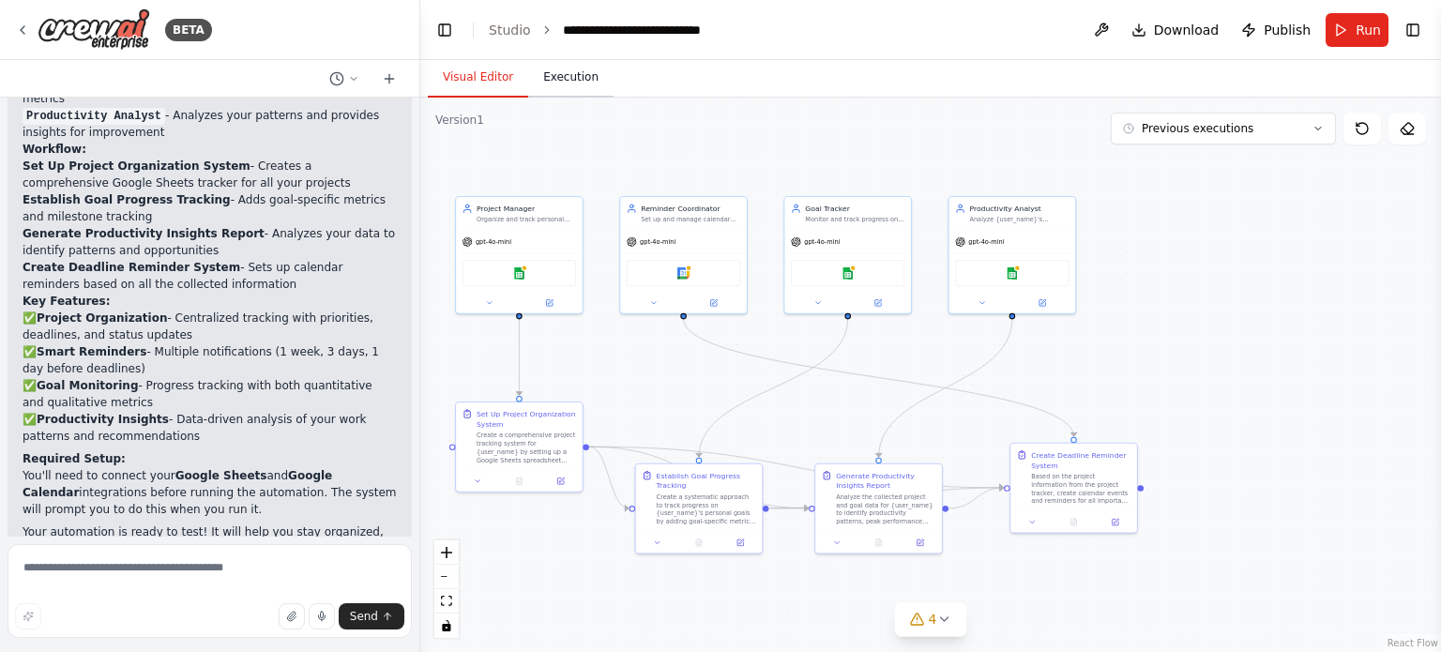
click at [554, 82] on button "Execution" at bounding box center [570, 77] width 85 height 39
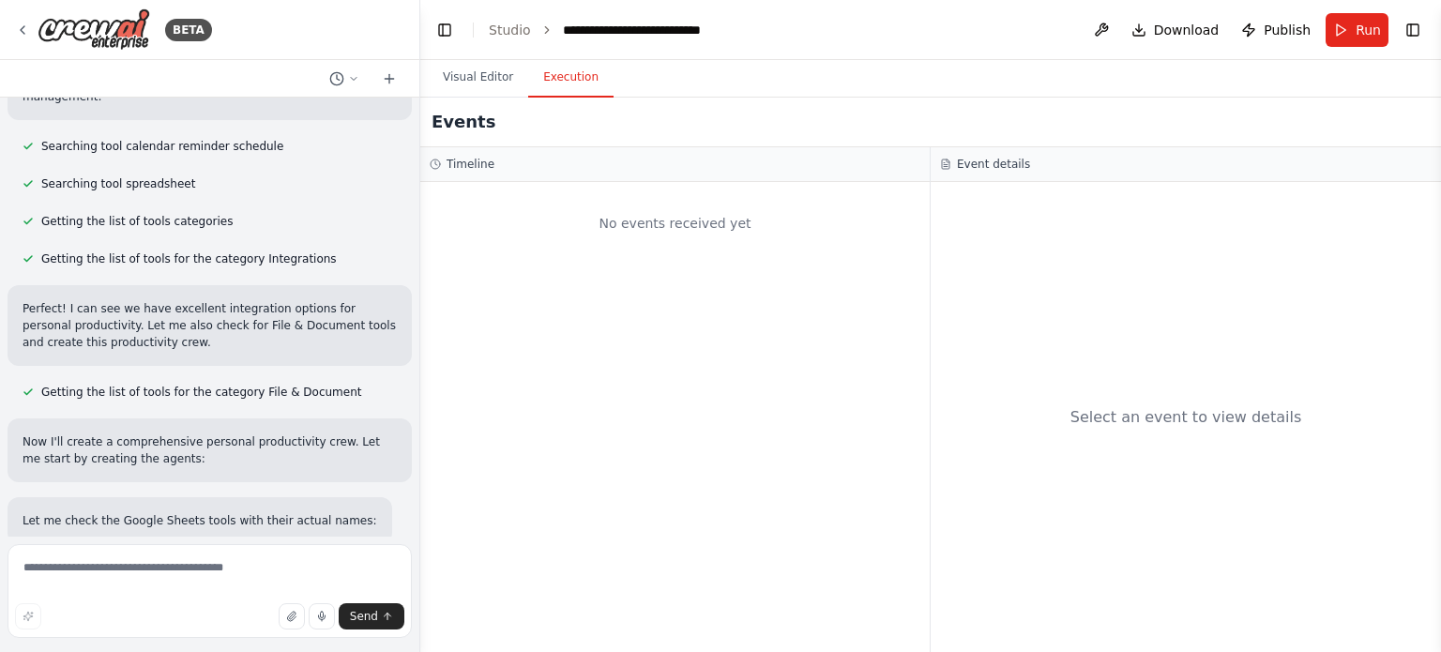
scroll to position [0, 0]
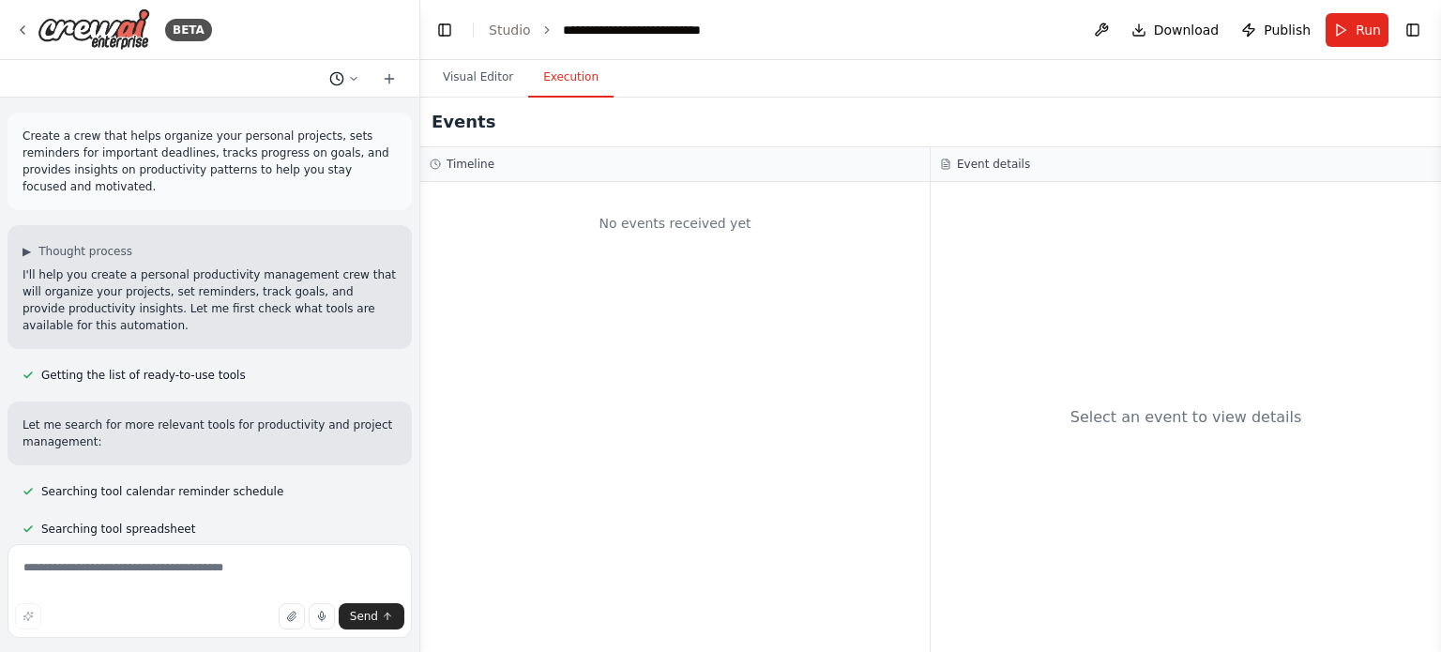
click at [356, 75] on icon at bounding box center [353, 78] width 11 height 11
click at [257, 212] on div at bounding box center [210, 326] width 420 height 652
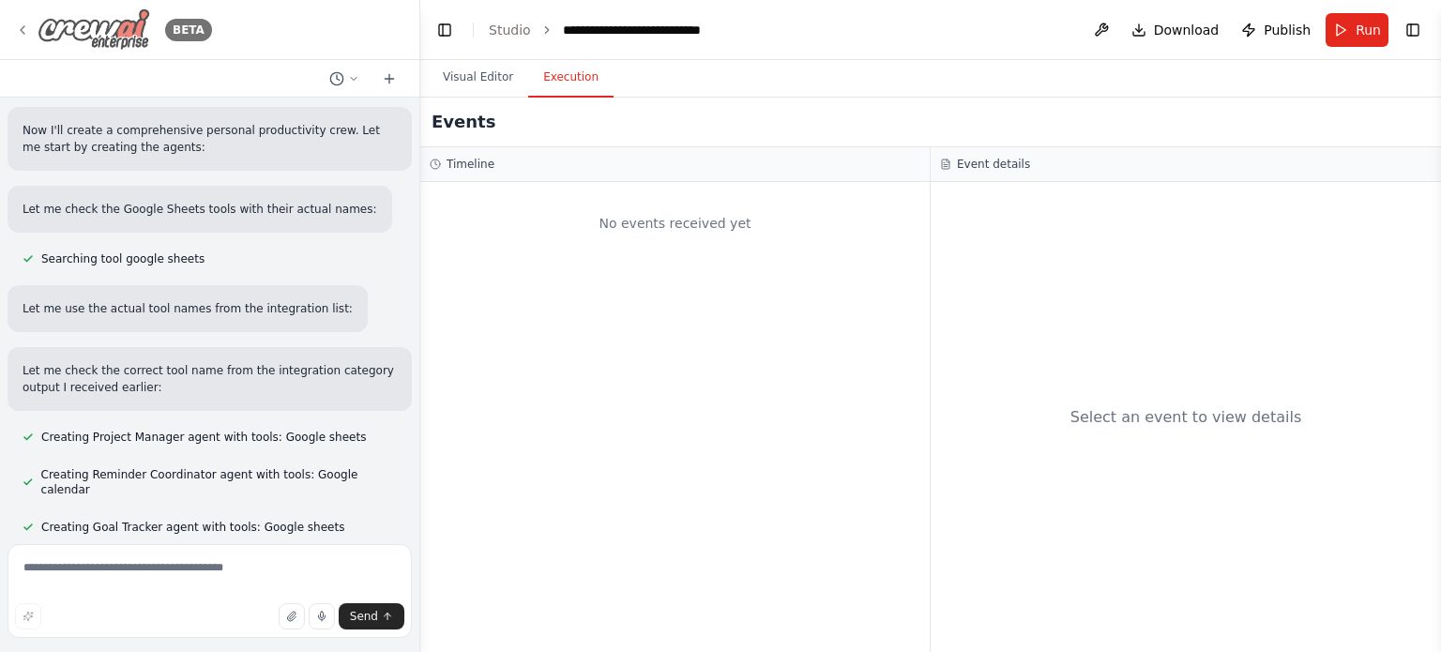
click at [23, 25] on icon at bounding box center [22, 30] width 15 height 15
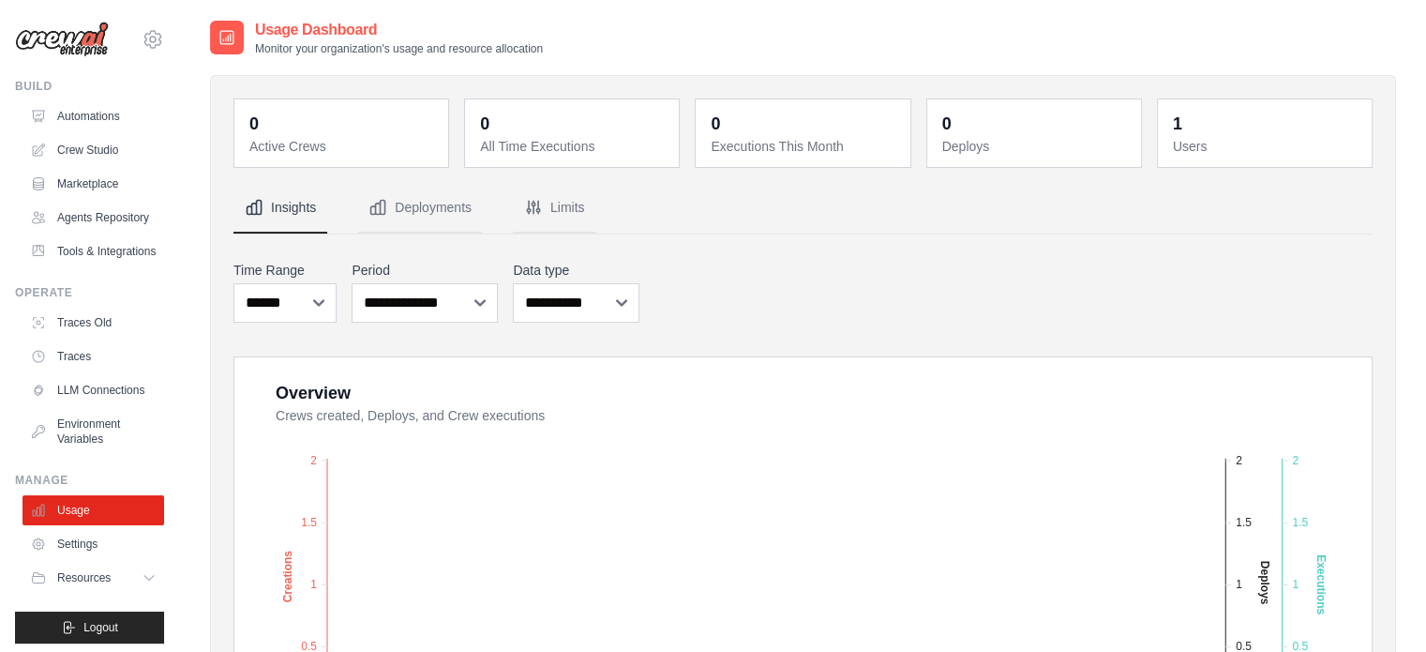
click at [339, 29] on h2 "Usage Dashboard" at bounding box center [399, 30] width 288 height 23
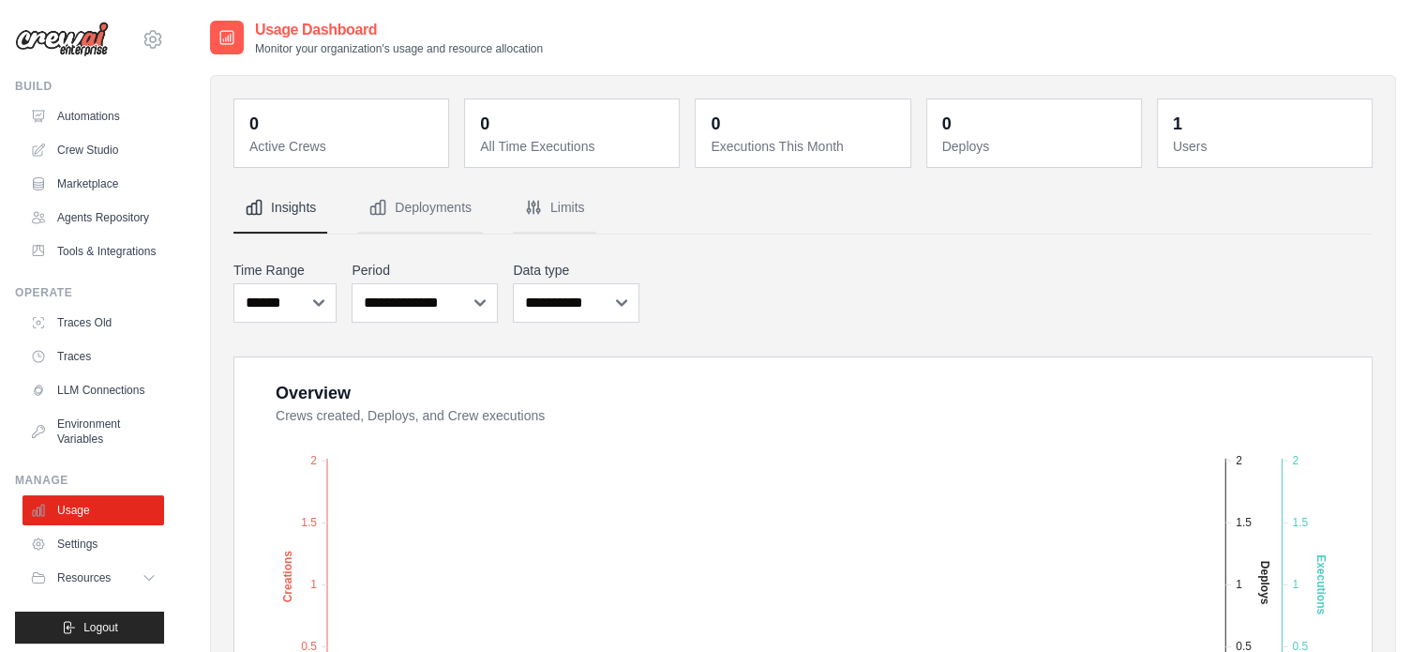
click at [233, 42] on icon at bounding box center [226, 37] width 13 height 13
click at [233, 43] on icon at bounding box center [226, 37] width 13 height 13
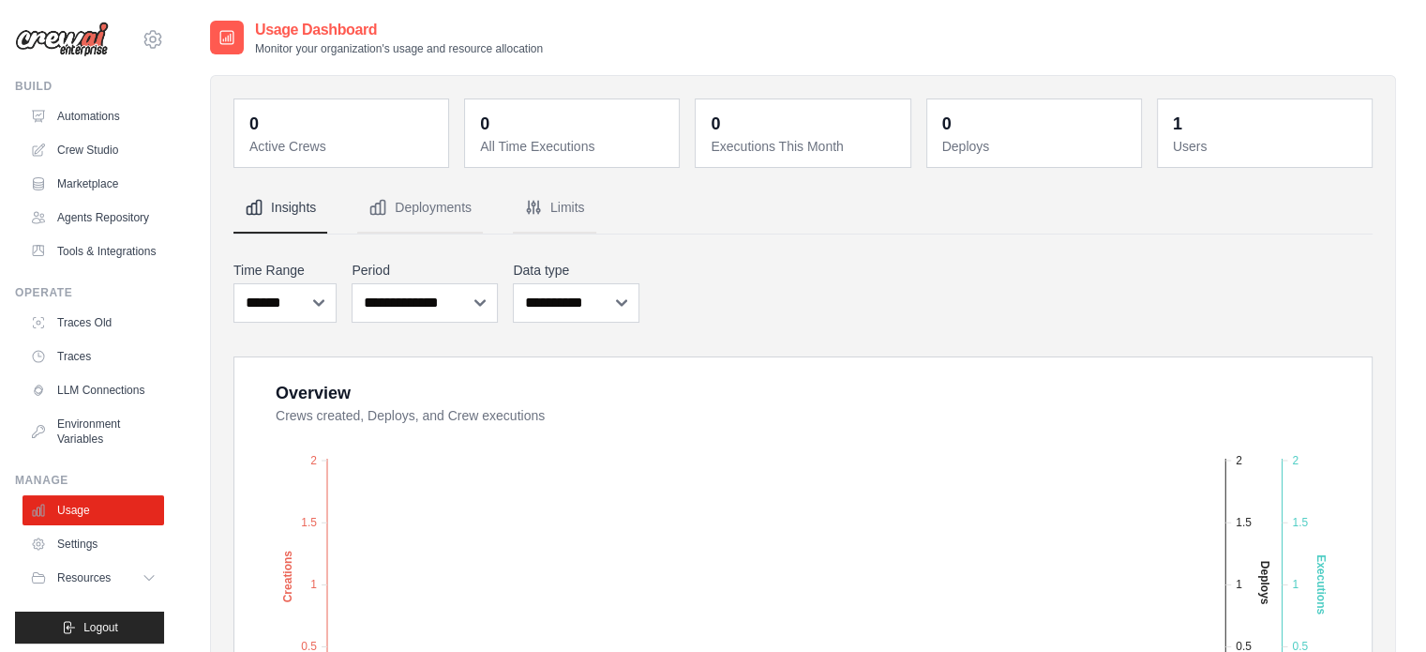
click at [1189, 134] on dd "1" at bounding box center [1267, 124] width 188 height 26
click at [1215, 147] on dt "Users" at bounding box center [1267, 146] width 188 height 19
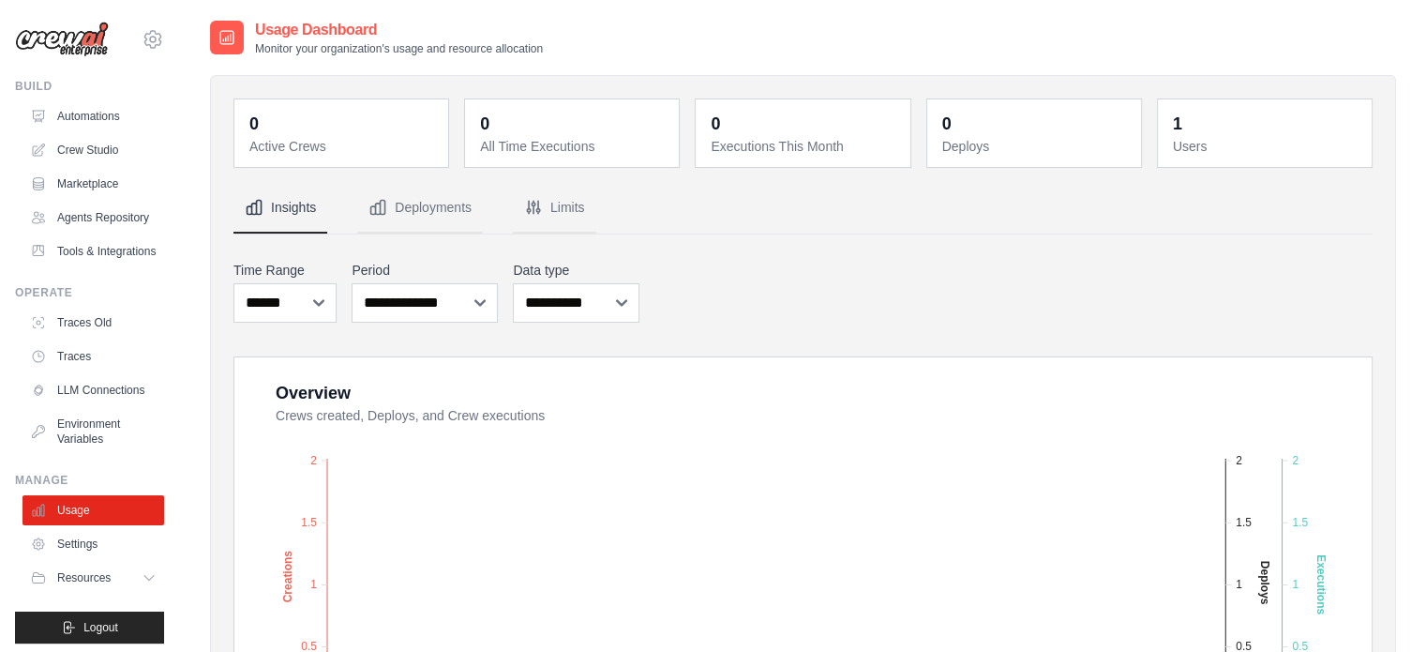
drag, startPoint x: 1215, startPoint y: 147, endPoint x: 1166, endPoint y: 142, distance: 50.0
click at [1193, 146] on dt "Users" at bounding box center [1267, 146] width 188 height 19
click at [1165, 123] on div "1 Users" at bounding box center [1265, 133] width 214 height 68
drag, startPoint x: 1165, startPoint y: 123, endPoint x: 1263, endPoint y: 147, distance: 101.4
click at [1263, 147] on div "1 Users" at bounding box center [1265, 133] width 214 height 68
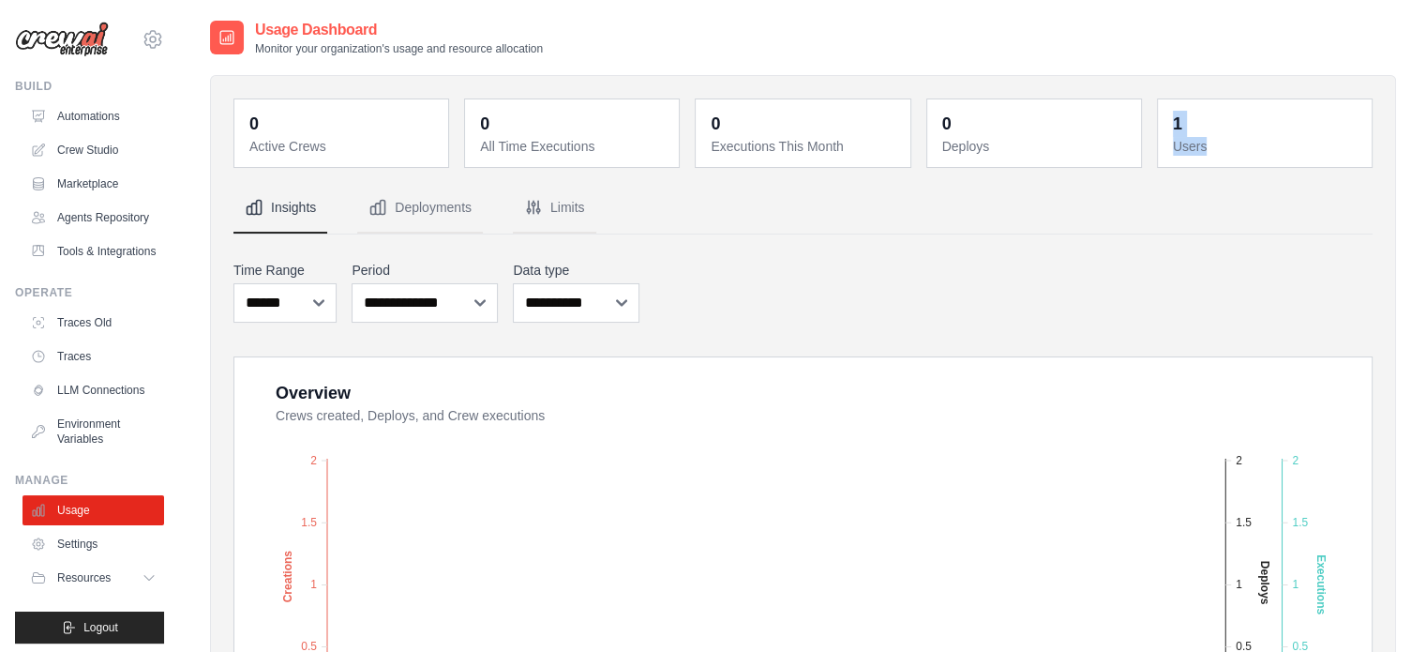
click at [1263, 147] on dt "Users" at bounding box center [1267, 146] width 188 height 19
drag, startPoint x: 1195, startPoint y: 142, endPoint x: 1151, endPoint y: 127, distance: 46.6
click at [1151, 127] on div "0 Active Crews 0 All Time Executions 0 Executions This Month 0 Deploys 1 Users" at bounding box center [803, 132] width 1139 height 69
drag, startPoint x: 1160, startPoint y: 120, endPoint x: 1257, endPoint y: 156, distance: 103.0
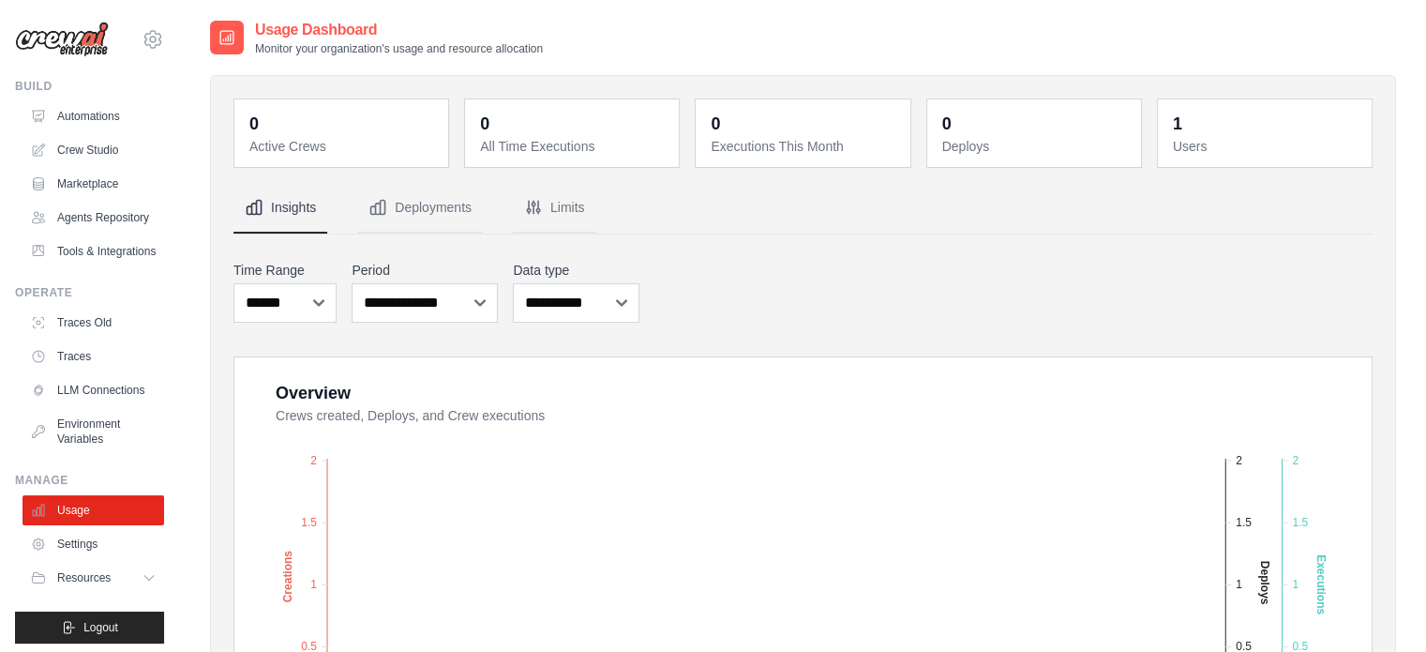
click at [1257, 156] on div "1 Users" at bounding box center [1265, 133] width 214 height 68
drag, startPoint x: 1257, startPoint y: 156, endPoint x: 1161, endPoint y: 129, distance: 99.2
click at [1161, 129] on div "1 Users" at bounding box center [1265, 133] width 214 height 68
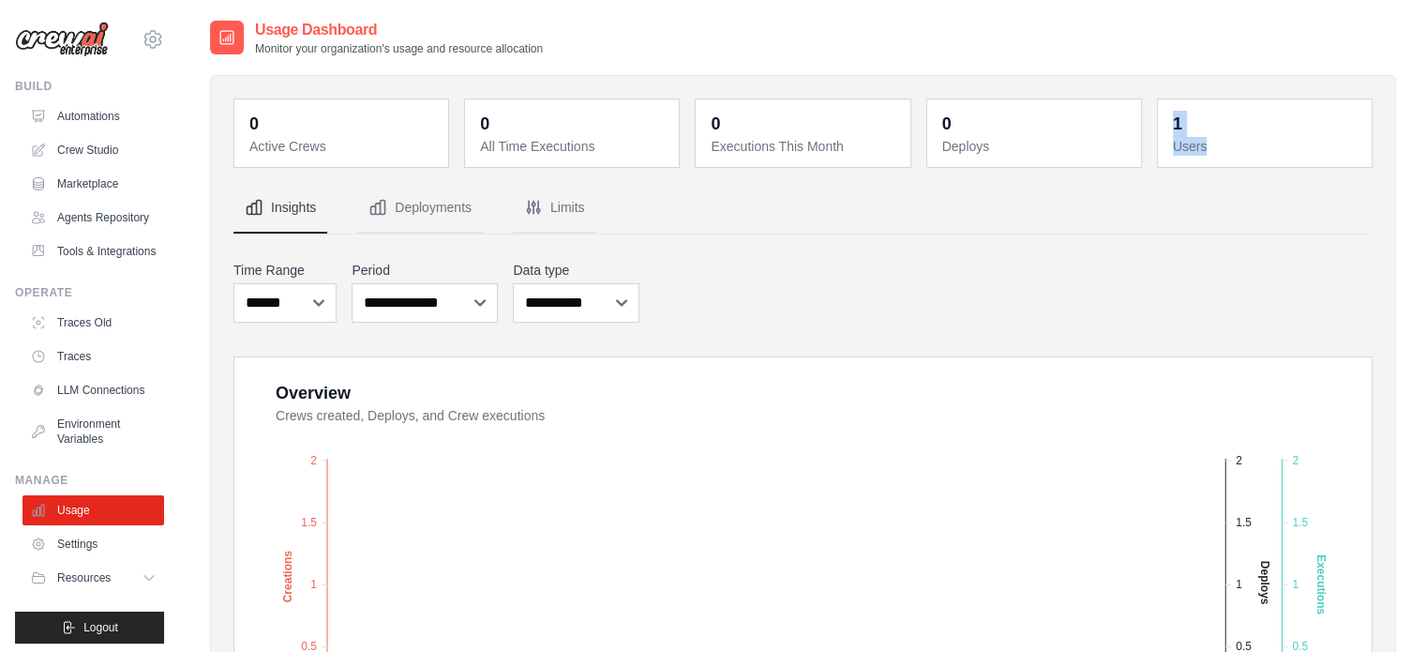
drag, startPoint x: 1166, startPoint y: 125, endPoint x: 1220, endPoint y: 142, distance: 57.0
click at [1220, 142] on div "1 Users" at bounding box center [1265, 133] width 214 height 68
click at [1220, 142] on dt "Users" at bounding box center [1267, 146] width 188 height 19
drag, startPoint x: 1220, startPoint y: 142, endPoint x: 1161, endPoint y: 126, distance: 61.2
click at [1161, 126] on div "1 Users" at bounding box center [1265, 133] width 214 height 68
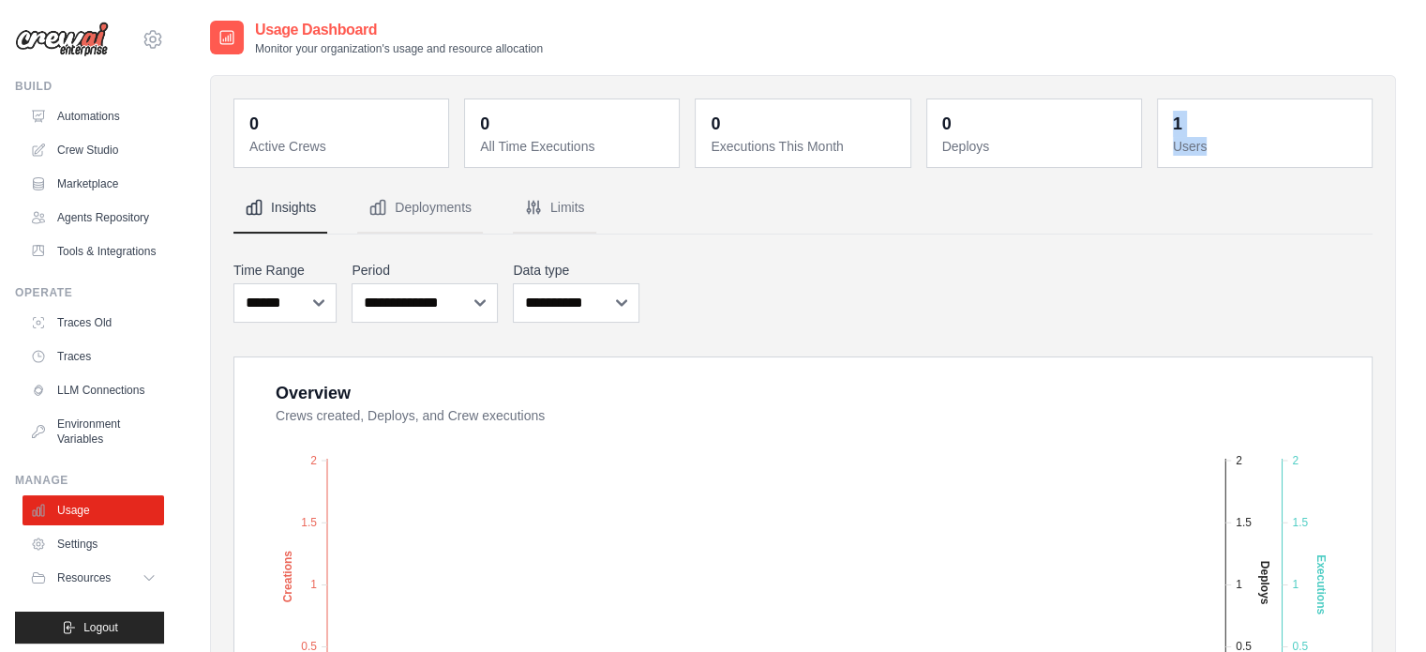
click at [1161, 126] on div "1 Users" at bounding box center [1265, 133] width 214 height 68
drag, startPoint x: 1163, startPoint y: 122, endPoint x: 1238, endPoint y: 145, distance: 78.6
click at [1238, 145] on div "1 Users" at bounding box center [1265, 133] width 214 height 68
click at [1238, 145] on dt "Users" at bounding box center [1267, 146] width 188 height 19
